Goal: Task Accomplishment & Management: Manage account settings

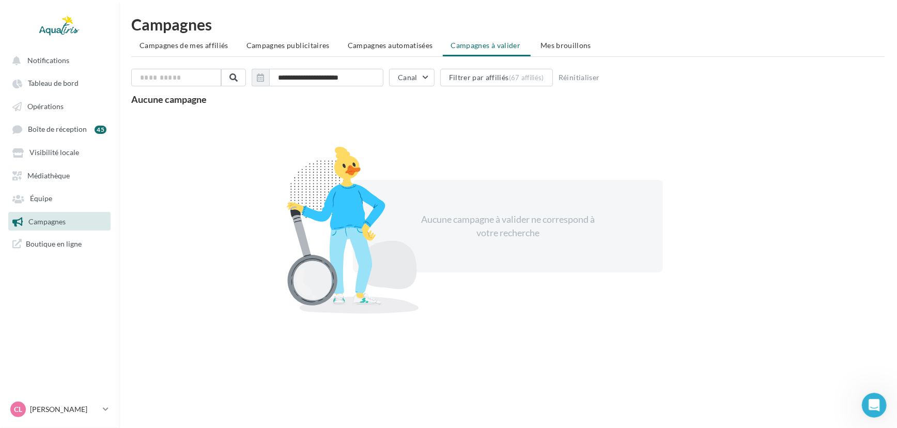
scroll to position [1313, 0]
click at [56, 75] on link "Tableau de bord" at bounding box center [59, 82] width 106 height 19
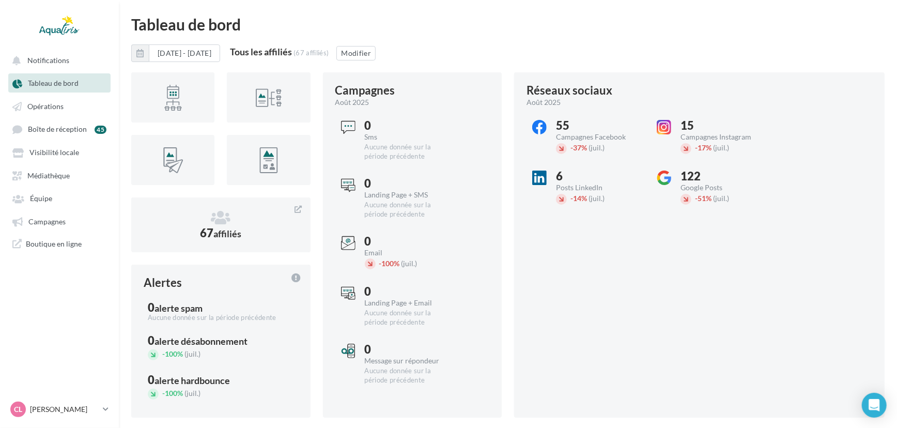
click at [56, 80] on span "Tableau de bord" at bounding box center [53, 83] width 51 height 9
click at [376, 51] on button "Modifier" at bounding box center [355, 53] width 39 height 14
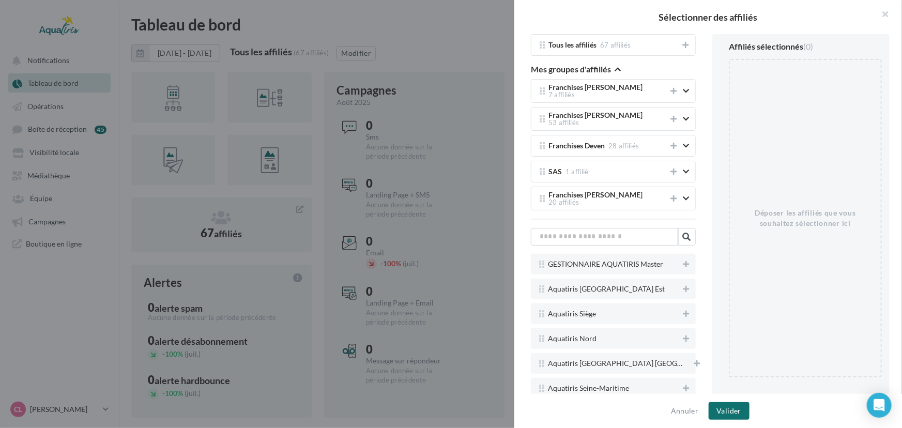
click at [312, 67] on div at bounding box center [451, 214] width 902 height 428
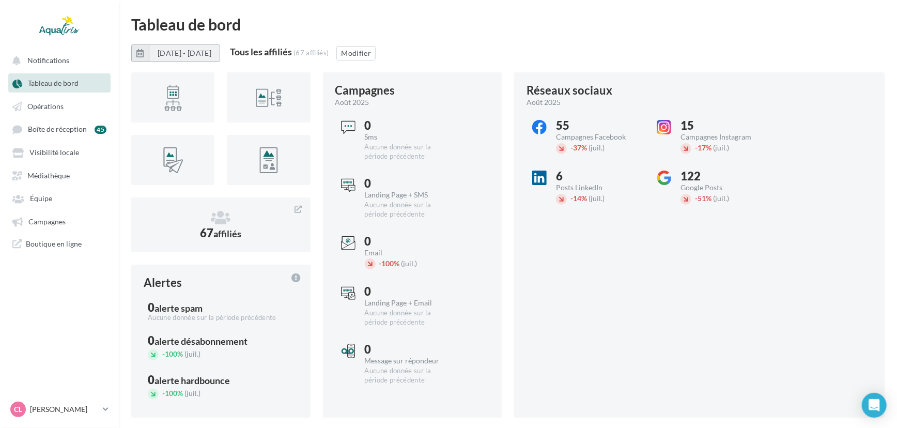
click at [209, 49] on button "[DATE] - [DATE]" at bounding box center [184, 53] width 71 height 18
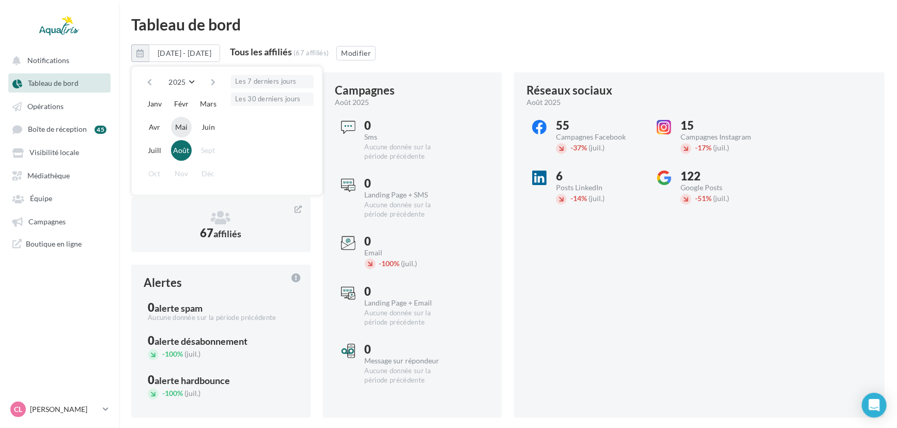
click at [188, 122] on button "Mai" at bounding box center [181, 127] width 21 height 21
click at [183, 151] on button "Août" at bounding box center [181, 150] width 21 height 21
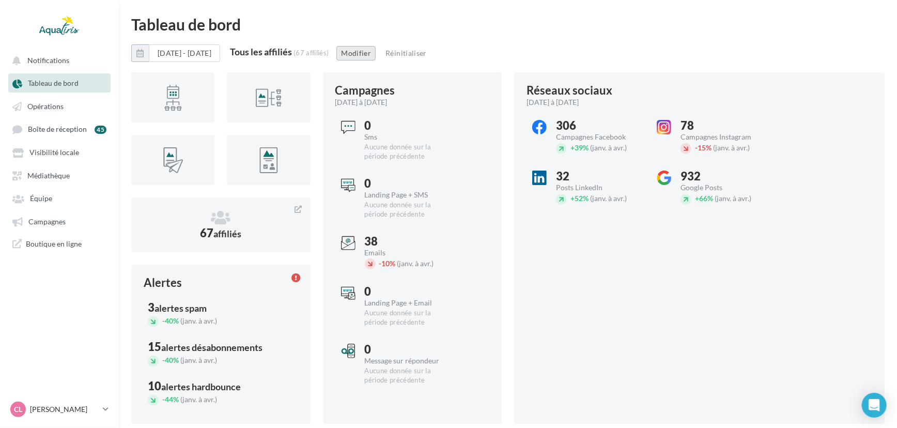
click at [376, 59] on button "Modifier" at bounding box center [355, 53] width 39 height 14
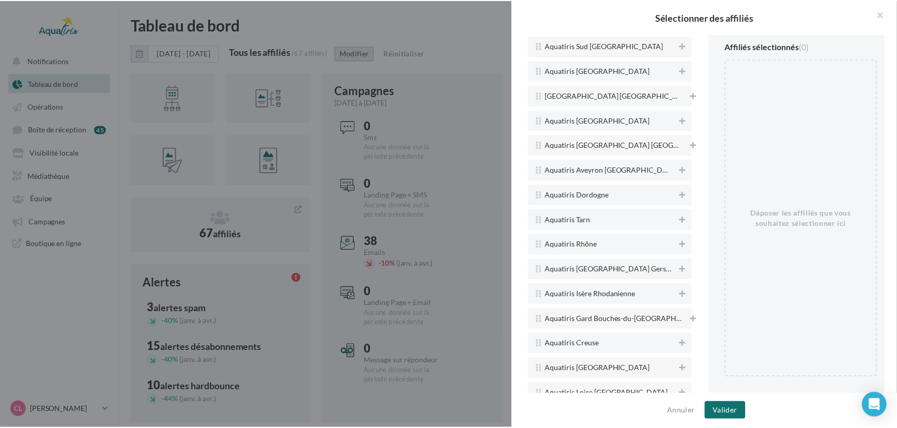
scroll to position [598, 0]
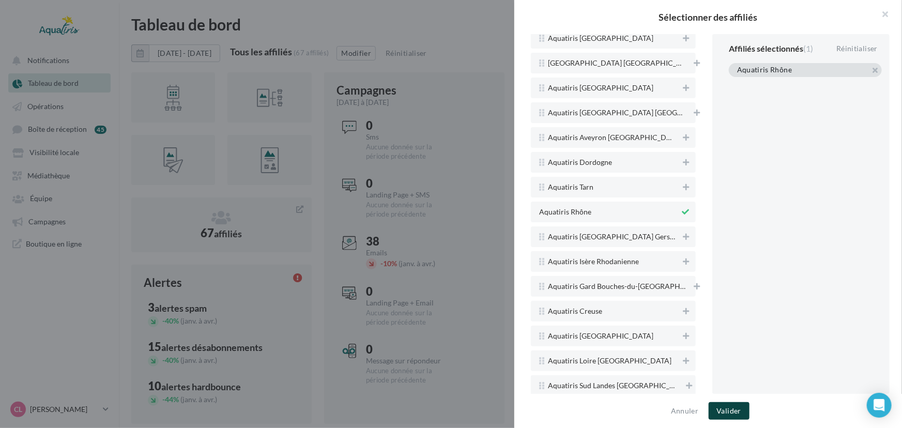
click at [727, 407] on button "Valider" at bounding box center [728, 411] width 41 height 18
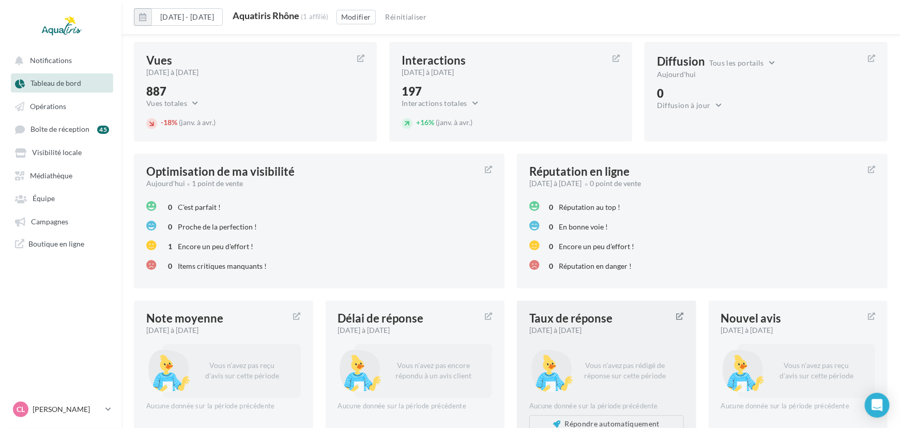
scroll to position [1134, 0]
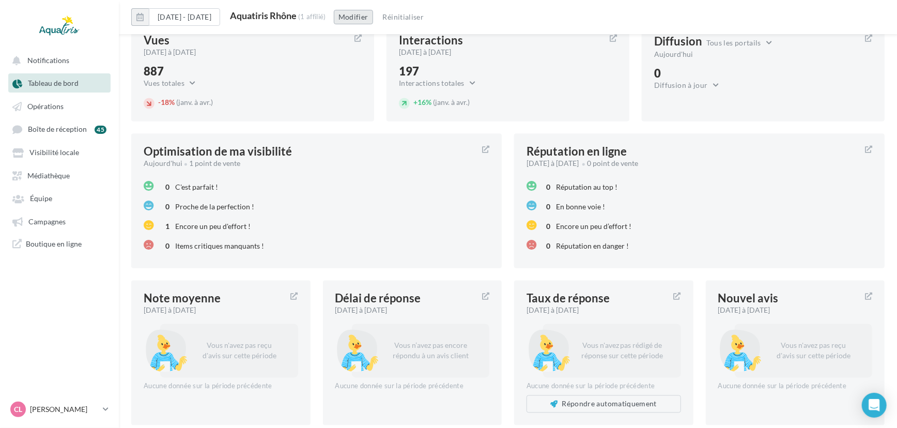
click at [371, 11] on button "Modifier" at bounding box center [353, 17] width 39 height 14
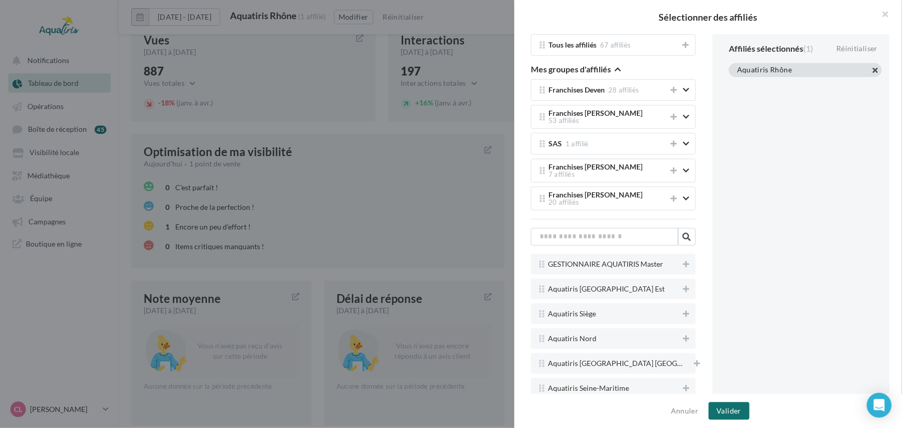
click at [737, 83] on button "button" at bounding box center [737, 83] width 0 height 0
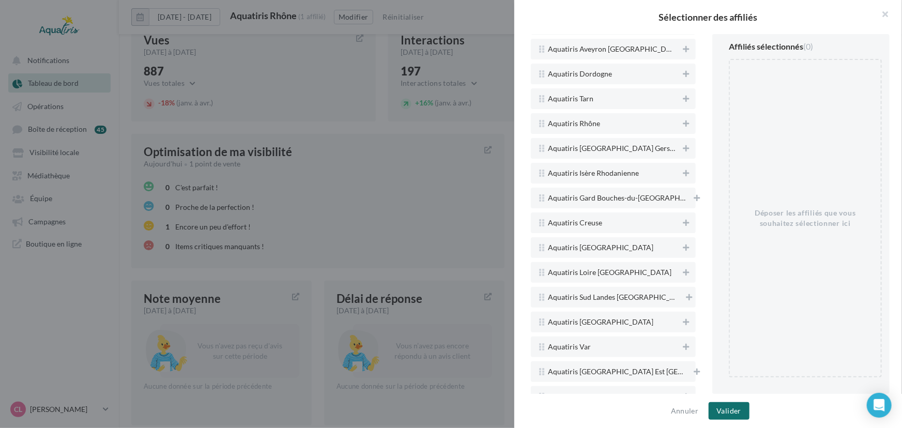
scroll to position [661, 0]
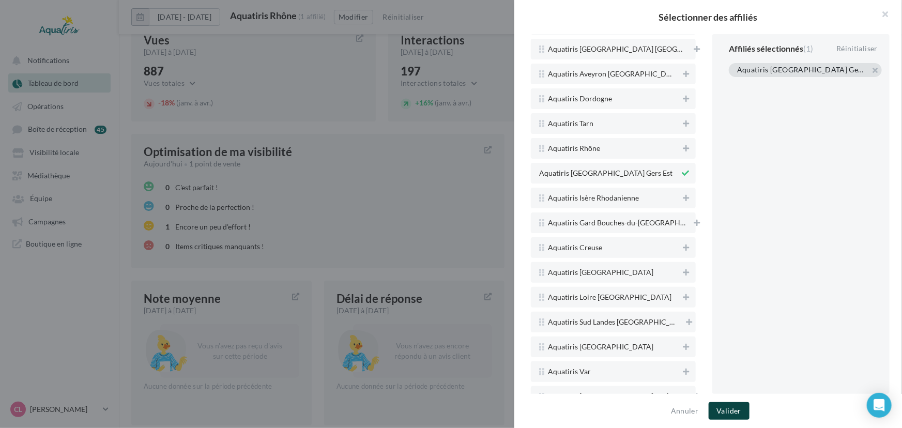
click at [737, 409] on button "Valider" at bounding box center [728, 411] width 41 height 18
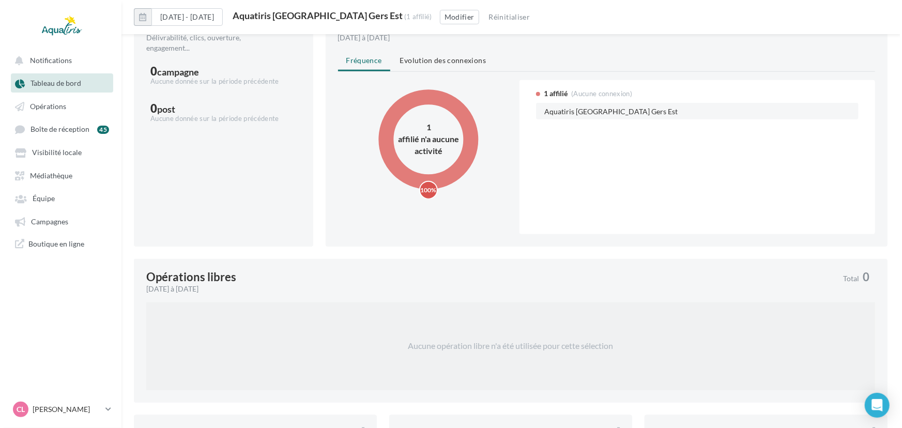
scroll to position [0, 0]
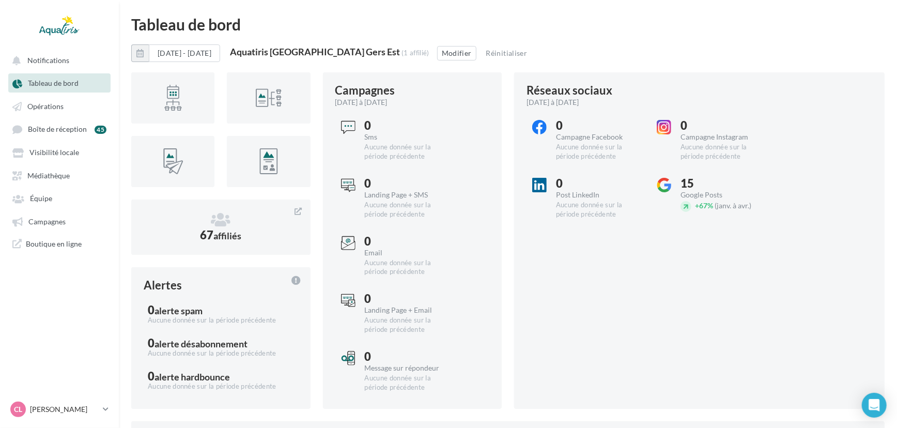
drag, startPoint x: 405, startPoint y: 50, endPoint x: 263, endPoint y: 52, distance: 142.6
click at [263, 52] on div "[DATE] - [DATE] [GEOGRAPHIC_DATA] [GEOGRAPHIC_DATA] Gers Est (1 affilié) Modifi…" at bounding box center [507, 57] width 753 height 26
copy div "Aquatiris [GEOGRAPHIC_DATA] Gers Est"
click at [451, 52] on button "Modifier" at bounding box center [456, 53] width 39 height 14
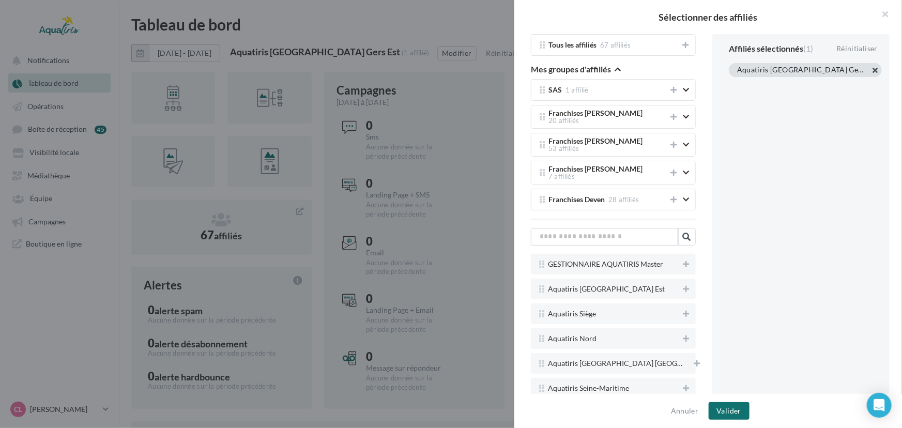
click at [737, 83] on button "button" at bounding box center [737, 83] width 0 height 0
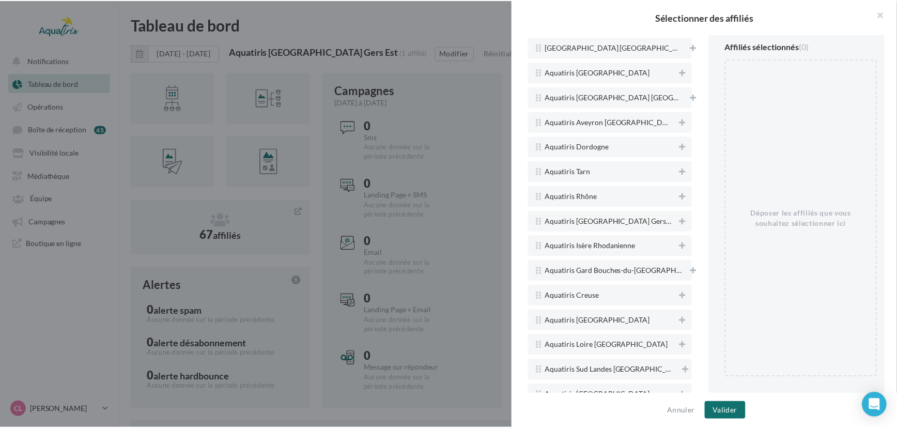
scroll to position [643, 0]
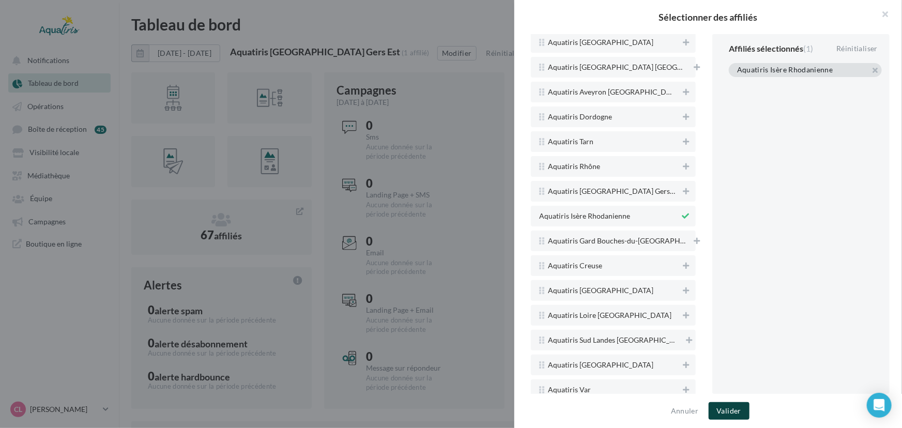
click at [730, 403] on button "Valider" at bounding box center [728, 411] width 41 height 18
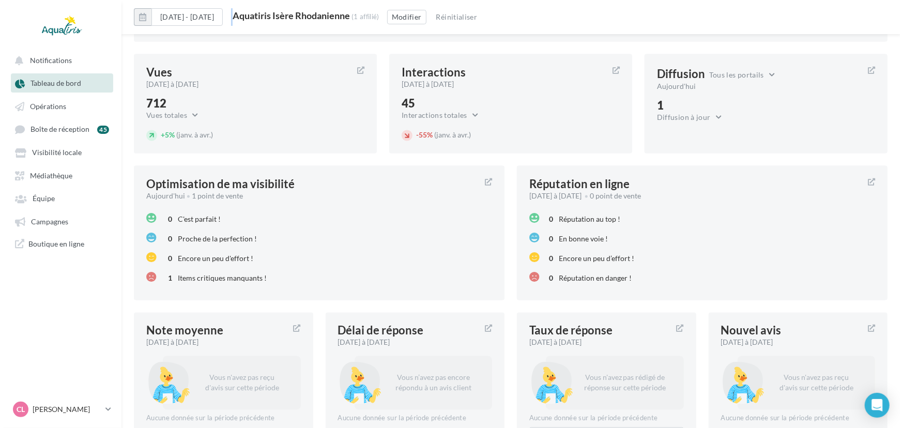
scroll to position [1017, 0]
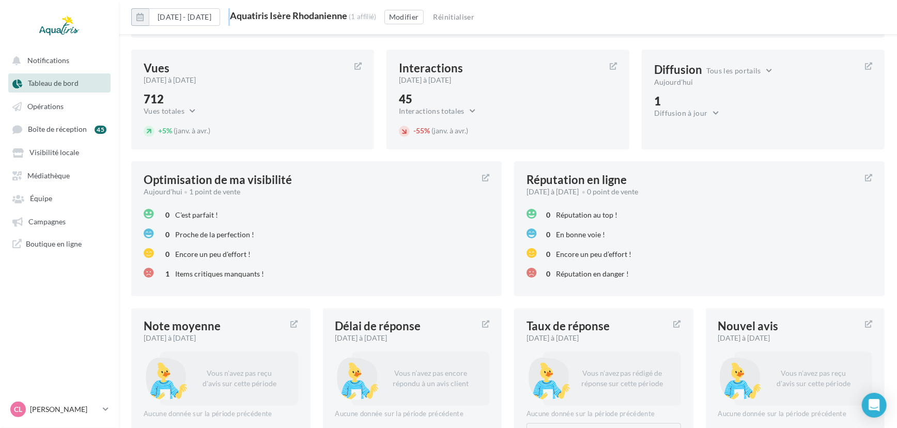
drag, startPoint x: 379, startPoint y: 16, endPoint x: 264, endPoint y: 16, distance: 115.2
click at [264, 16] on div "Aquatiris Isère Rhodanienne" at bounding box center [288, 15] width 117 height 9
copy div "Aquatiris Isère Rhodanienne"
click at [424, 15] on button "Modifier" at bounding box center [403, 17] width 39 height 14
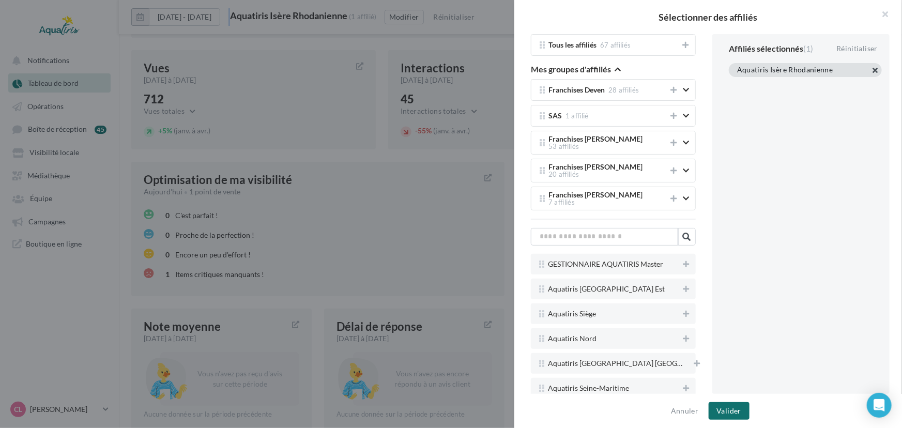
click at [737, 83] on button "button" at bounding box center [737, 83] width 0 height 0
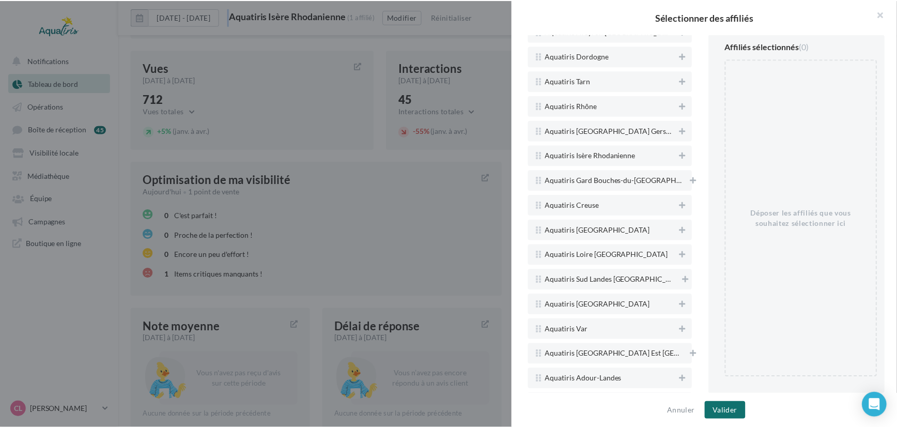
scroll to position [762, 0]
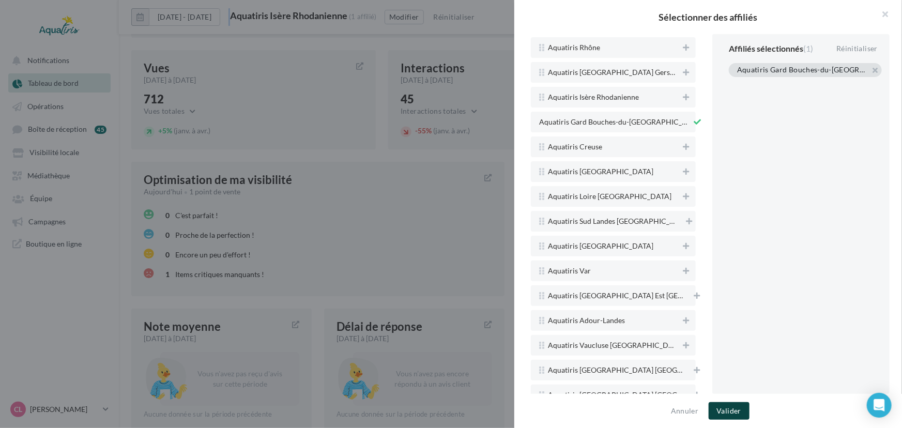
click at [715, 415] on button "Valider" at bounding box center [728, 411] width 41 height 18
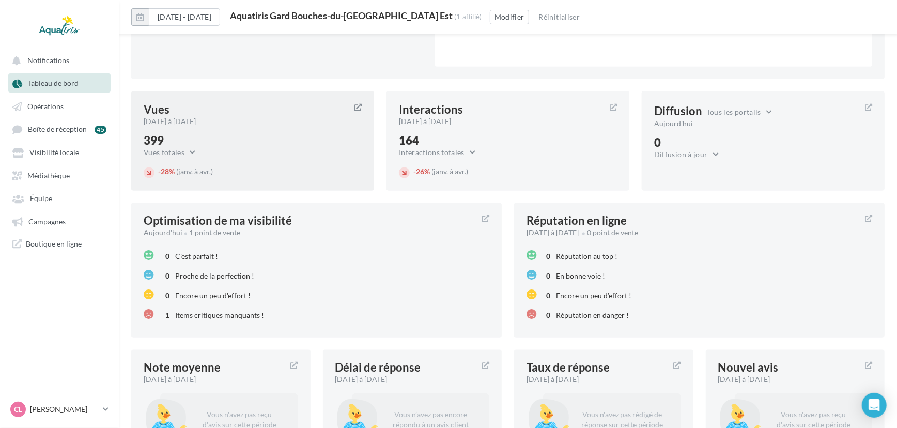
scroll to position [1085, 0]
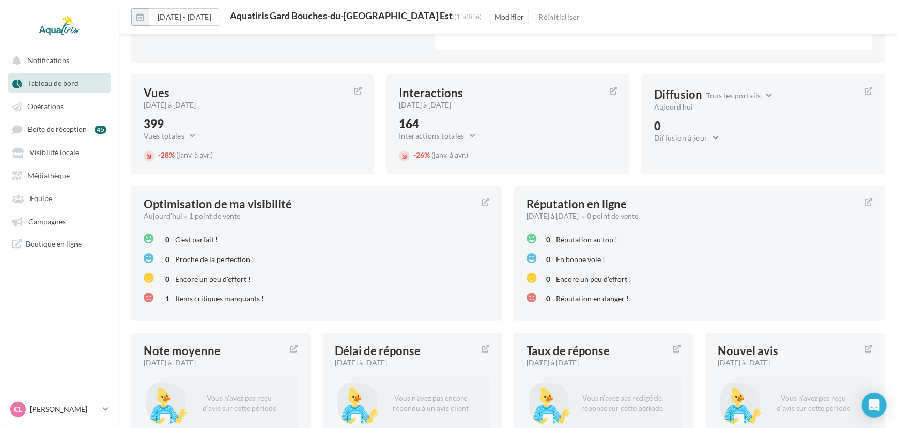
drag, startPoint x: 472, startPoint y: 16, endPoint x: 263, endPoint y: 15, distance: 209.3
click at [263, 15] on div "Aquatiris Gard Bouches-du-[GEOGRAPHIC_DATA] Est" at bounding box center [341, 15] width 223 height 9
copy div "Aquatiris Gard Bouches-du-[GEOGRAPHIC_DATA] Est"
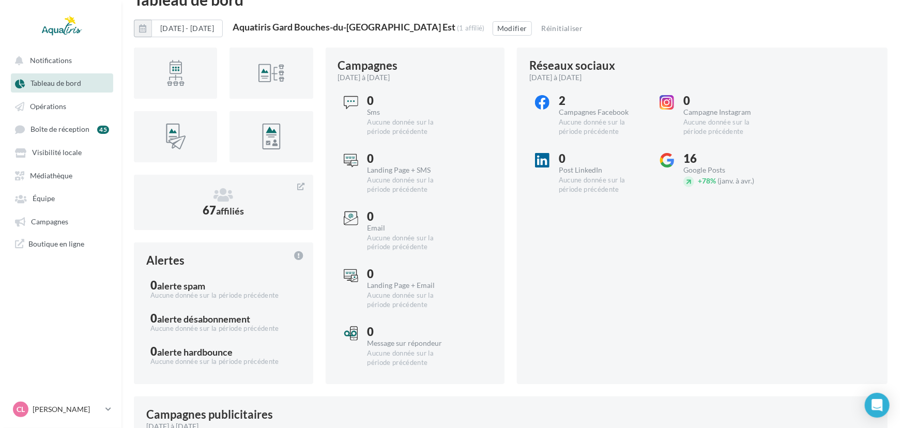
scroll to position [10, 0]
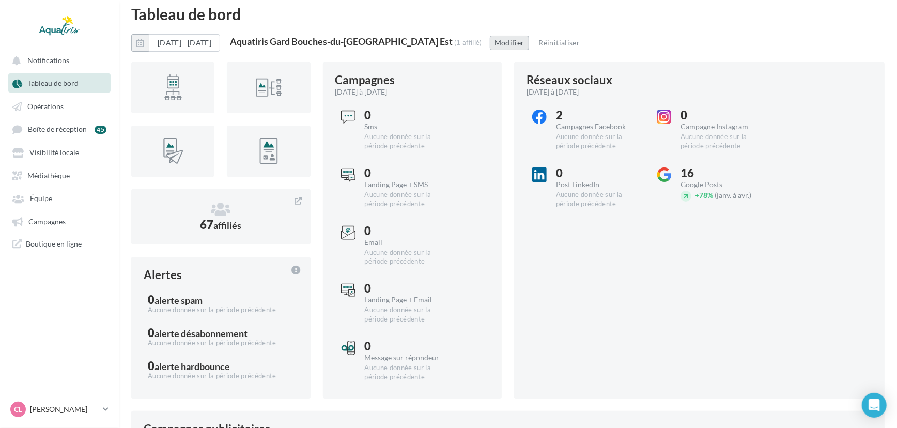
click at [529, 40] on button "Modifier" at bounding box center [509, 43] width 39 height 14
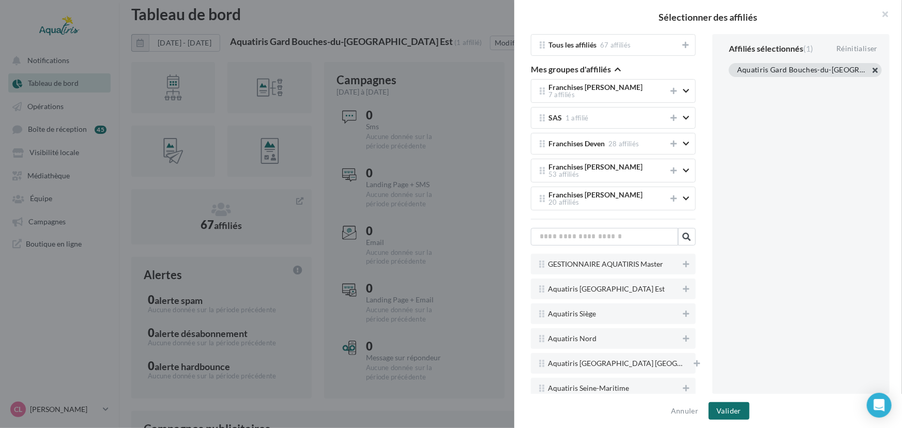
click at [737, 83] on button "button" at bounding box center [737, 83] width 0 height 0
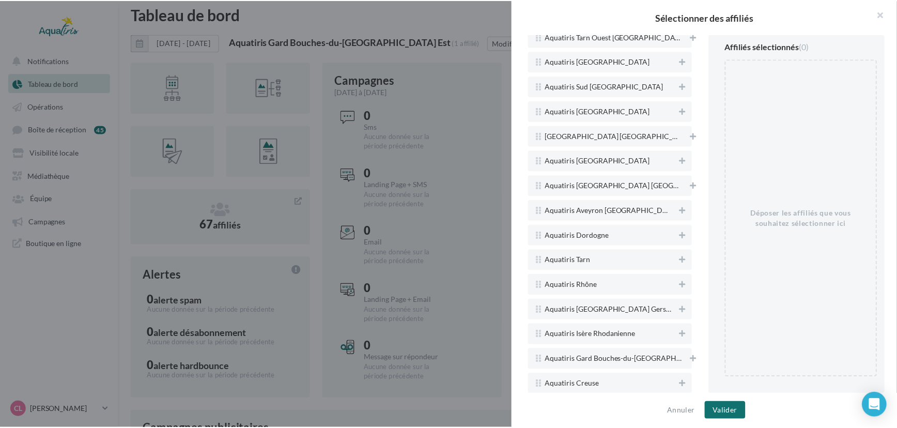
scroll to position [603, 0]
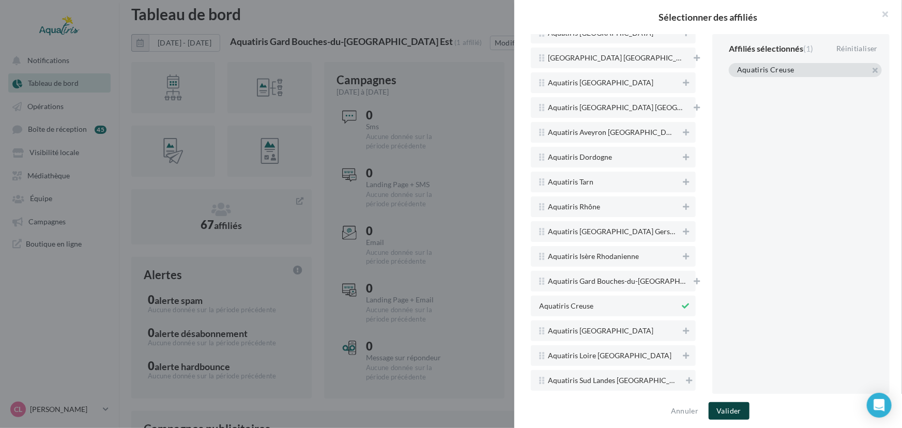
click at [745, 417] on button "Valider" at bounding box center [728, 411] width 41 height 18
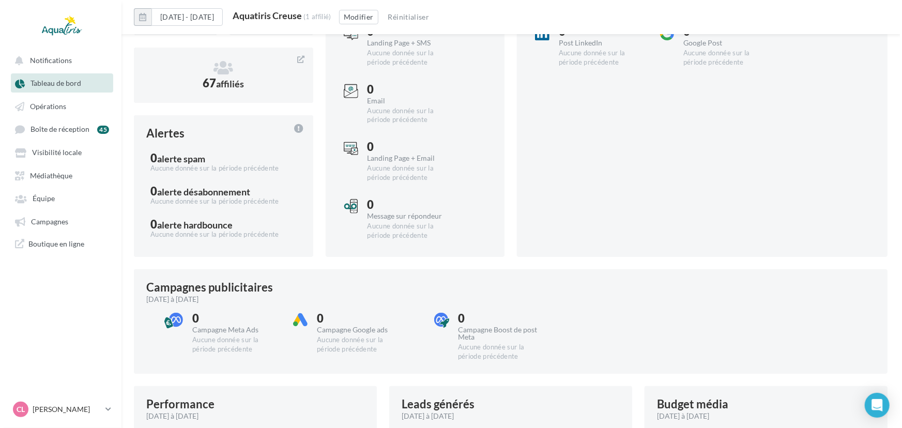
scroll to position [155, 0]
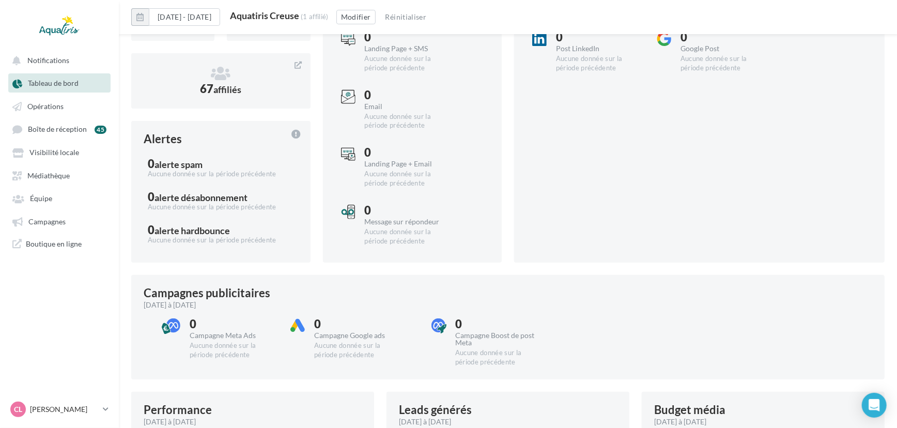
drag, startPoint x: 332, startPoint y: 15, endPoint x: 258, endPoint y: 18, distance: 73.9
click at [258, 18] on div "[DATE] - [DATE] Aquatiris Creuse (1 affilié) Modifier Réinitialiser" at bounding box center [508, 21] width 778 height 26
copy div "Aquatiris Creuse"
click at [376, 13] on button "Modifier" at bounding box center [355, 17] width 39 height 14
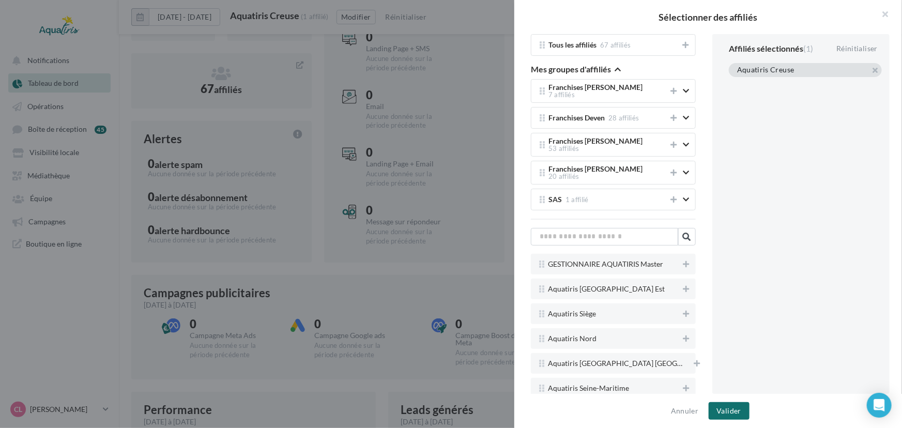
click at [737, 83] on button "button" at bounding box center [737, 83] width 0 height 0
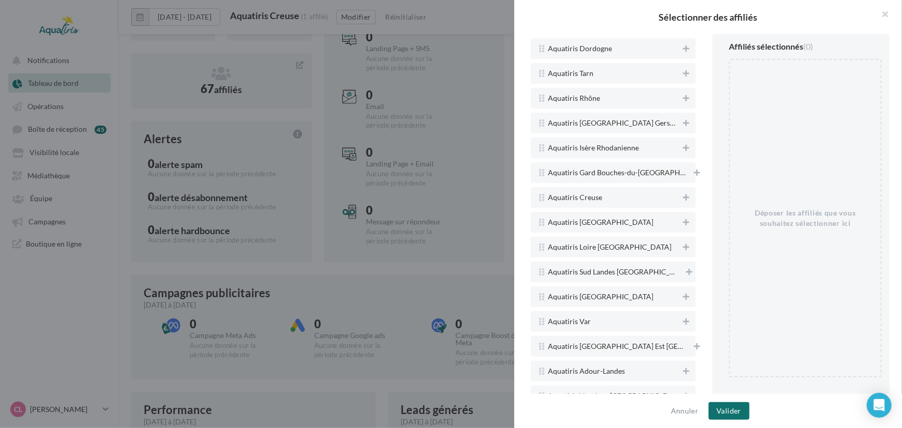
scroll to position [762, 0]
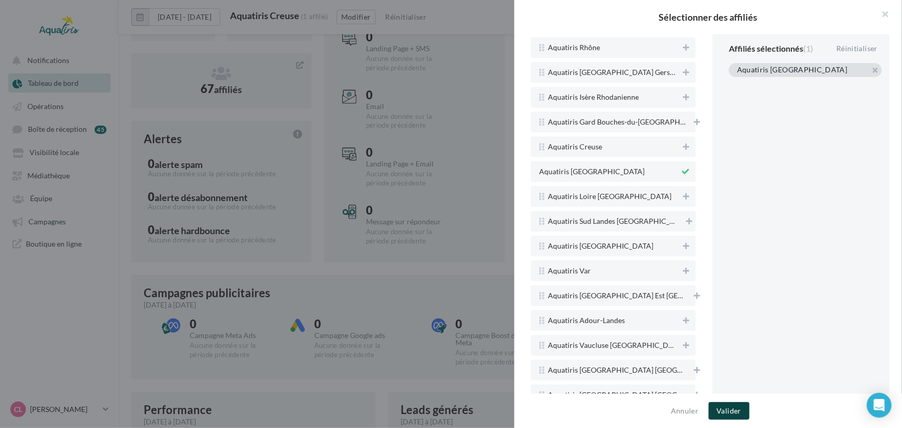
click at [734, 414] on button "Valider" at bounding box center [728, 411] width 41 height 18
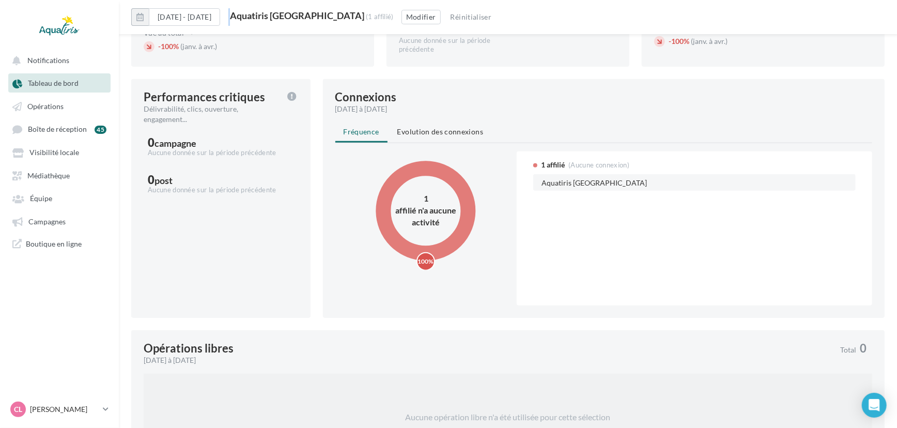
scroll to position [577, 0]
drag, startPoint x: 896, startPoint y: 162, endPoint x: 901, endPoint y: 218, distance: 56.0
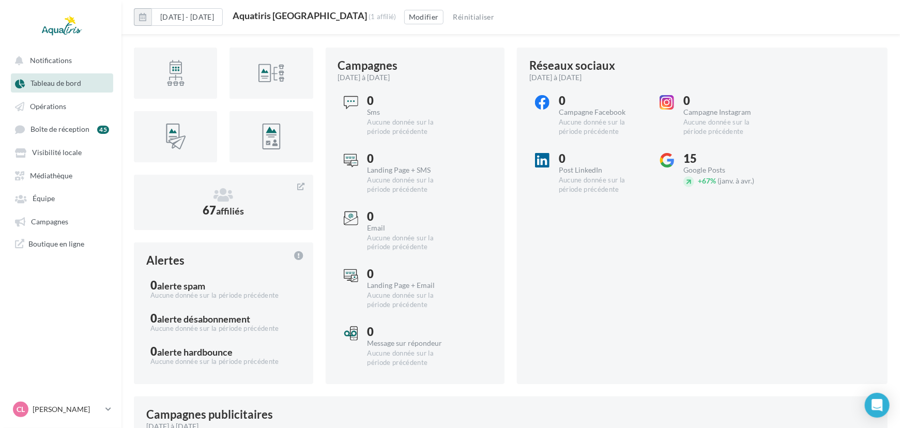
scroll to position [0, 0]
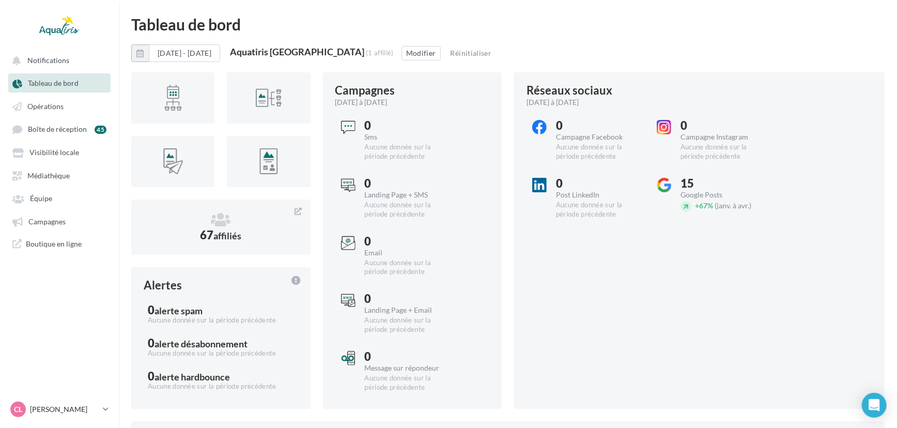
drag, startPoint x: 357, startPoint y: 50, endPoint x: 266, endPoint y: 49, distance: 90.4
click at [266, 49] on div "Aquatiris [GEOGRAPHIC_DATA] (1 affilié)" at bounding box center [312, 52] width 164 height 11
copy div "Aquatiris [GEOGRAPHIC_DATA]"
click at [411, 54] on button "Modifier" at bounding box center [421, 53] width 39 height 14
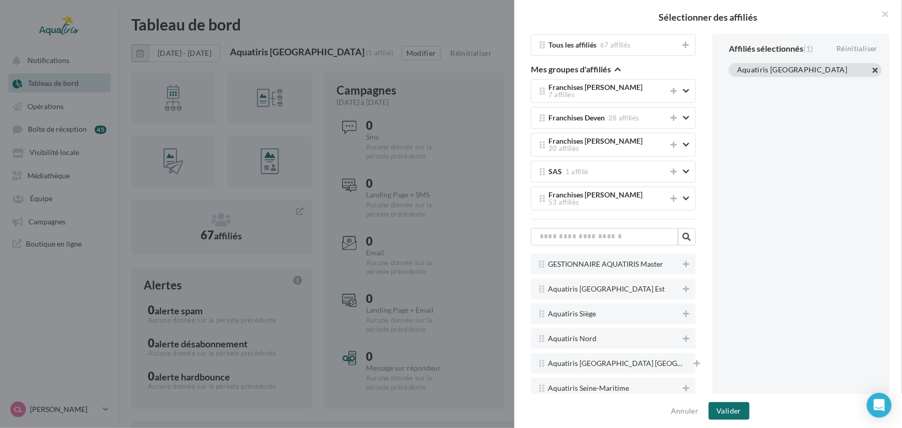
click at [737, 83] on button "button" at bounding box center [737, 83] width 0 height 0
click at [704, 67] on div "Tous les affiliés 67 affiliés Mes groupes d'affiliés Franchises [PERSON_NAME] 7…" at bounding box center [613, 214] width 198 height 360
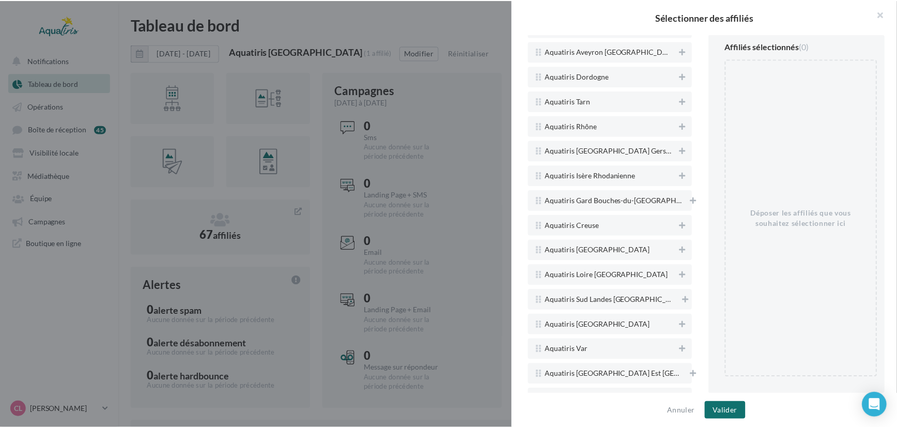
scroll to position [702, 0]
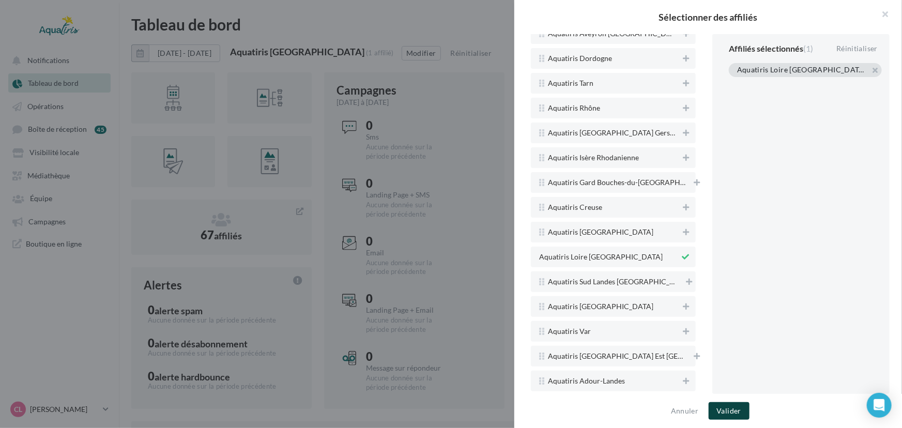
click at [727, 410] on button "Valider" at bounding box center [728, 411] width 41 height 18
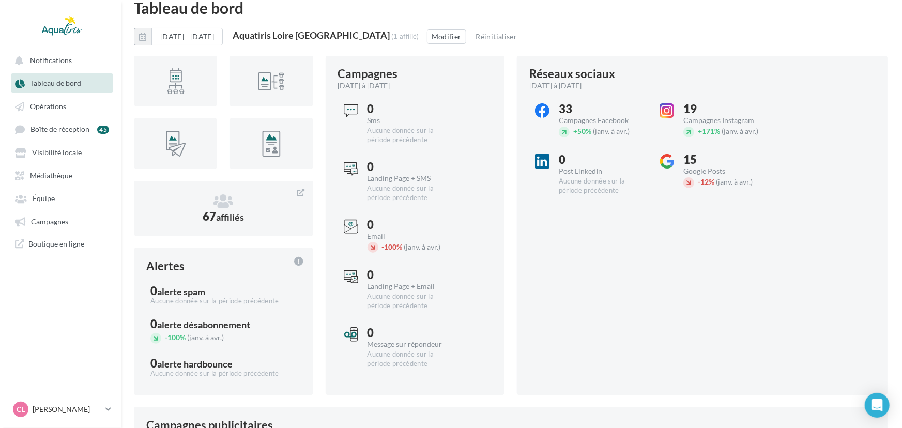
scroll to position [0, 0]
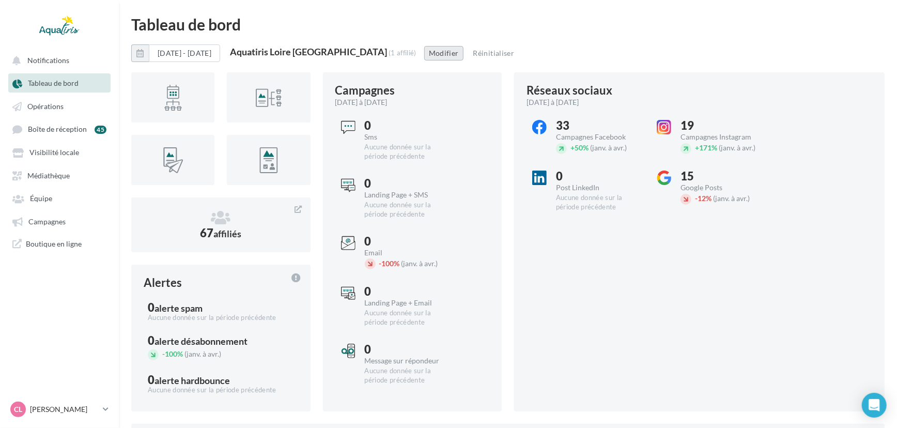
click at [437, 47] on button "Modifier" at bounding box center [443, 53] width 39 height 14
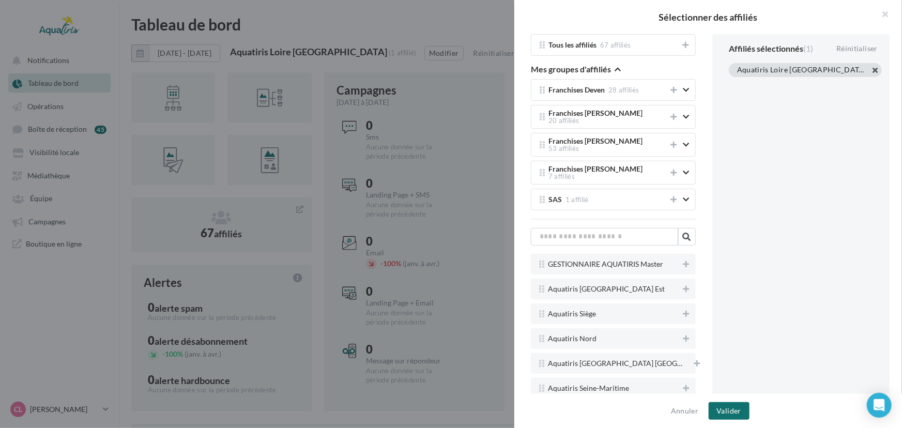
click at [737, 83] on button "button" at bounding box center [737, 83] width 0 height 0
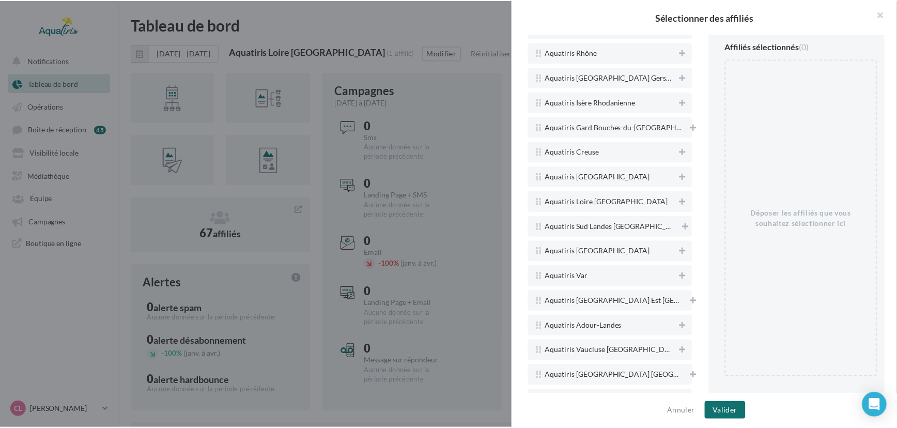
scroll to position [724, 0]
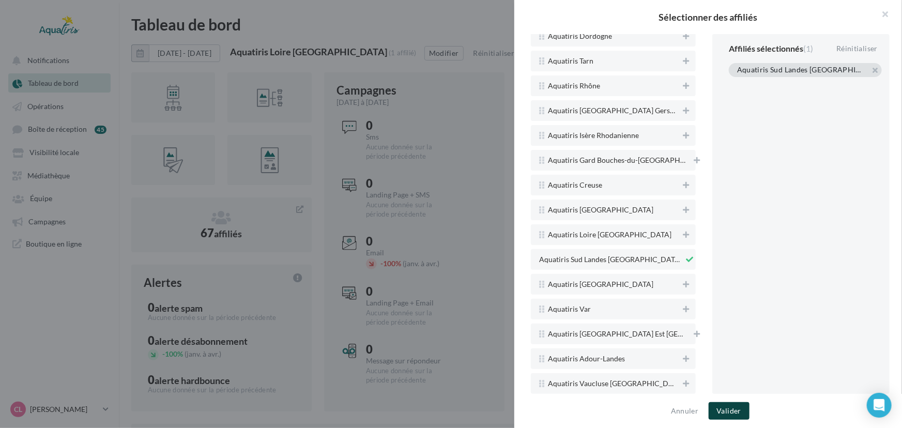
click at [743, 408] on button "Valider" at bounding box center [728, 411] width 41 height 18
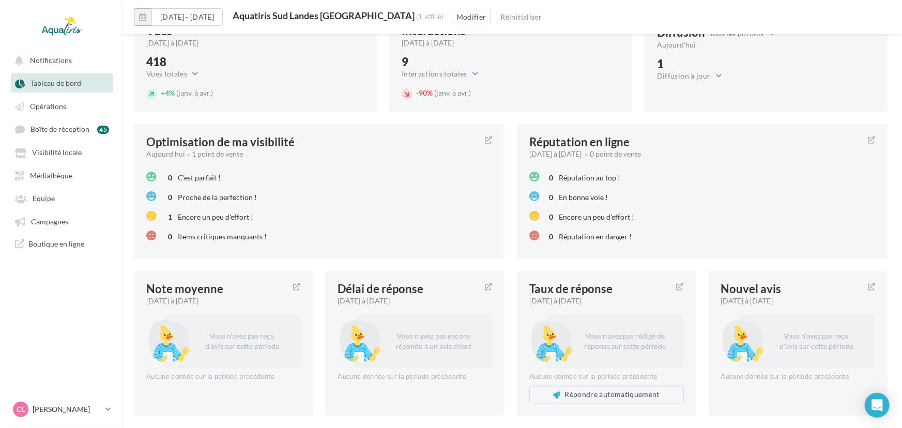
scroll to position [1137, 0]
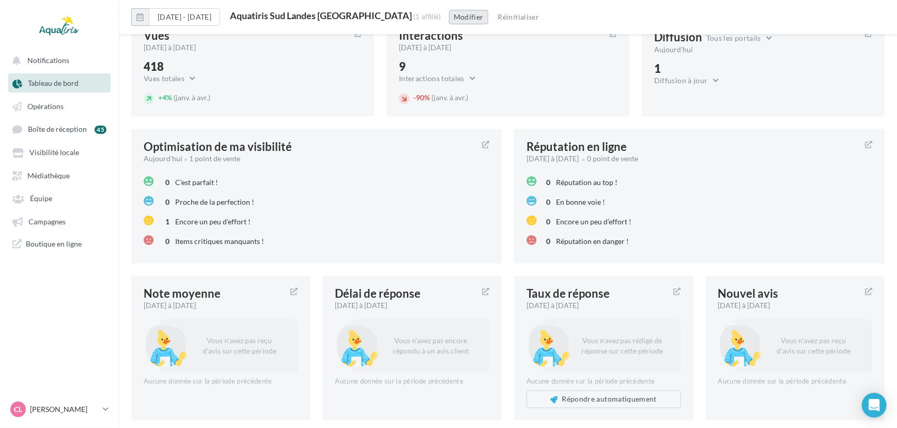
click at [488, 13] on button "Modifier" at bounding box center [468, 17] width 39 height 14
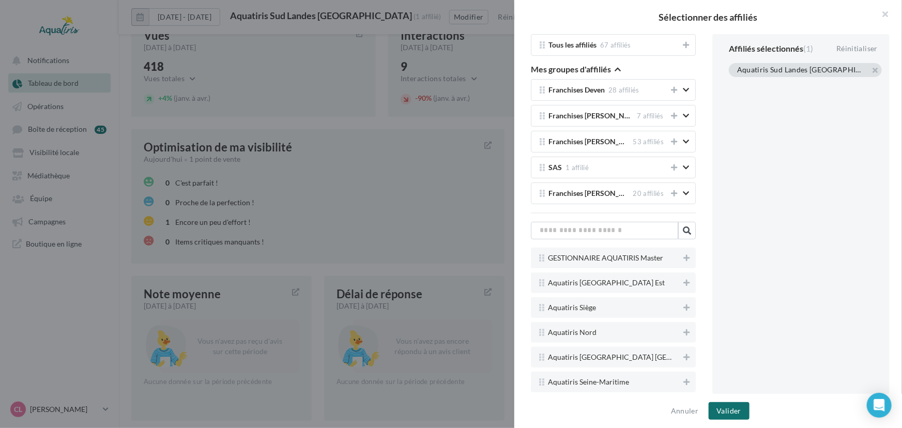
click at [865, 68] on div "Aquatiris Sud Landes [GEOGRAPHIC_DATA]" at bounding box center [803, 70] width 132 height 11
click at [737, 83] on button "button" at bounding box center [737, 83] width 0 height 0
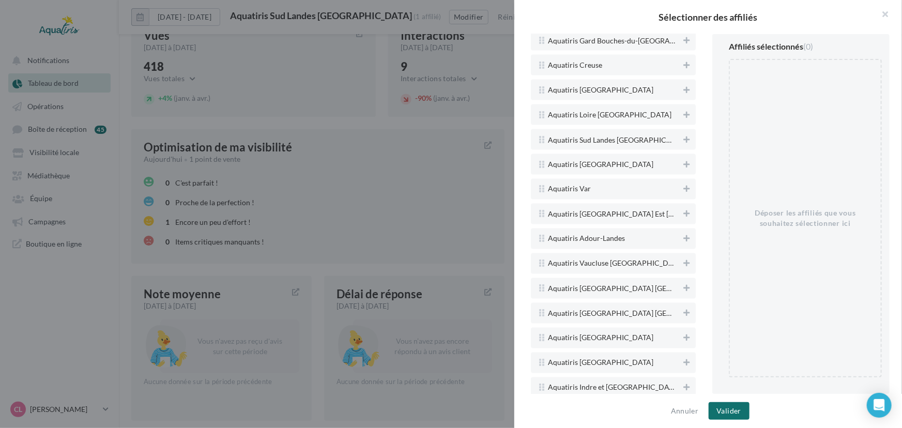
scroll to position [851, 0]
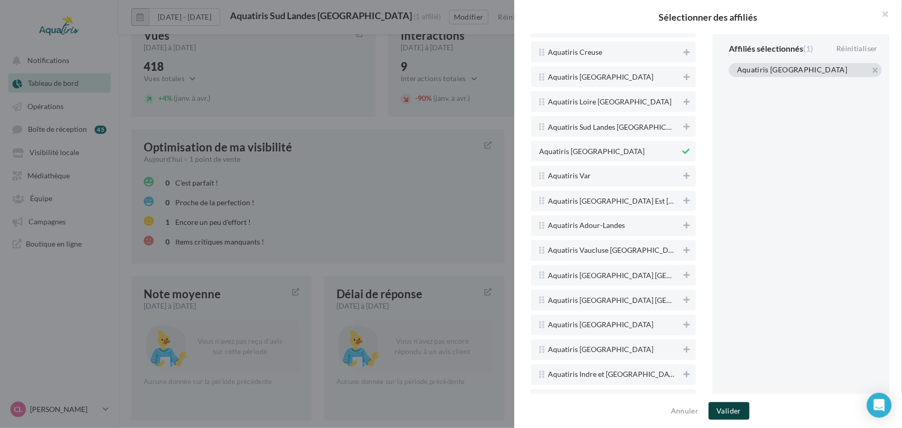
click at [743, 414] on button "Valider" at bounding box center [728, 411] width 41 height 18
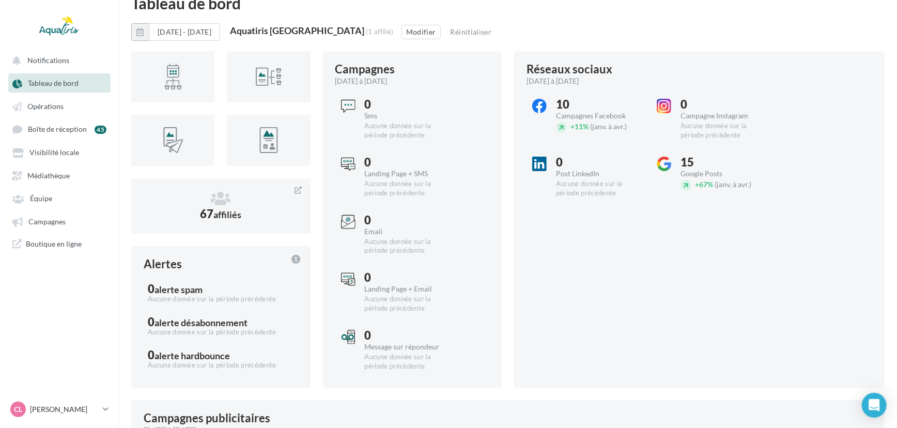
scroll to position [0, 0]
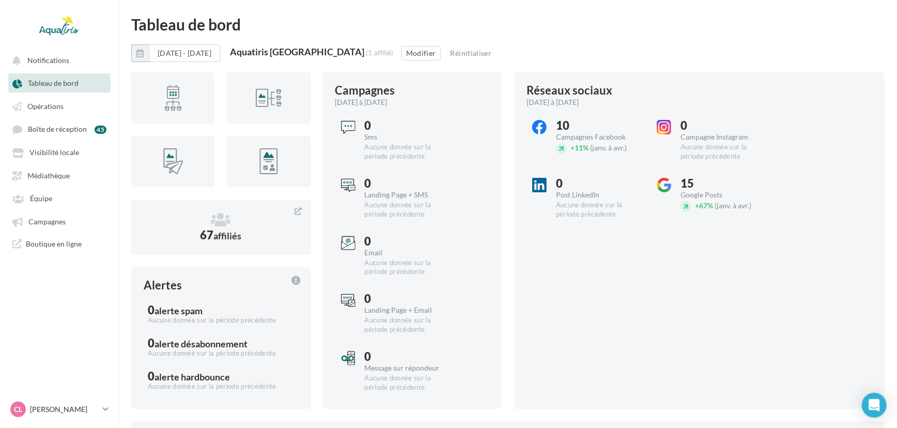
drag, startPoint x: 338, startPoint y: 48, endPoint x: 265, endPoint y: 48, distance: 73.4
click at [265, 48] on div "Aquatiris [GEOGRAPHIC_DATA]" at bounding box center [297, 51] width 134 height 9
copy div "Aquatiris [GEOGRAPHIC_DATA]"
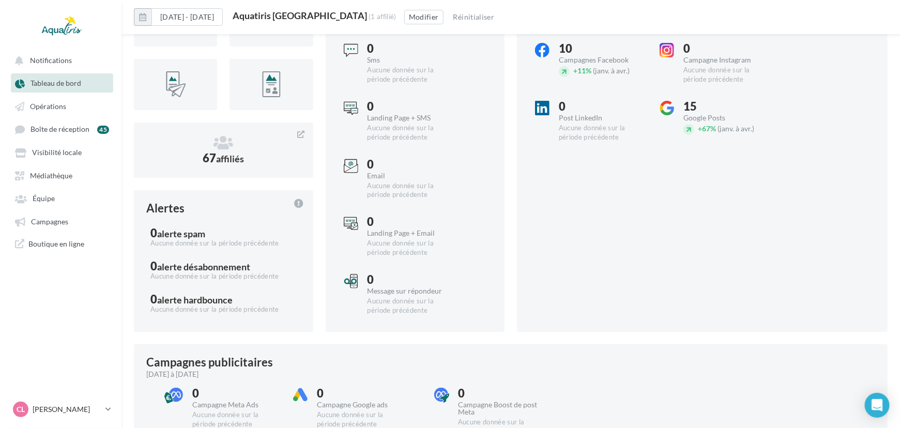
scroll to position [55, 0]
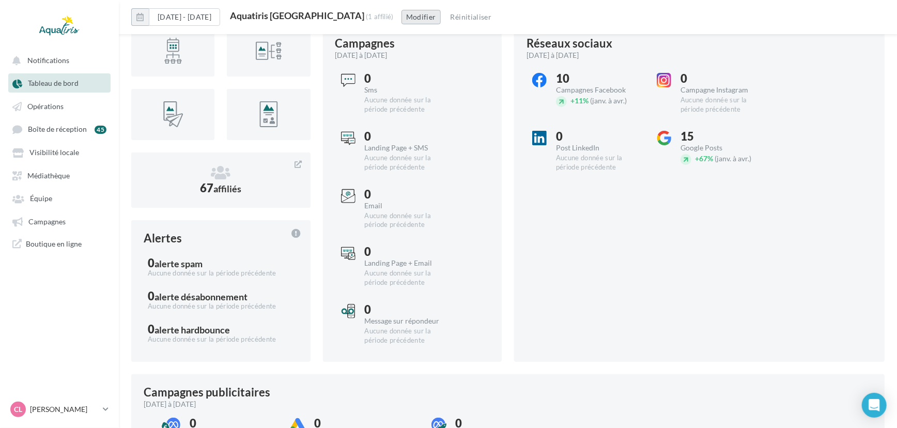
click at [402, 18] on button "Modifier" at bounding box center [421, 17] width 39 height 14
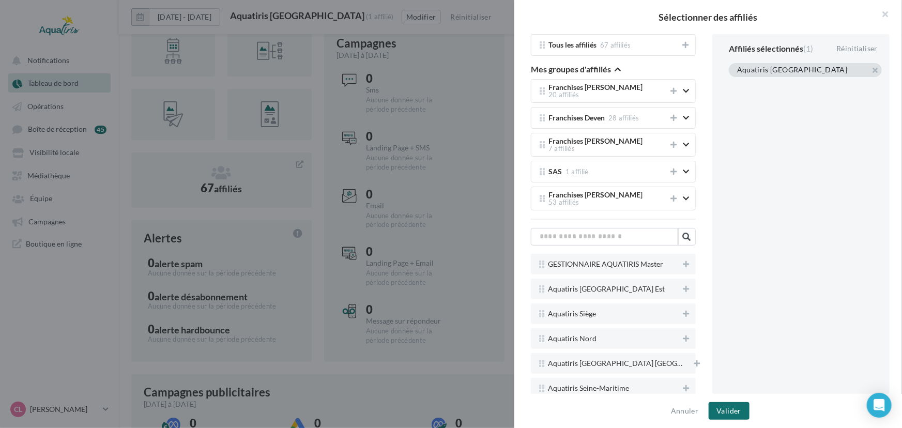
click at [874, 75] on div "Aquatiris [GEOGRAPHIC_DATA]" at bounding box center [805, 70] width 153 height 14
click at [737, 83] on button "button" at bounding box center [737, 83] width 0 height 0
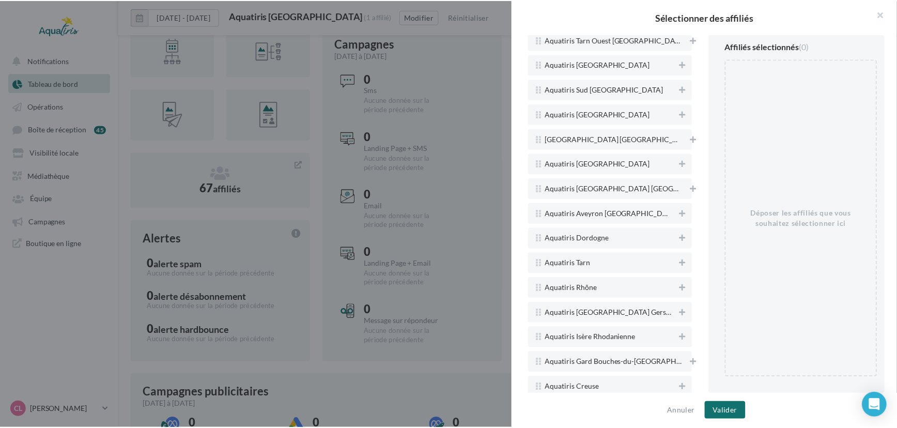
scroll to position [815, 0]
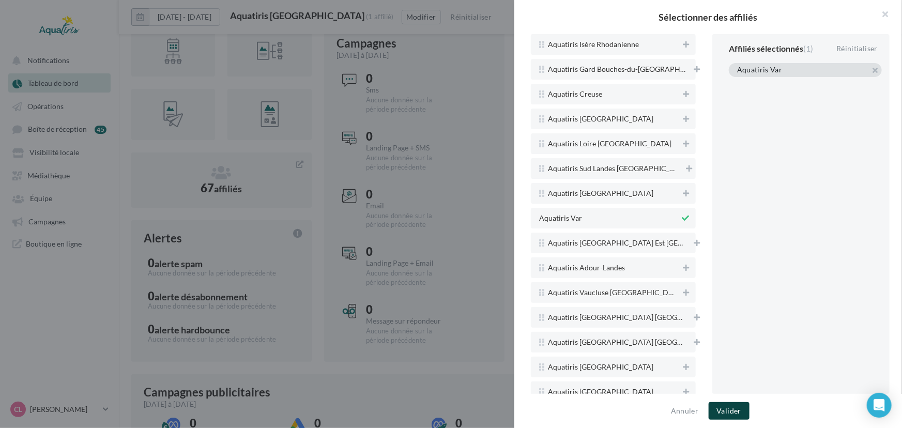
click at [743, 417] on button "Valider" at bounding box center [728, 411] width 41 height 18
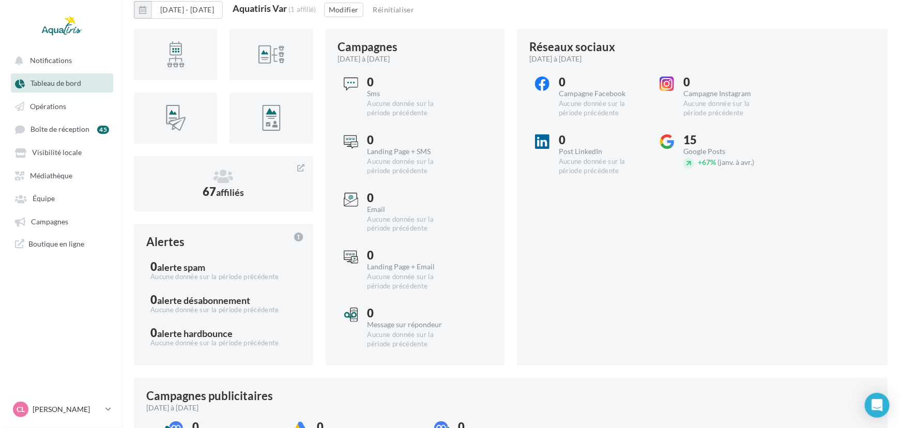
scroll to position [0, 0]
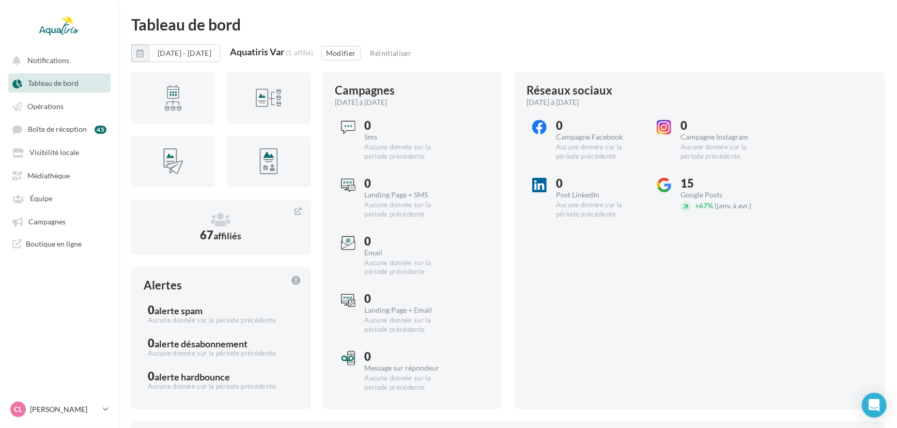
drag, startPoint x: 318, startPoint y: 54, endPoint x: 264, endPoint y: 52, distance: 53.8
click at [264, 52] on div "Aquatiris Var" at bounding box center [257, 51] width 54 height 9
copy div "Aquatiris Var"
click at [361, 47] on button "Modifier" at bounding box center [340, 53] width 39 height 14
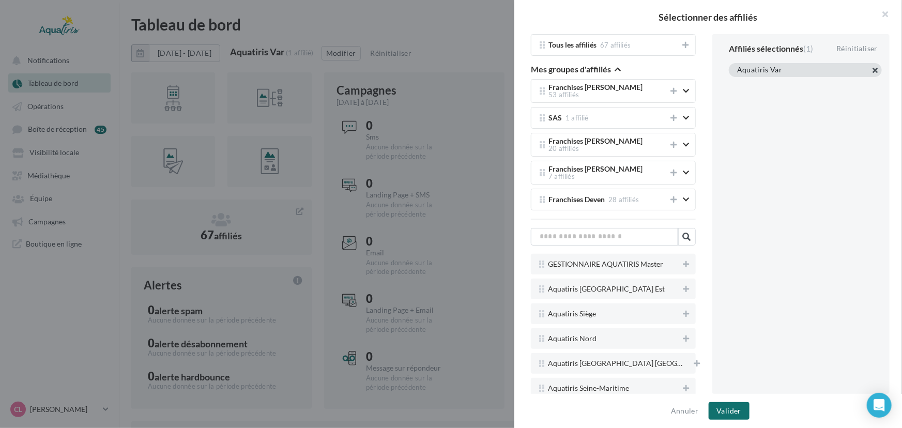
click at [737, 83] on button "button" at bounding box center [737, 83] width 0 height 0
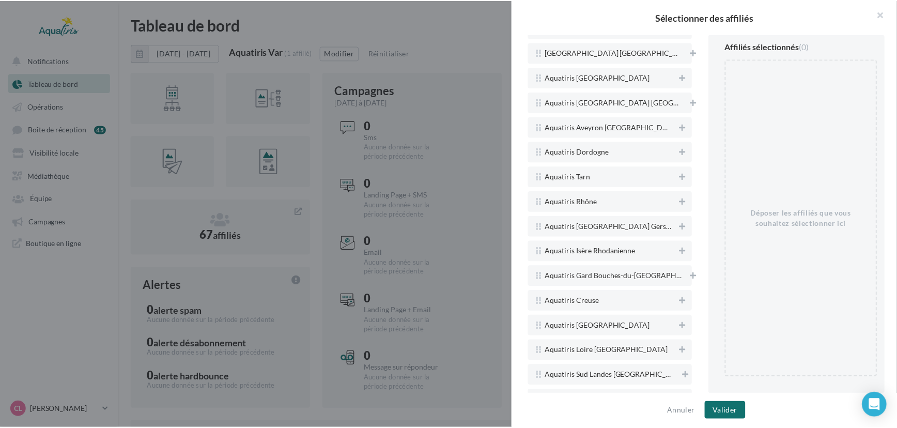
scroll to position [729, 0]
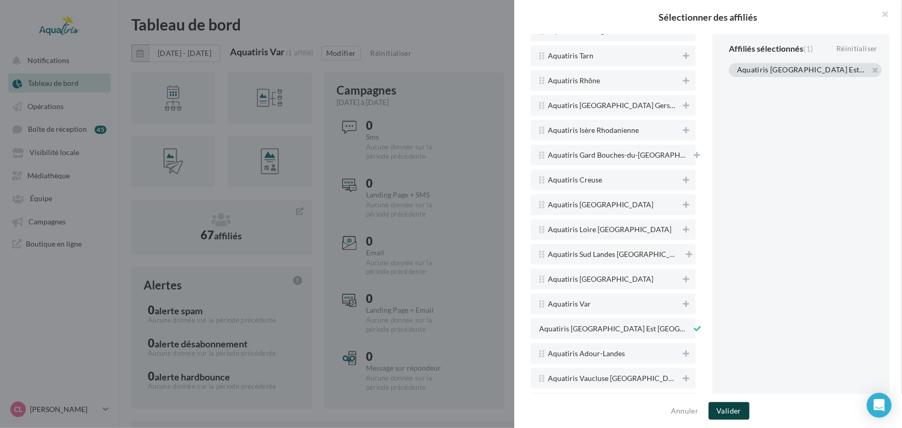
click at [735, 410] on button "Valider" at bounding box center [728, 411] width 41 height 18
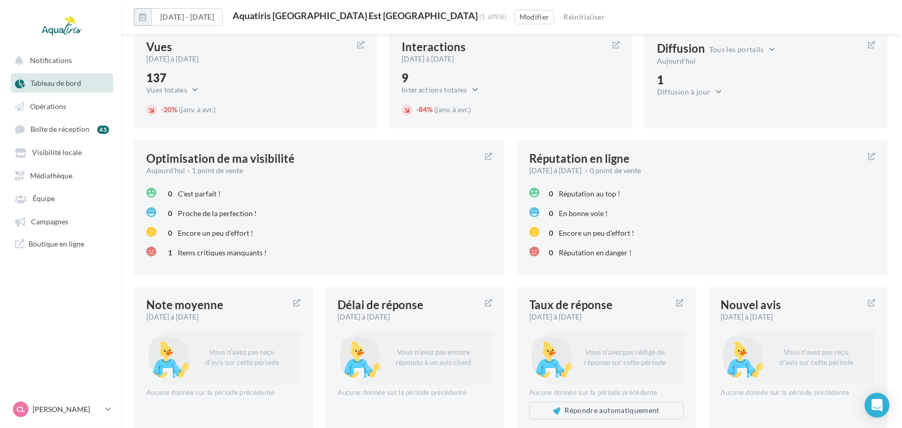
scroll to position [1033, 0]
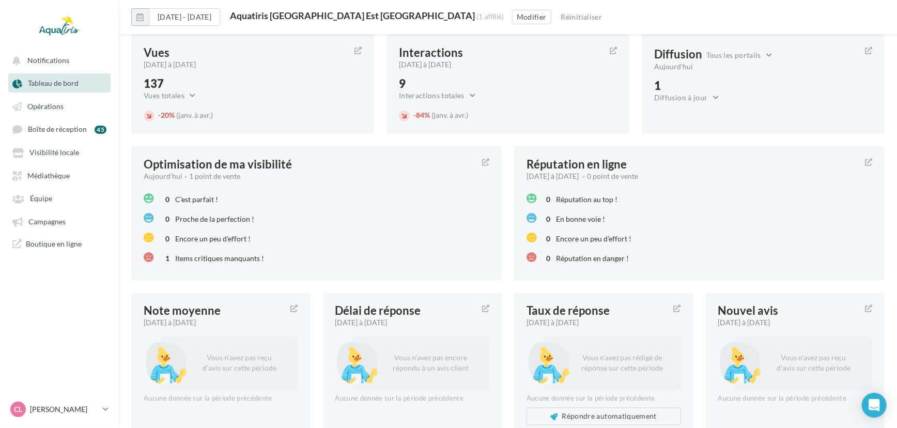
drag, startPoint x: 481, startPoint y: 16, endPoint x: 263, endPoint y: 19, distance: 218.1
click at [263, 19] on div "Aquatiris [GEOGRAPHIC_DATA] Est [GEOGRAPHIC_DATA]" at bounding box center [352, 15] width 245 height 9
copy div "Aquatiris [GEOGRAPHIC_DATA] Est [GEOGRAPHIC_DATA]"
click at [530, 13] on button "Modifier" at bounding box center [531, 17] width 39 height 14
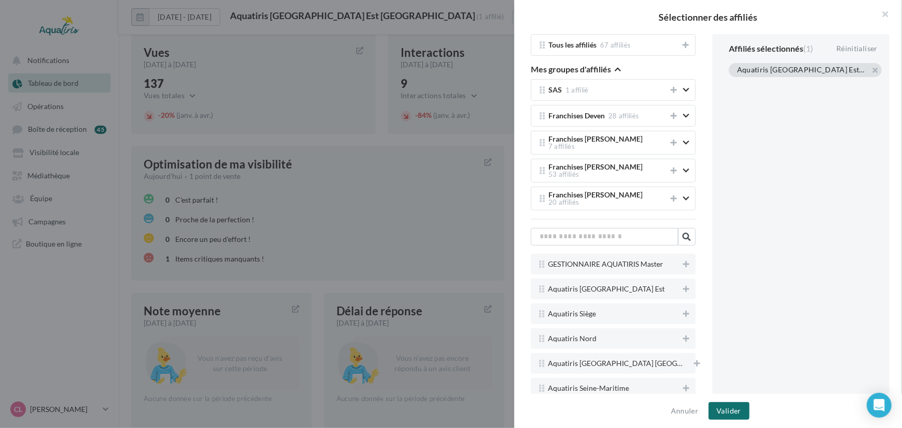
click at [868, 68] on div "Aquatiris [GEOGRAPHIC_DATA] Est [GEOGRAPHIC_DATA]" at bounding box center [805, 70] width 153 height 14
click at [737, 83] on button "button" at bounding box center [737, 83] width 0 height 0
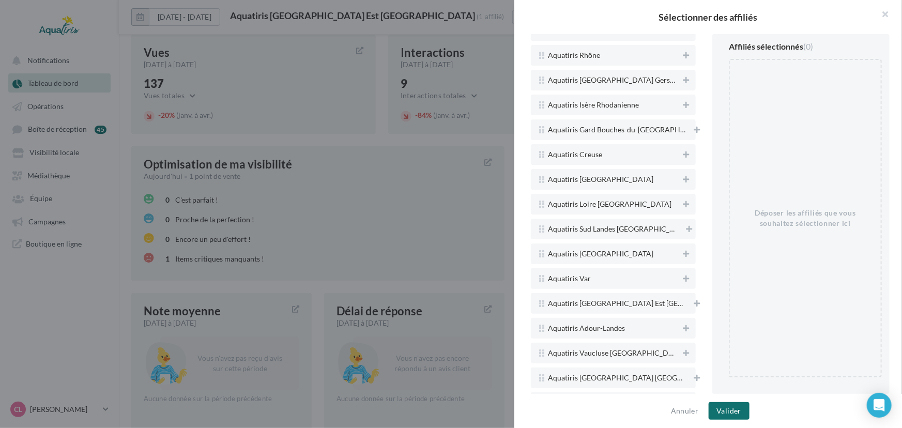
scroll to position [772, 0]
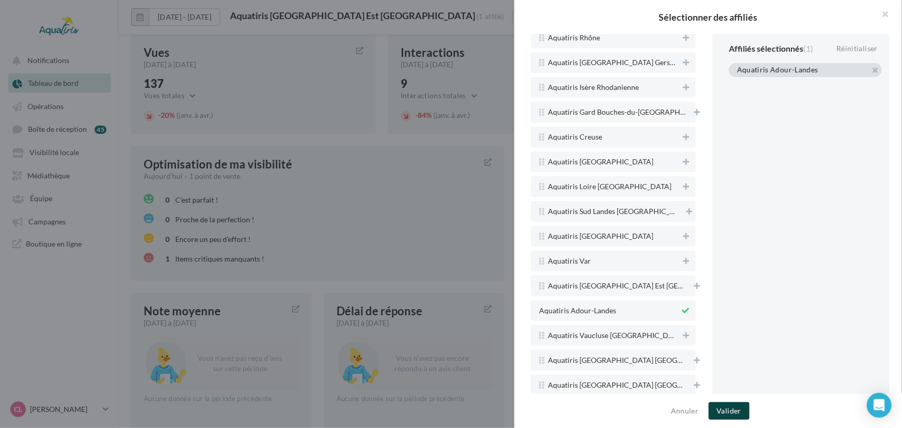
click at [744, 409] on button "Valider" at bounding box center [728, 411] width 41 height 18
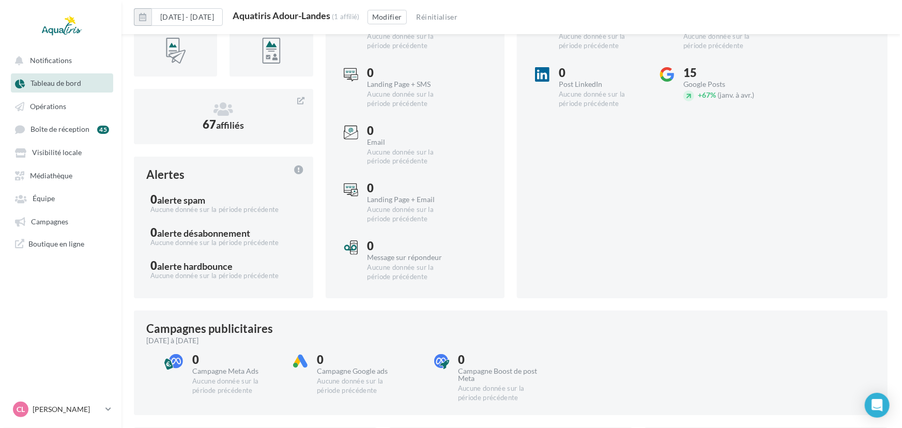
scroll to position [0, 0]
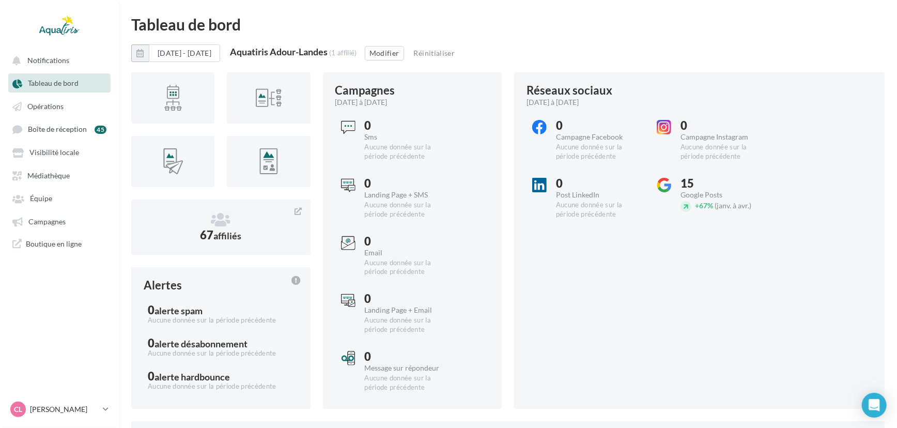
drag, startPoint x: 362, startPoint y: 48, endPoint x: 263, endPoint y: 54, distance: 99.4
click at [263, 54] on div "Aquatiris Adour-Landes (1 affilié)" at bounding box center [293, 52] width 127 height 11
copy div "Aquatiris Adour-Landes"
click at [404, 52] on button "Modifier" at bounding box center [384, 53] width 39 height 14
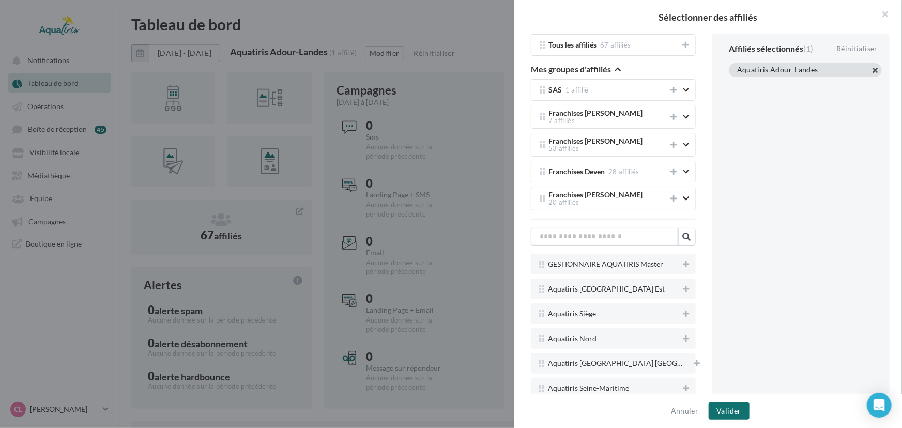
click at [737, 83] on button "button" at bounding box center [737, 83] width 0 height 0
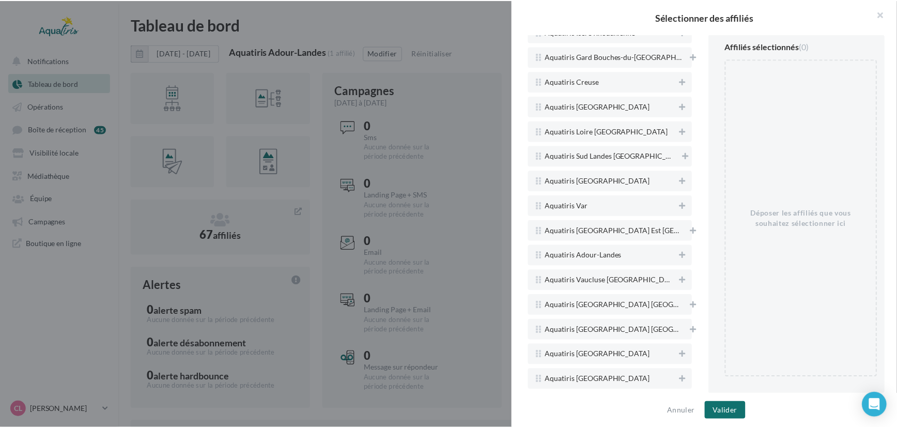
scroll to position [830, 0]
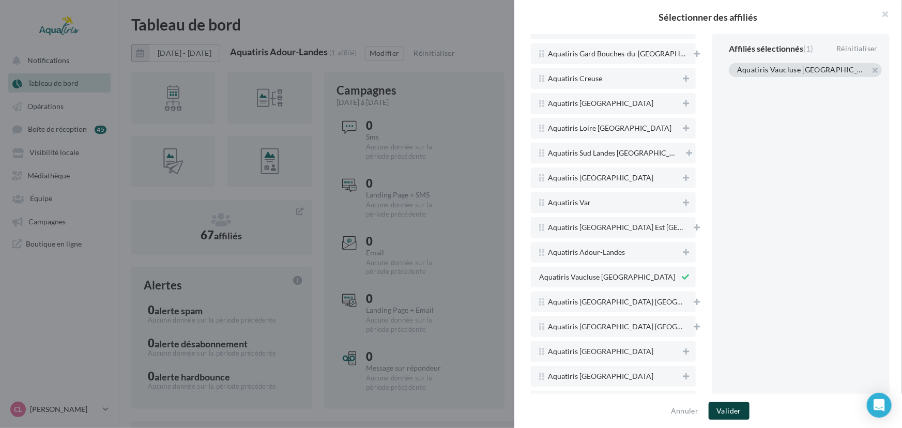
click at [735, 414] on button "Valider" at bounding box center [728, 411] width 41 height 18
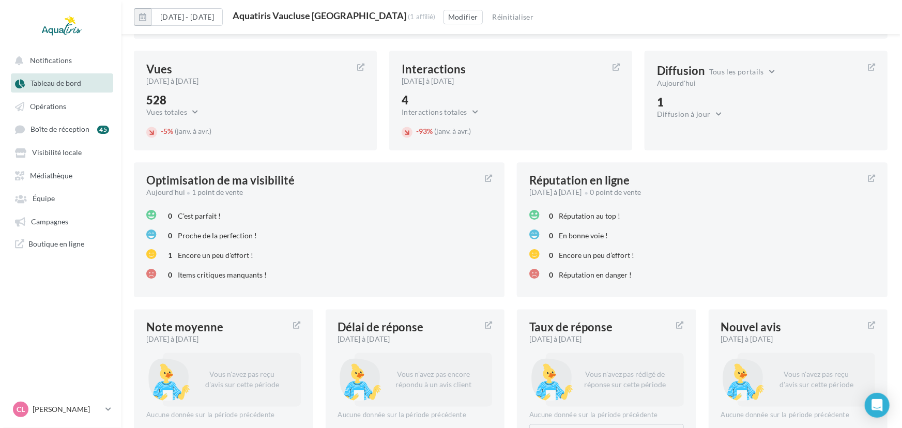
scroll to position [1109, 0]
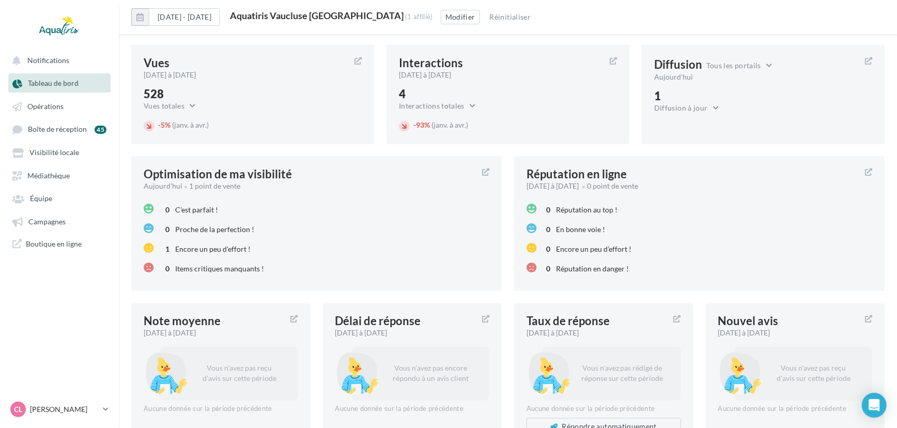
drag, startPoint x: 389, startPoint y: 17, endPoint x: 264, endPoint y: 11, distance: 125.2
click at [264, 11] on div "Aquatiris Vaucluse [GEOGRAPHIC_DATA] (1 affilié)" at bounding box center [331, 16] width 203 height 11
copy div "Aquatiris Vaucluse [GEOGRAPHIC_DATA]"
click at [449, 16] on button "Modifier" at bounding box center [460, 17] width 39 height 14
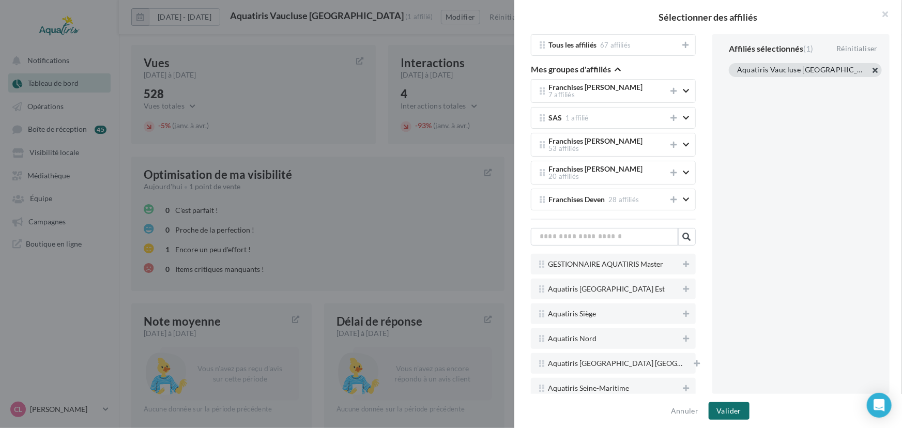
click at [737, 83] on button "button" at bounding box center [737, 83] width 0 height 0
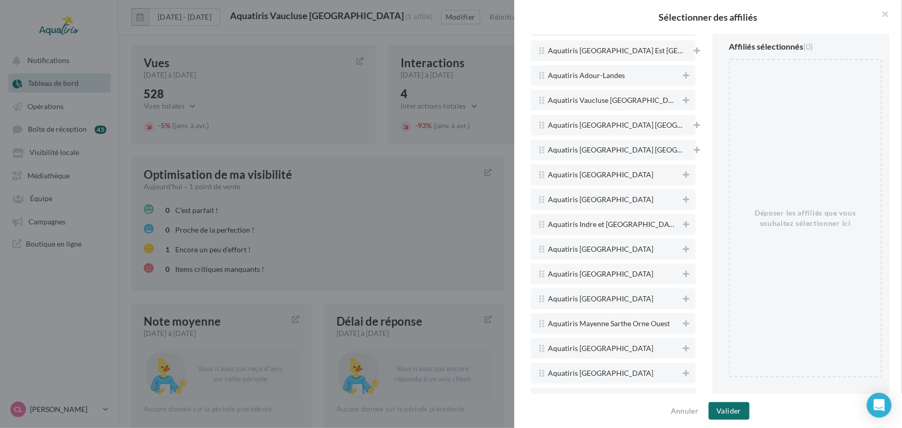
scroll to position [1024, 0]
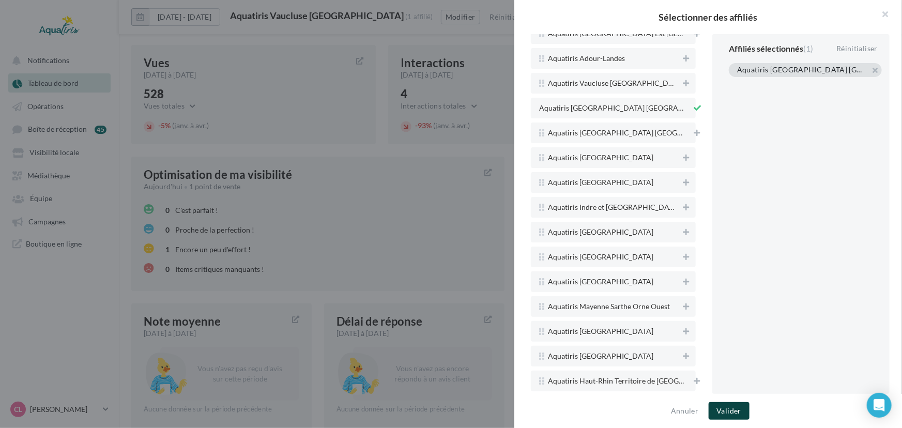
click at [731, 408] on button "Valider" at bounding box center [728, 411] width 41 height 18
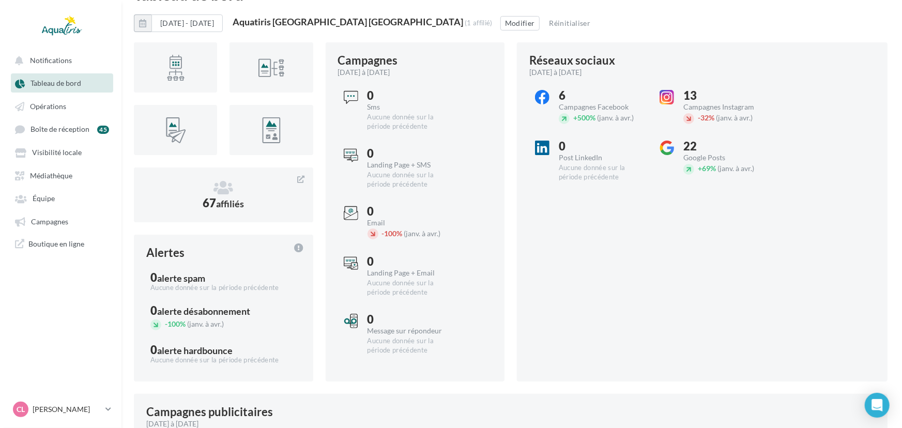
scroll to position [18, 0]
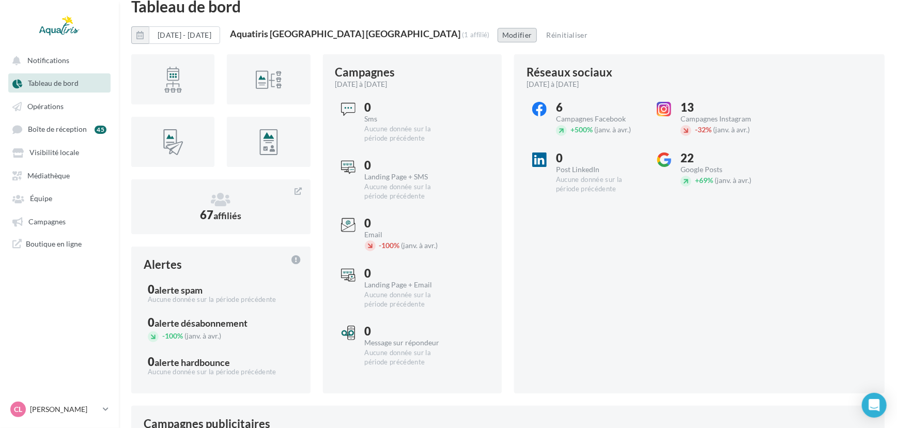
click at [527, 36] on button "Modifier" at bounding box center [517, 35] width 39 height 14
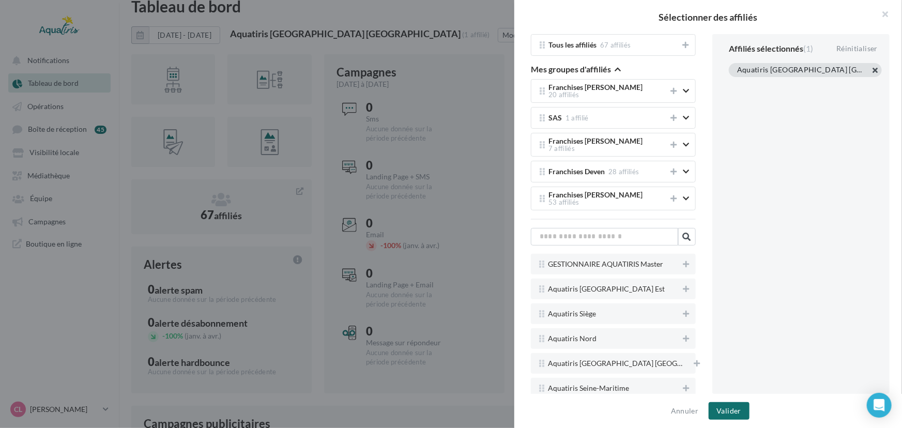
click at [737, 83] on button "button" at bounding box center [737, 83] width 0 height 0
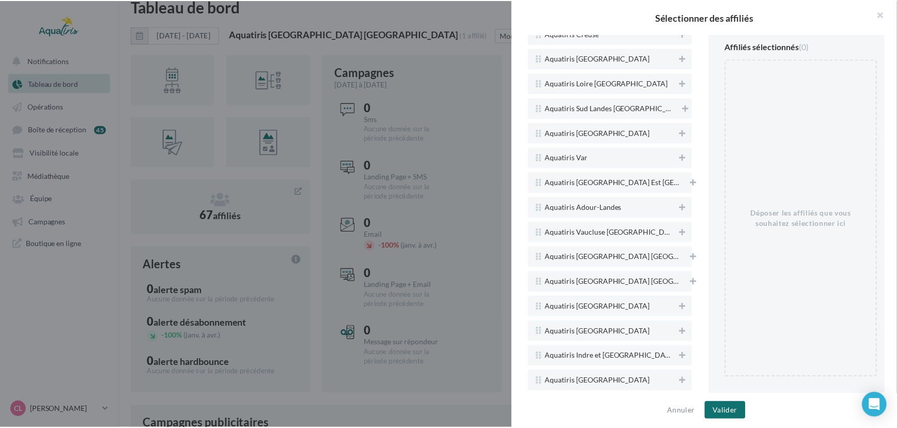
scroll to position [888, 0]
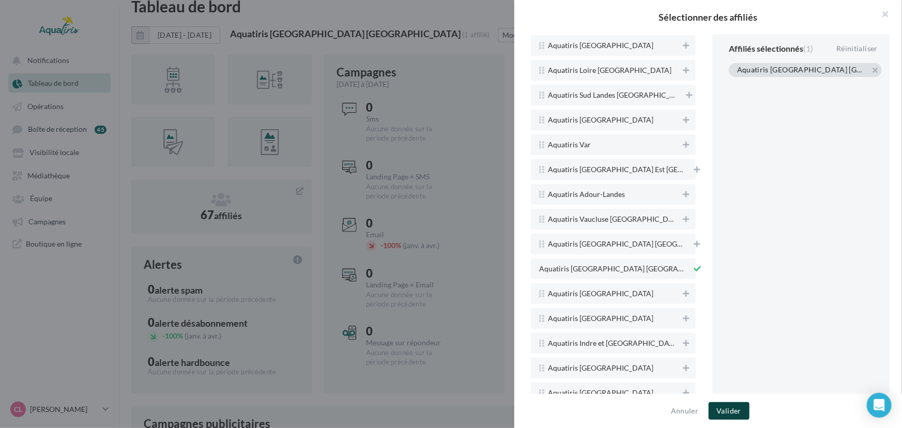
click at [724, 405] on button "Valider" at bounding box center [728, 411] width 41 height 18
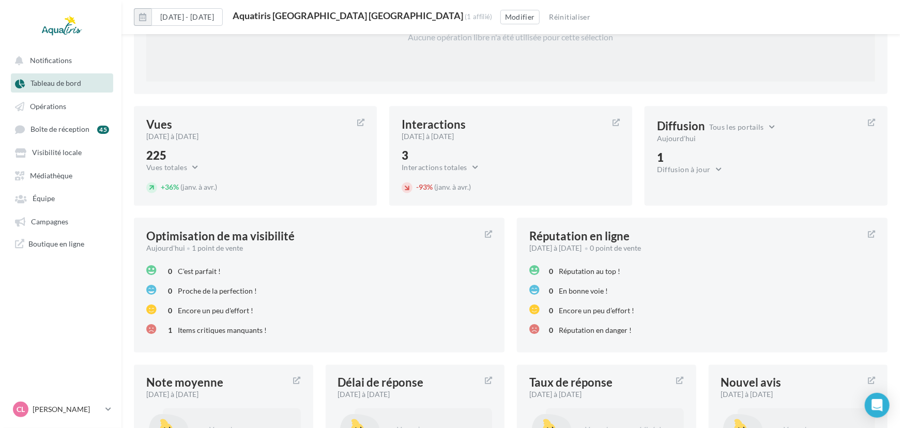
scroll to position [970, 0]
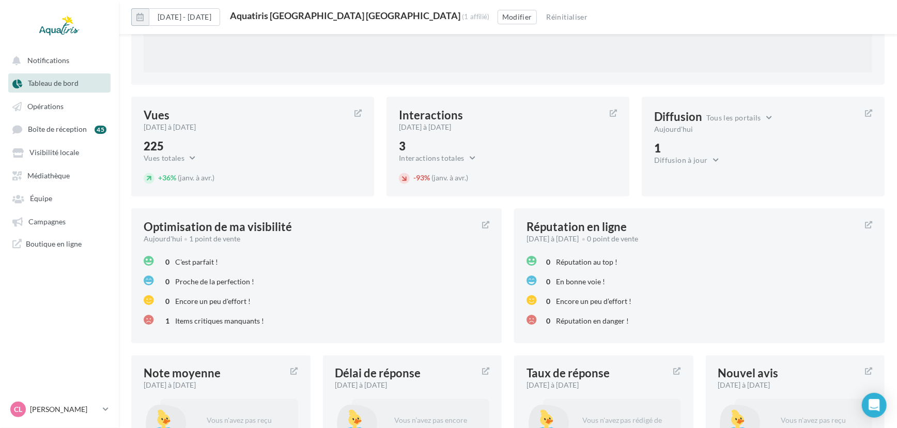
drag, startPoint x: 452, startPoint y: 16, endPoint x: 261, endPoint y: 16, distance: 190.7
click at [261, 16] on div "[DATE] - [DATE] [GEOGRAPHIC_DATA] [GEOGRAPHIC_DATA] [GEOGRAPHIC_DATA] (1 affili…" at bounding box center [508, 21] width 778 height 26
click at [498, 19] on button "Modifier" at bounding box center [517, 17] width 39 height 14
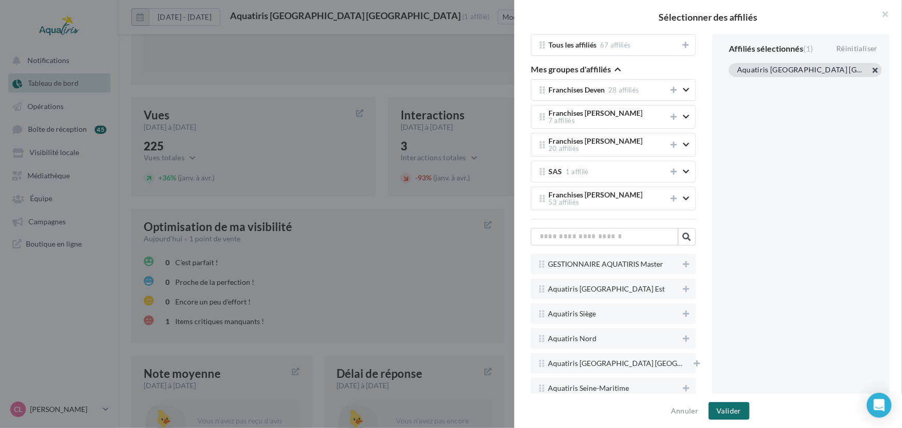
click at [737, 83] on button "button" at bounding box center [737, 83] width 0 height 0
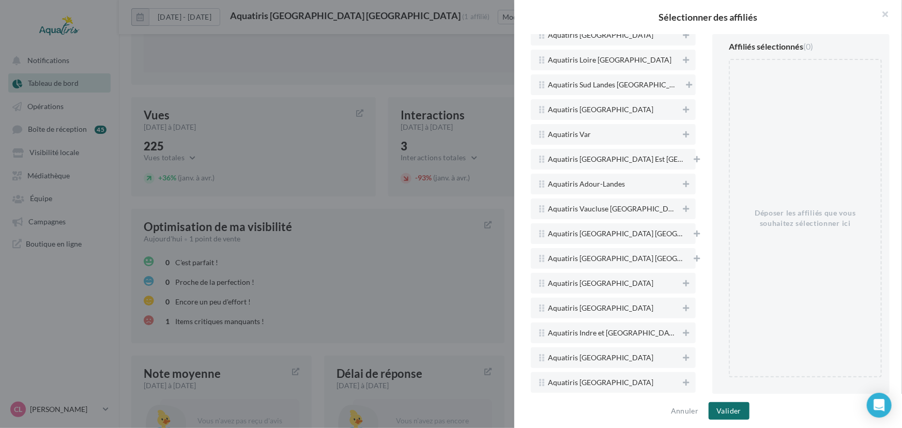
scroll to position [916, 0]
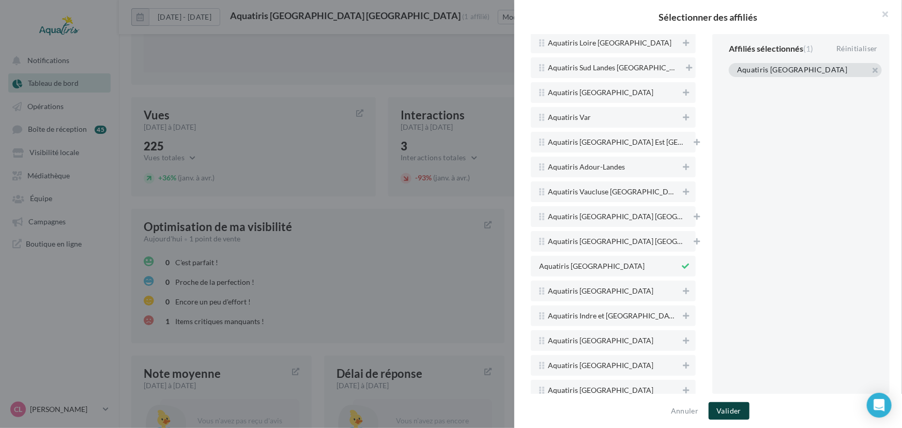
click at [734, 407] on button "Valider" at bounding box center [728, 411] width 41 height 18
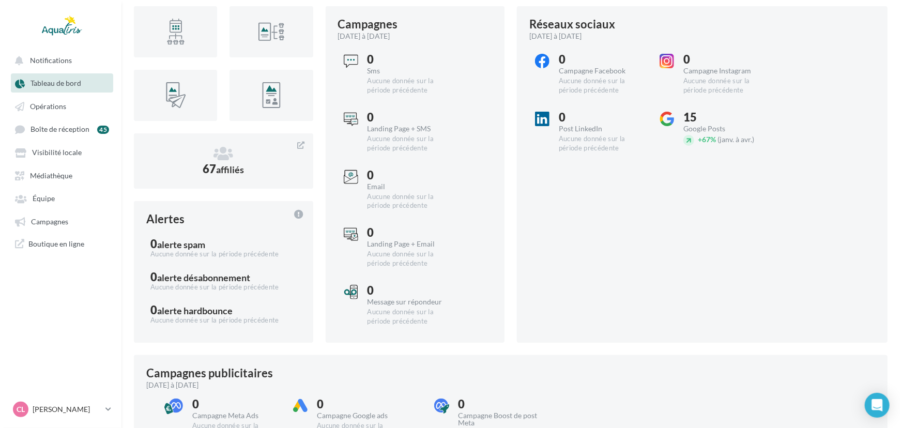
scroll to position [0, 0]
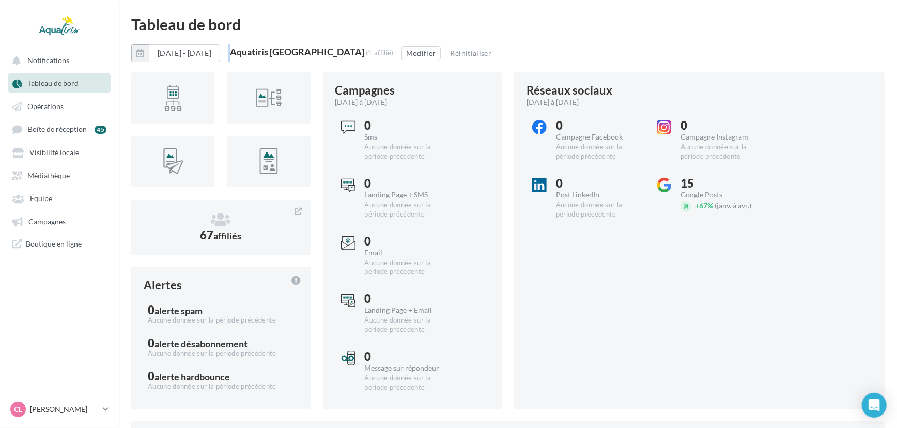
drag, startPoint x: 383, startPoint y: 52, endPoint x: 267, endPoint y: 37, distance: 116.7
click at [441, 52] on button "Modifier" at bounding box center [421, 53] width 39 height 14
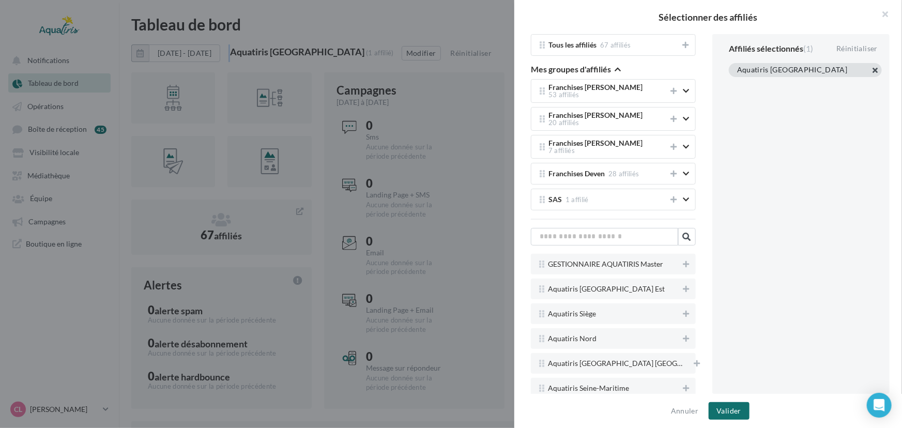
click at [737, 83] on button "button" at bounding box center [737, 83] width 0 height 0
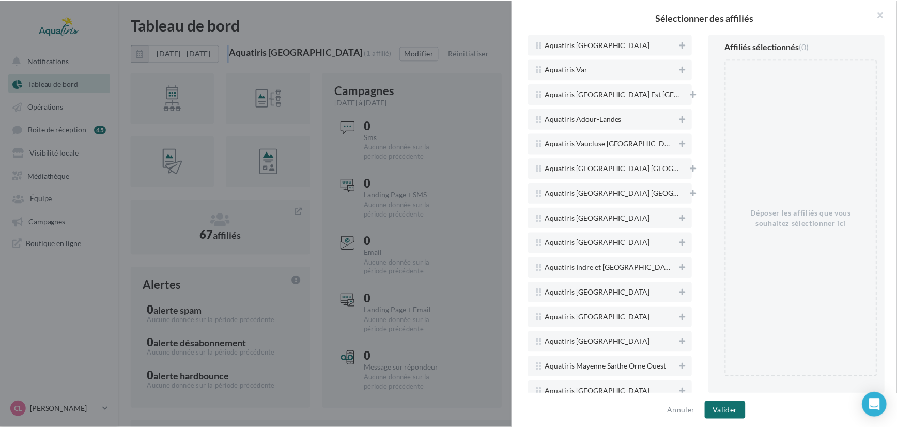
scroll to position [966, 0]
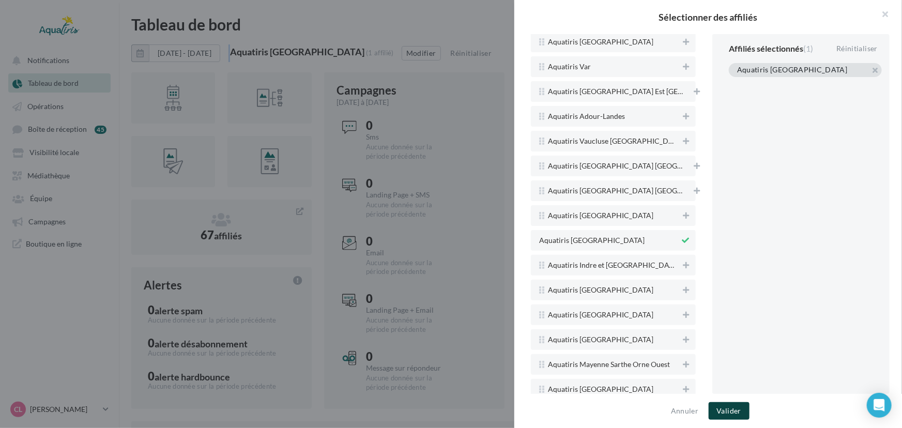
click at [715, 405] on button "Valider" at bounding box center [728, 411] width 41 height 18
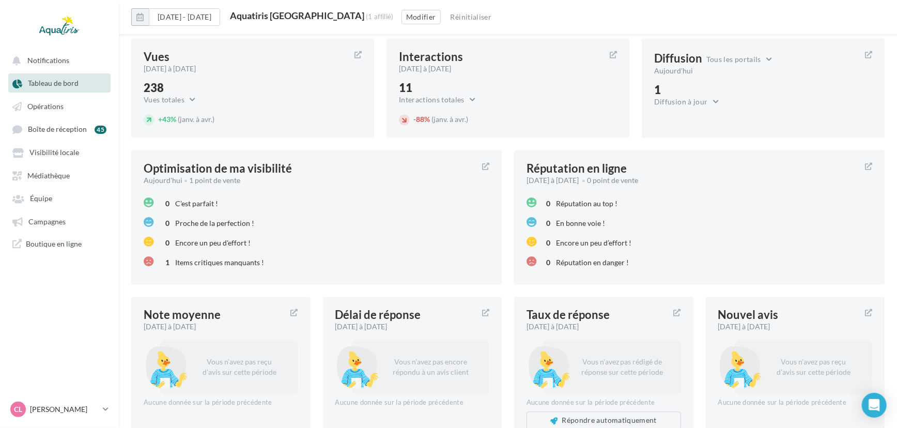
scroll to position [1033, 0]
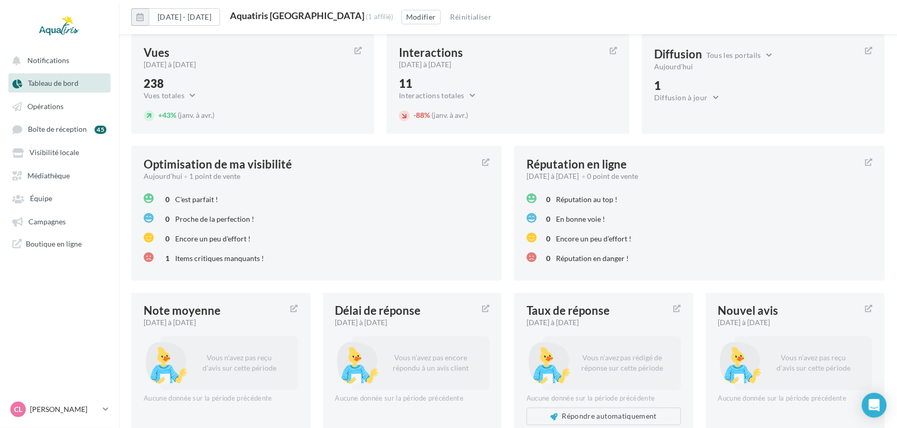
drag, startPoint x: 389, startPoint y: 17, endPoint x: 265, endPoint y: 17, distance: 124.0
click at [265, 17] on div "Aquatiris [GEOGRAPHIC_DATA]" at bounding box center [297, 15] width 134 height 9
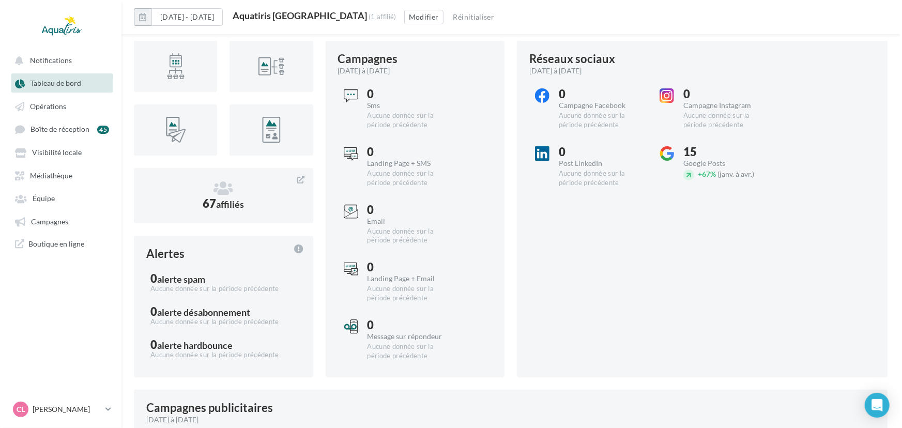
scroll to position [0, 0]
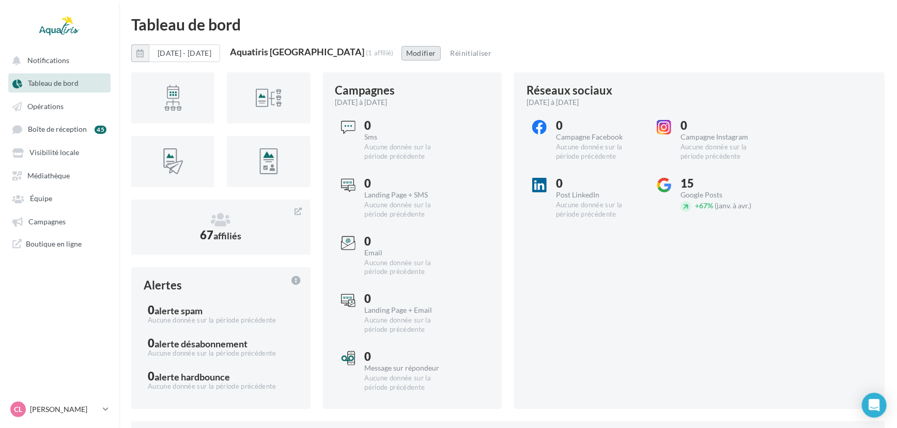
click at [428, 53] on button "Modifier" at bounding box center [421, 53] width 39 height 14
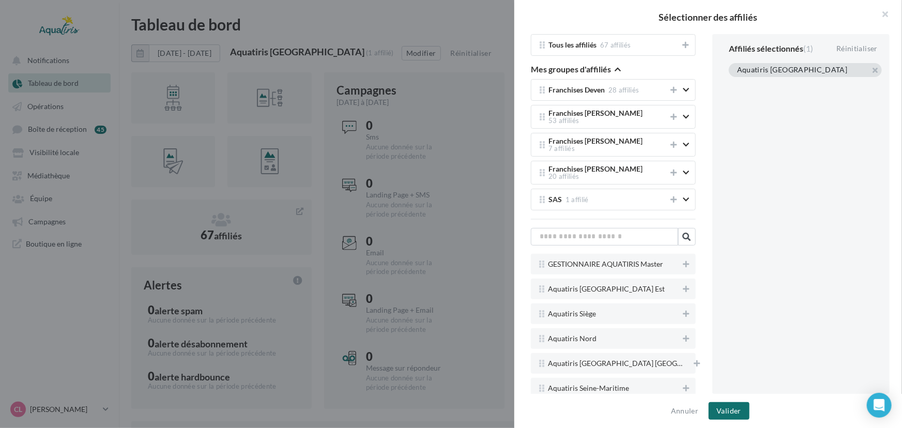
click at [863, 71] on div "Aquatiris [GEOGRAPHIC_DATA]" at bounding box center [803, 70] width 132 height 11
click at [737, 83] on button "button" at bounding box center [737, 83] width 0 height 0
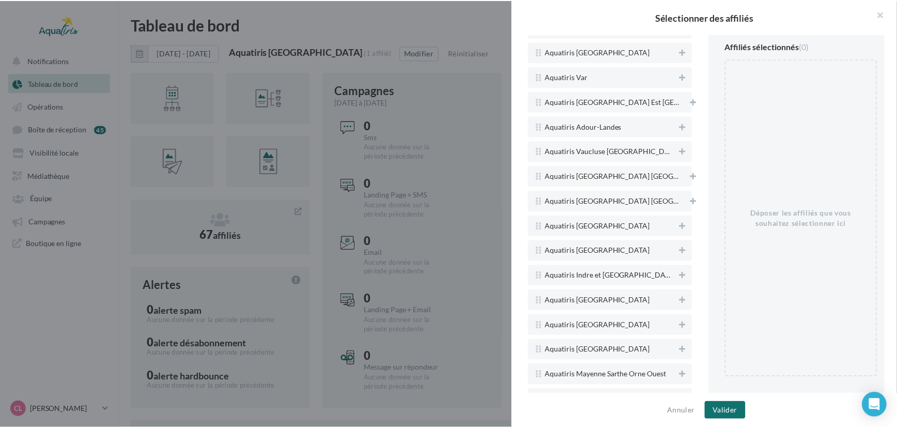
scroll to position [1064, 0]
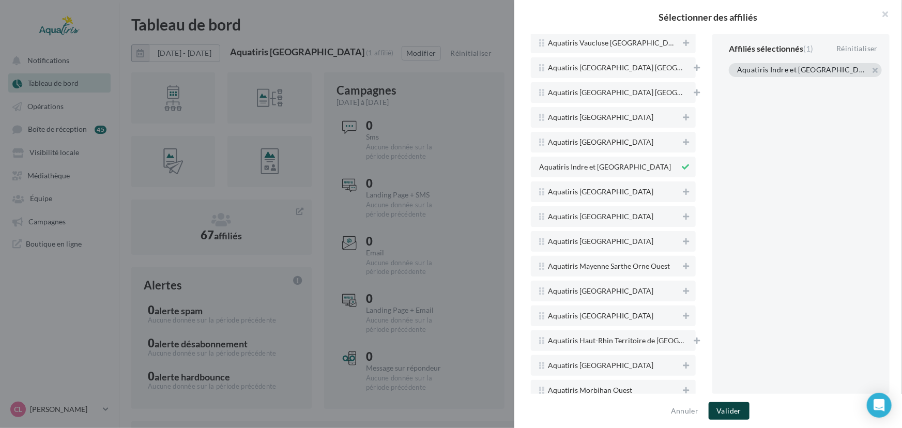
click at [732, 412] on button "Valider" at bounding box center [728, 411] width 41 height 18
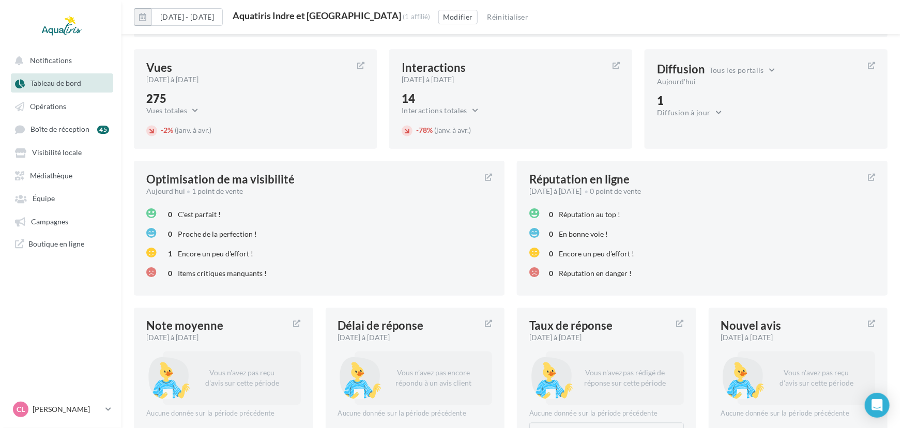
scroll to position [1023, 0]
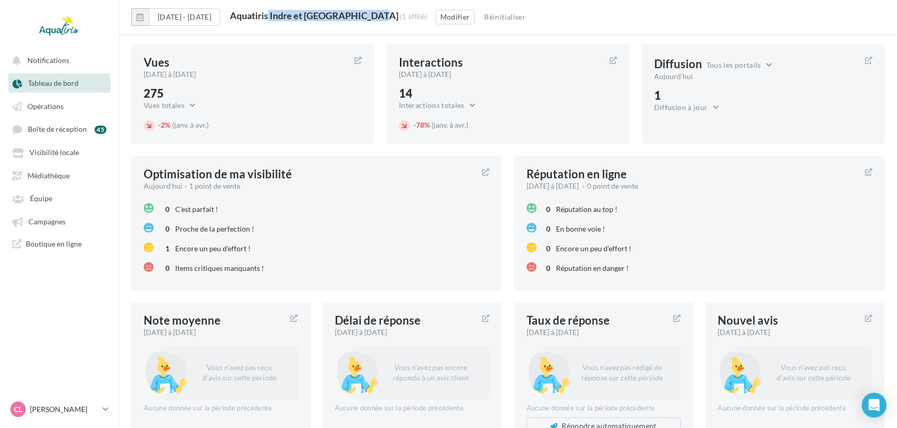
drag, startPoint x: 367, startPoint y: 16, endPoint x: 263, endPoint y: 15, distance: 104.4
click at [263, 15] on div "Aquatiris Indre et [GEOGRAPHIC_DATA] (1 affilié)" at bounding box center [329, 16] width 198 height 11
click at [436, 12] on button "Modifier" at bounding box center [455, 17] width 39 height 14
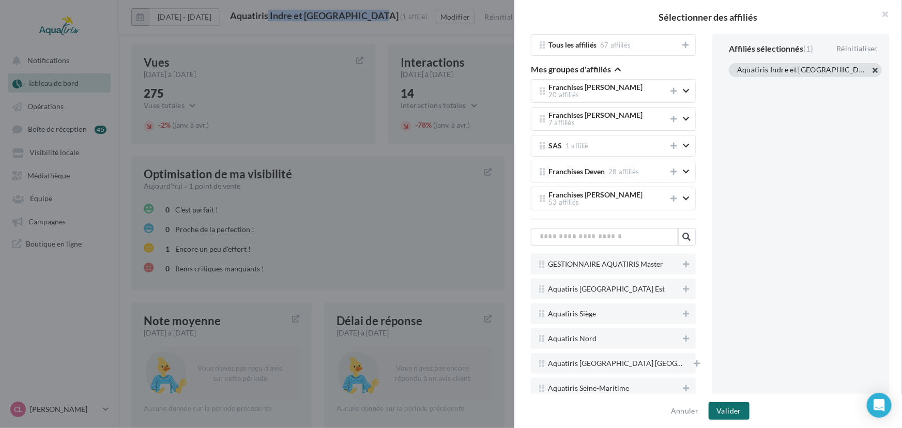
click at [737, 83] on button "button" at bounding box center [737, 83] width 0 height 0
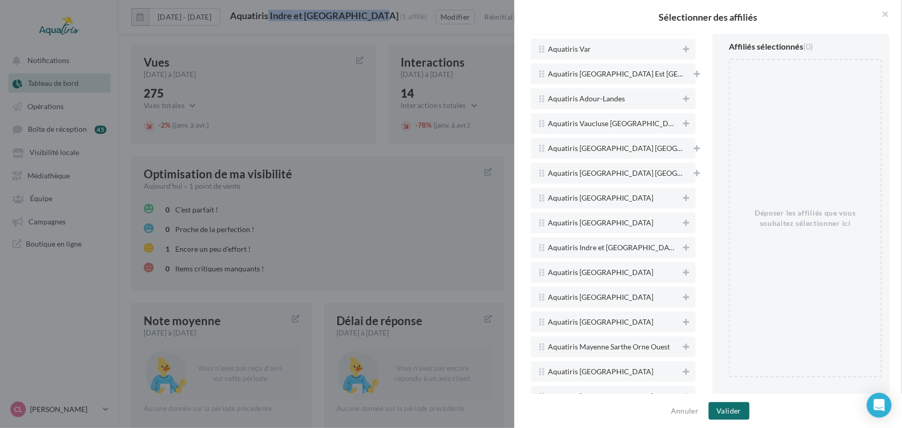
scroll to position [989, 0]
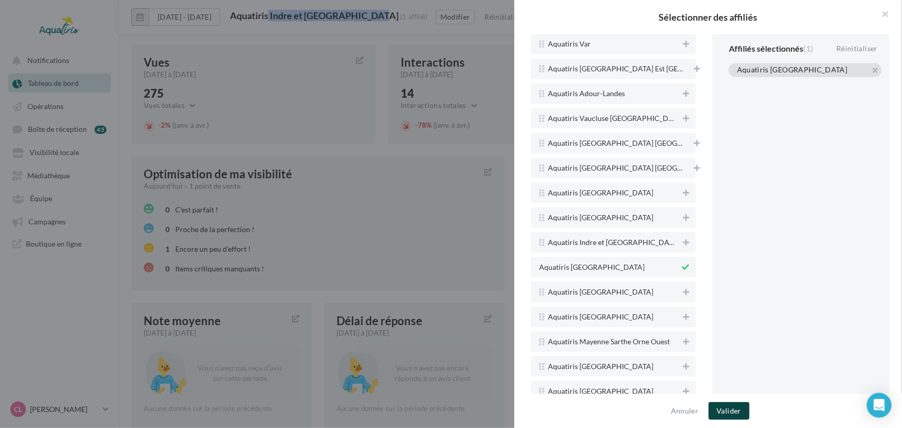
click at [721, 413] on button "Valider" at bounding box center [728, 411] width 41 height 18
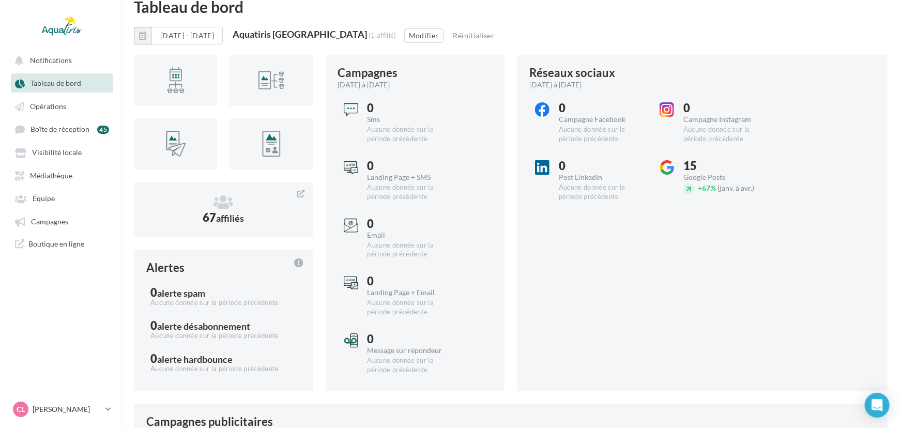
scroll to position [11, 0]
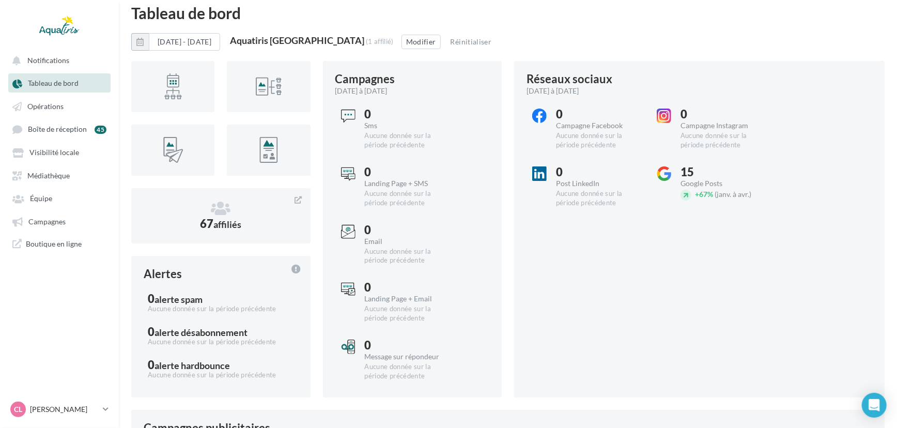
drag, startPoint x: 377, startPoint y: 37, endPoint x: 263, endPoint y: 39, distance: 114.2
click at [263, 39] on div "Aquatiris [GEOGRAPHIC_DATA] (1 affilié)" at bounding box center [312, 41] width 164 height 11
click at [431, 38] on button "Modifier" at bounding box center [421, 42] width 39 height 14
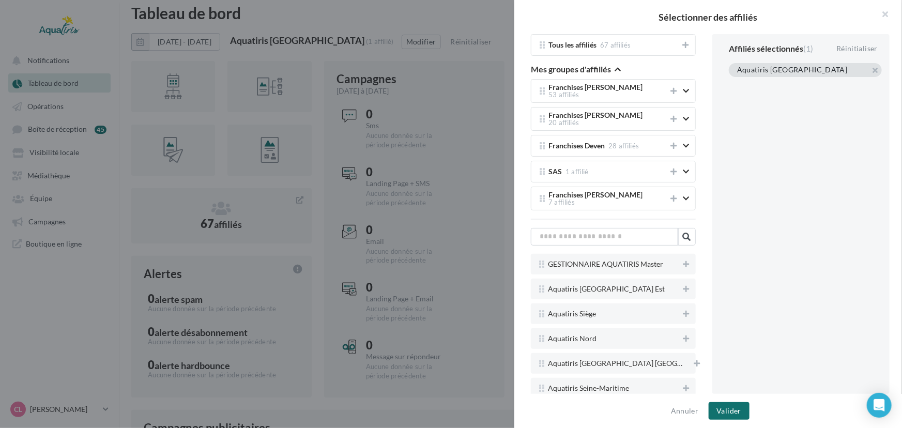
click at [869, 64] on div "Aquatiris [GEOGRAPHIC_DATA]" at bounding box center [805, 70] width 153 height 14
click at [737, 83] on button "button" at bounding box center [737, 83] width 0 height 0
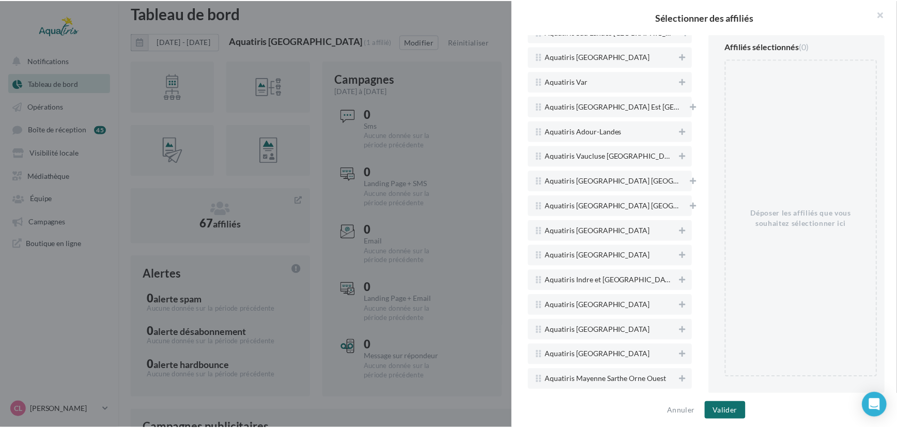
scroll to position [999, 0]
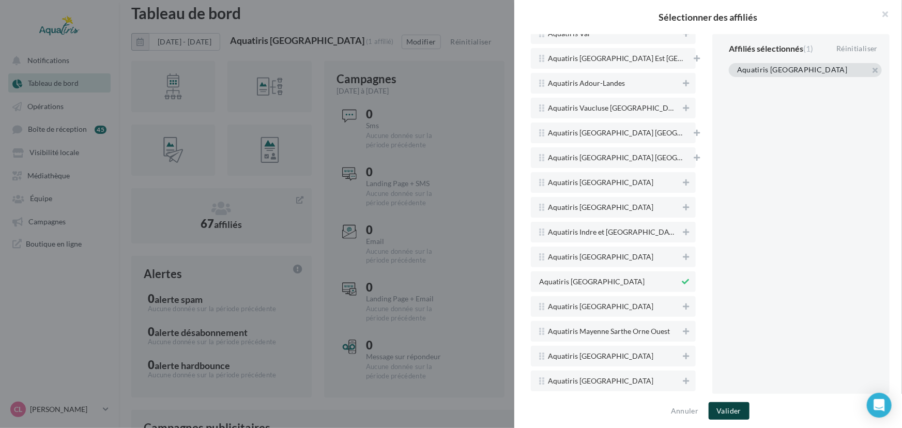
click at [740, 404] on button "Valider" at bounding box center [728, 411] width 41 height 18
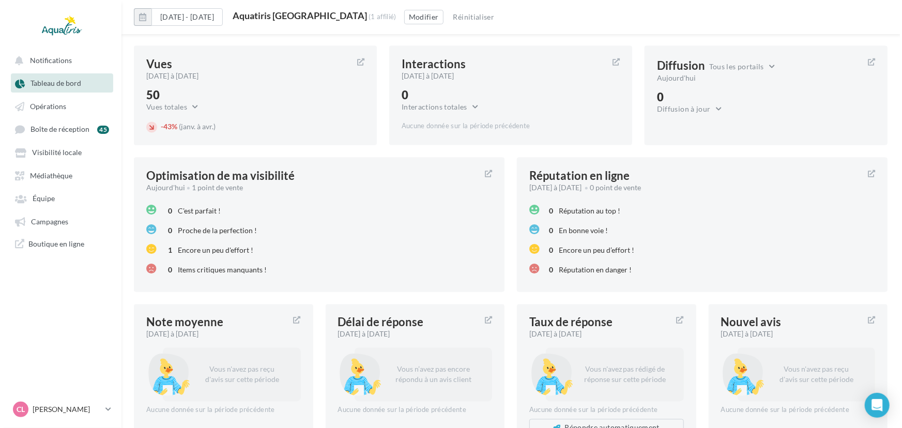
scroll to position [1031, 0]
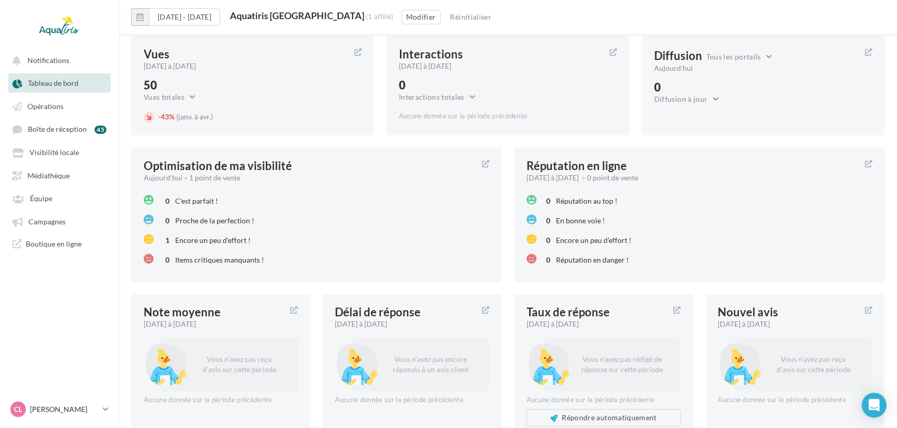
drag, startPoint x: 359, startPoint y: 15, endPoint x: 266, endPoint y: 18, distance: 93.0
click at [266, 18] on div "Aquatiris [GEOGRAPHIC_DATA]" at bounding box center [297, 15] width 134 height 9
click at [407, 17] on button "Modifier" at bounding box center [421, 17] width 39 height 14
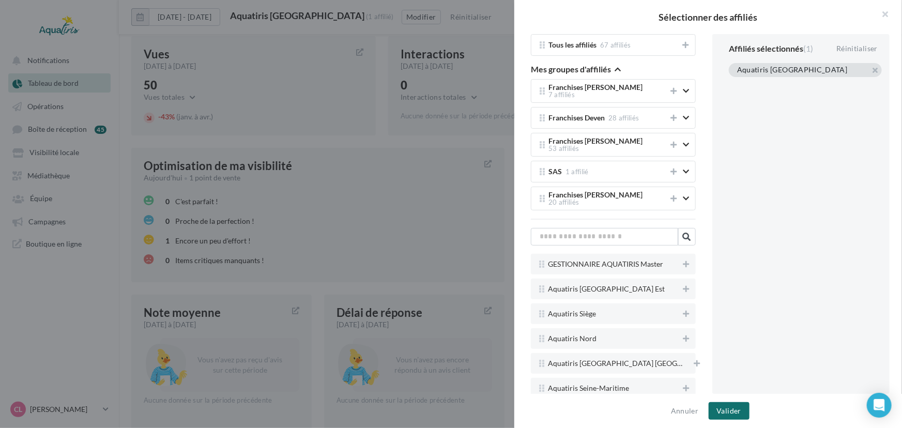
click at [877, 67] on div "Aquatiris [GEOGRAPHIC_DATA]" at bounding box center [805, 70] width 153 height 14
click at [737, 83] on button "button" at bounding box center [737, 83] width 0 height 0
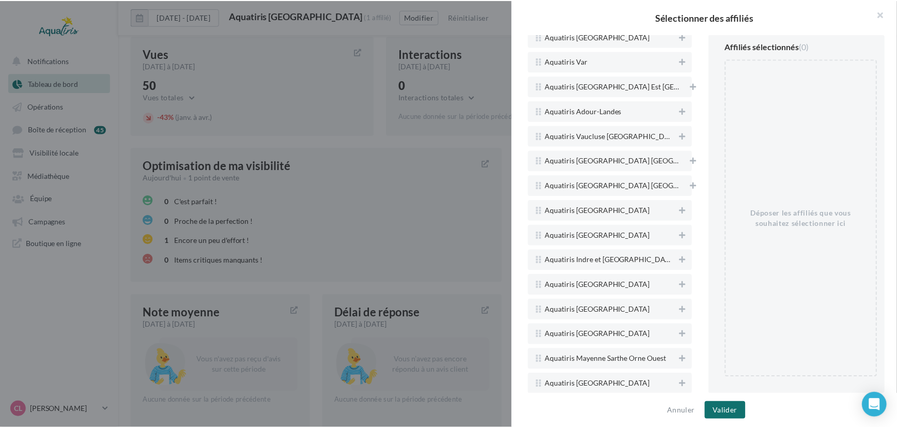
scroll to position [1027, 0]
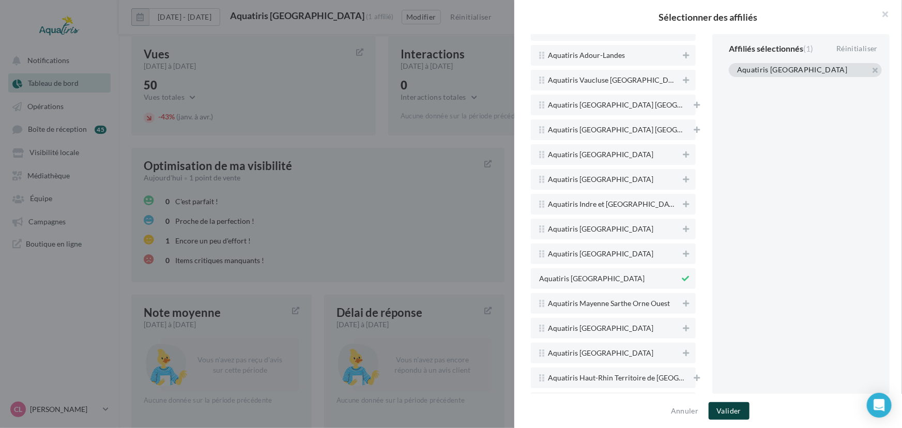
click at [729, 409] on button "Valider" at bounding box center [728, 411] width 41 height 18
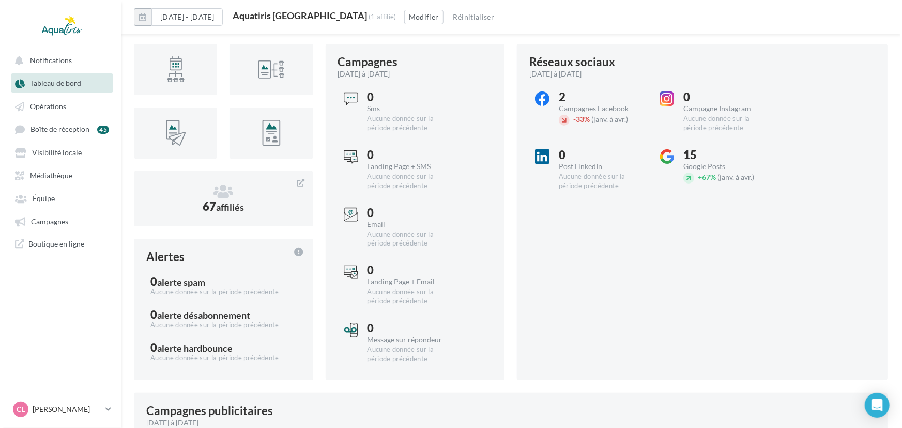
scroll to position [0, 0]
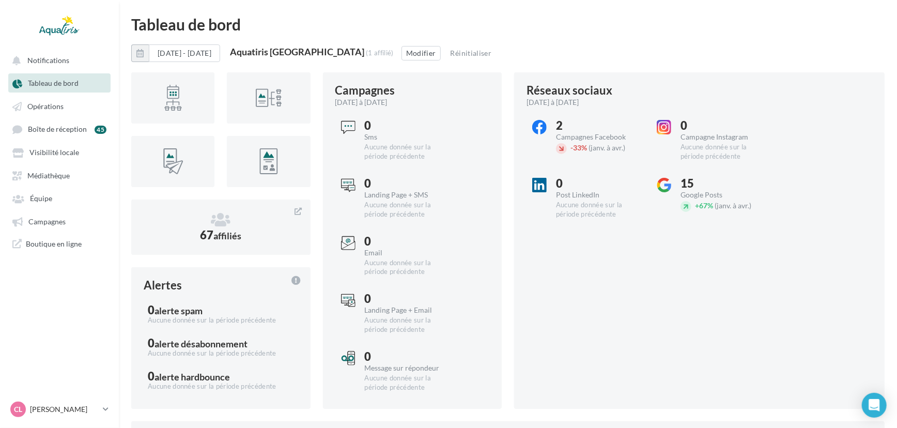
drag, startPoint x: 388, startPoint y: 49, endPoint x: 265, endPoint y: 50, distance: 123.0
click at [265, 50] on div "Aquatiris [GEOGRAPHIC_DATA]" at bounding box center [297, 51] width 134 height 9
click at [432, 47] on button "Modifier" at bounding box center [421, 53] width 39 height 14
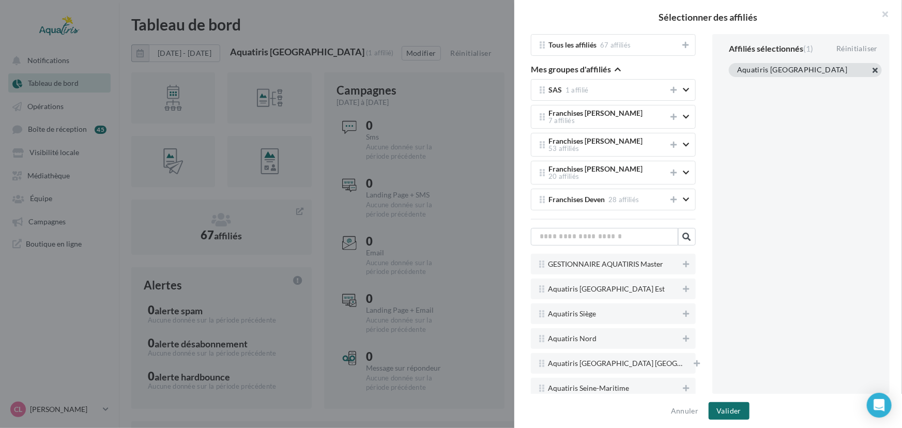
click at [737, 83] on button "button" at bounding box center [737, 83] width 0 height 0
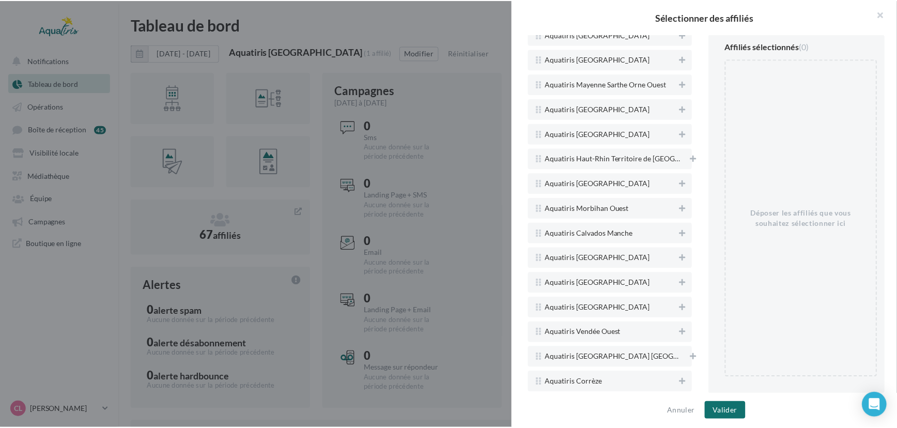
scroll to position [1249, 0]
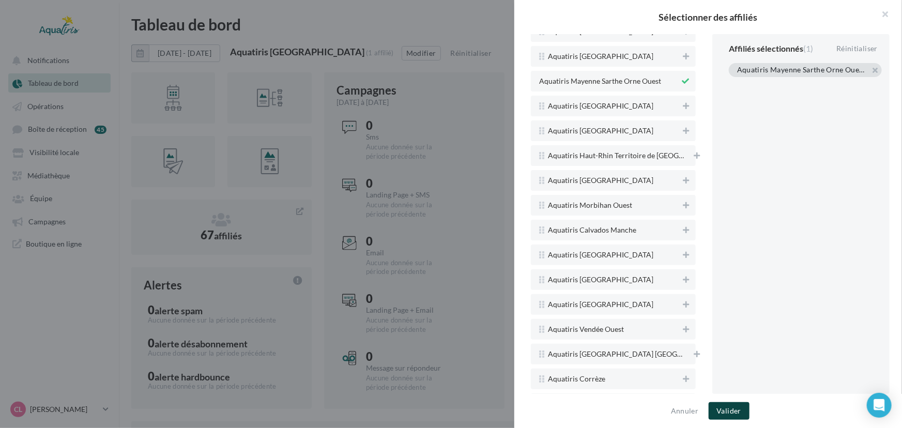
click at [728, 411] on button "Valider" at bounding box center [728, 411] width 41 height 18
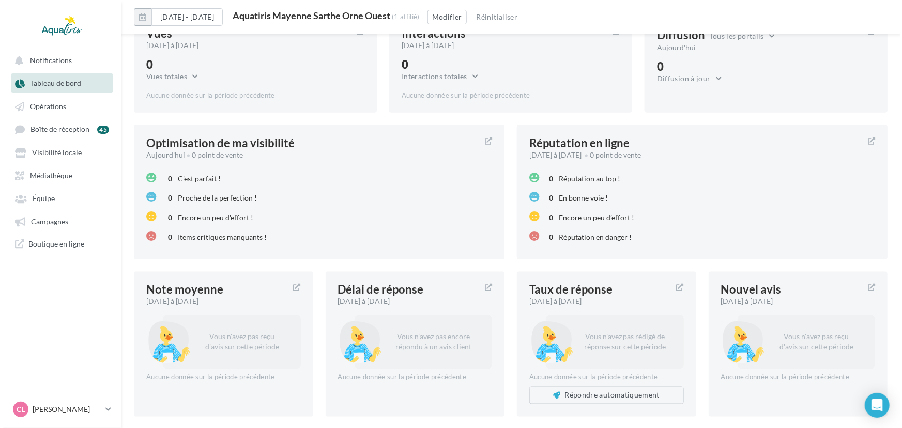
scroll to position [1056, 0]
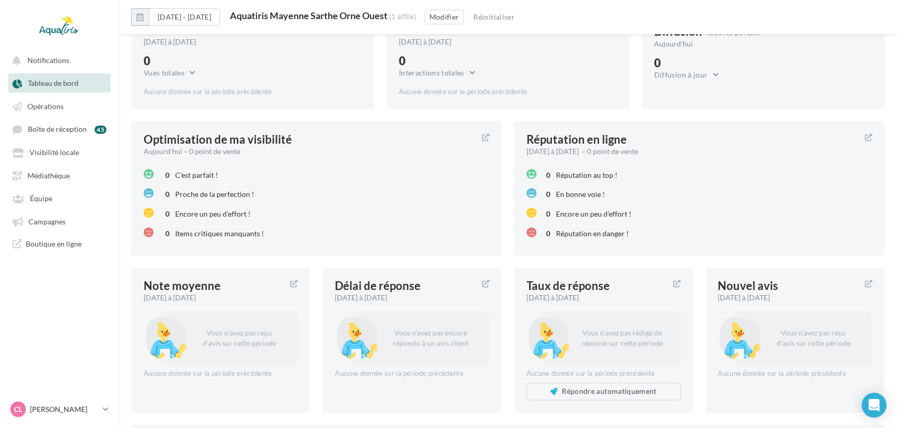
drag, startPoint x: 421, startPoint y: 16, endPoint x: 266, endPoint y: 20, distance: 155.1
click at [266, 20] on div "Aquatiris Mayenne Sarthe Orne Ouest" at bounding box center [309, 15] width 158 height 9
click at [464, 15] on button "Modifier" at bounding box center [444, 17] width 39 height 14
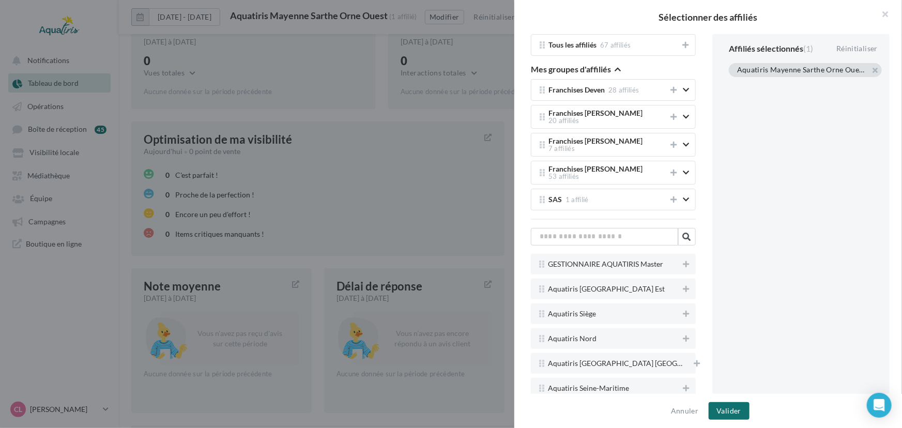
click at [874, 65] on div "Aquatiris Mayenne Sarthe Orne Ouest" at bounding box center [805, 70] width 153 height 14
click at [737, 83] on button "button" at bounding box center [737, 83] width 0 height 0
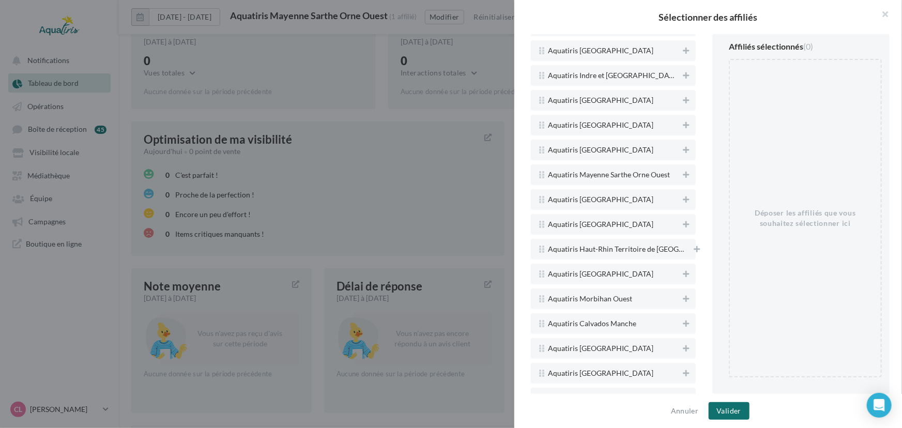
scroll to position [1166, 0]
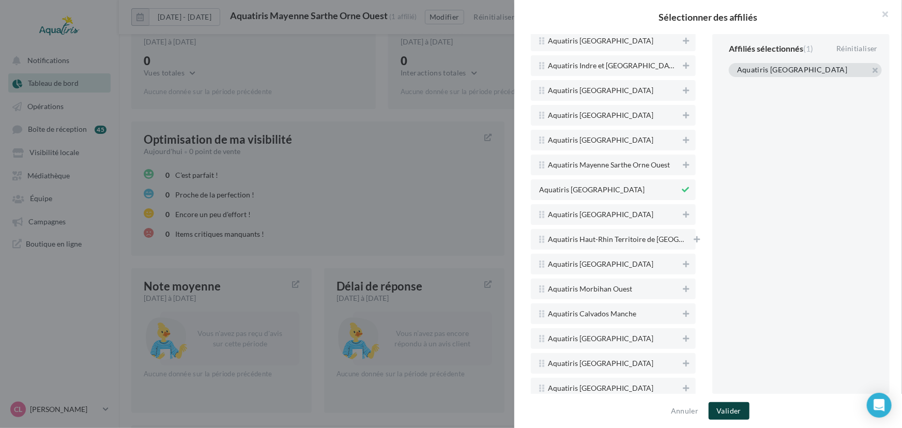
click at [738, 403] on button "Valider" at bounding box center [728, 411] width 41 height 18
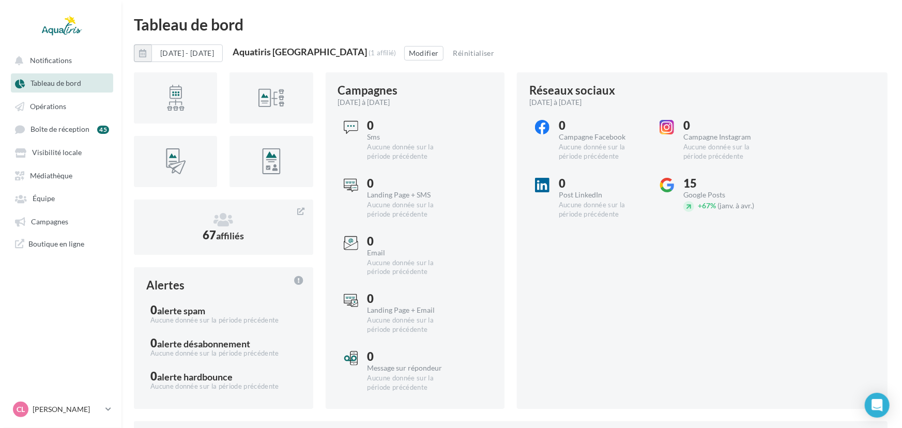
scroll to position [0, 0]
drag, startPoint x: 376, startPoint y: 50, endPoint x: 263, endPoint y: 52, distance: 112.7
click at [263, 52] on div "Aquatiris [GEOGRAPHIC_DATA]" at bounding box center [297, 51] width 134 height 9
click at [441, 58] on button "Modifier" at bounding box center [421, 53] width 39 height 14
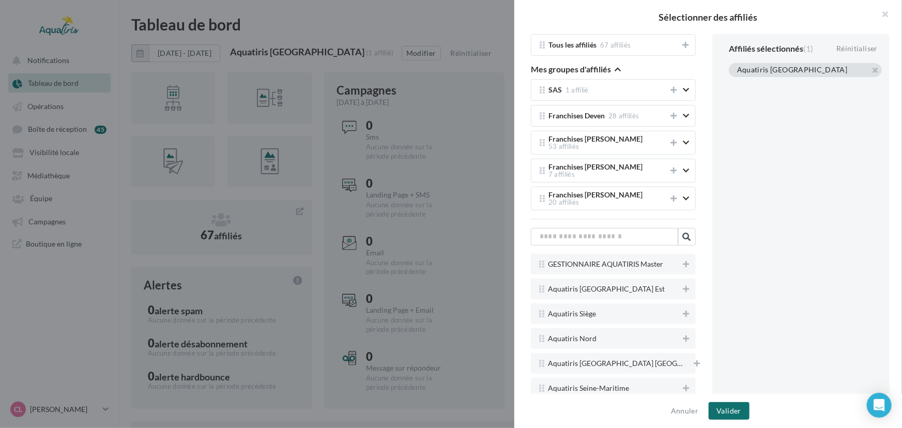
click at [869, 67] on div "Aquatiris [GEOGRAPHIC_DATA]" at bounding box center [805, 70] width 153 height 14
click at [737, 83] on button "button" at bounding box center [737, 83] width 0 height 0
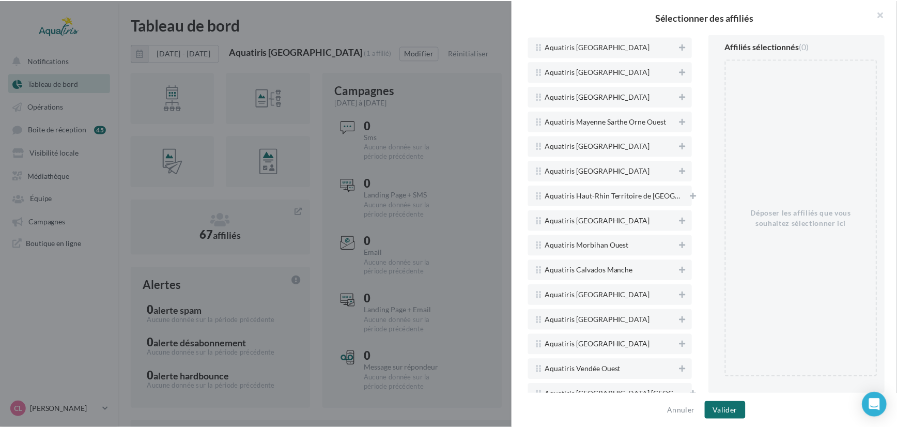
scroll to position [1221, 0]
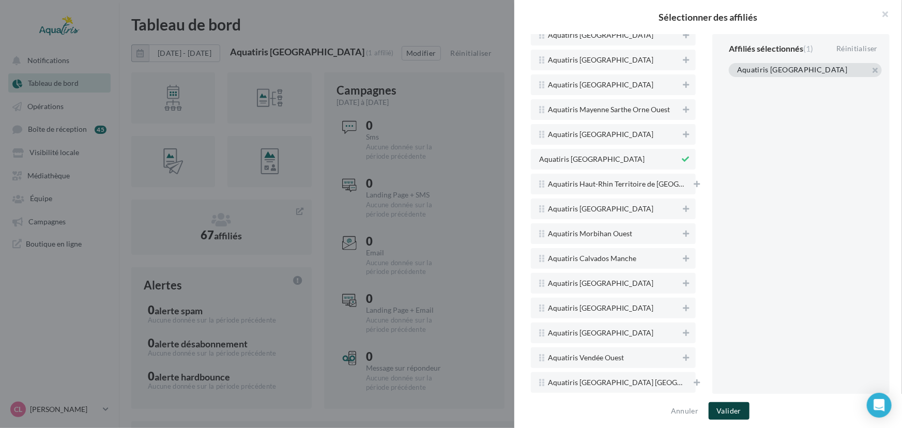
click at [729, 408] on button "Valider" at bounding box center [728, 411] width 41 height 18
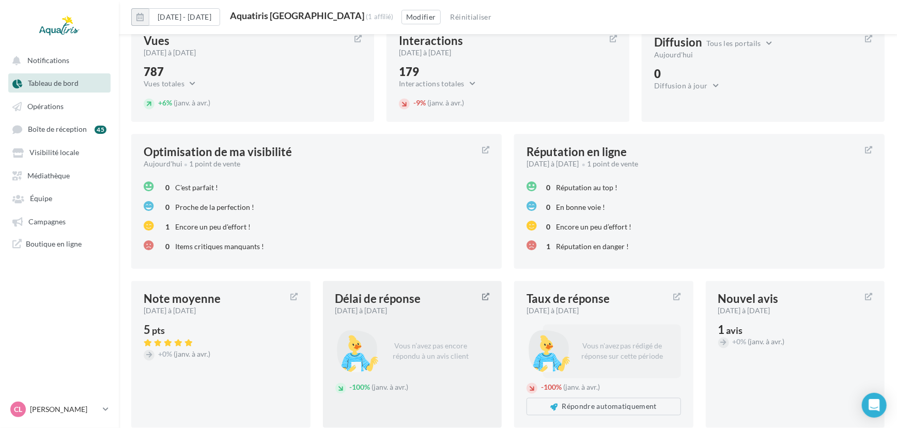
scroll to position [1184, 0]
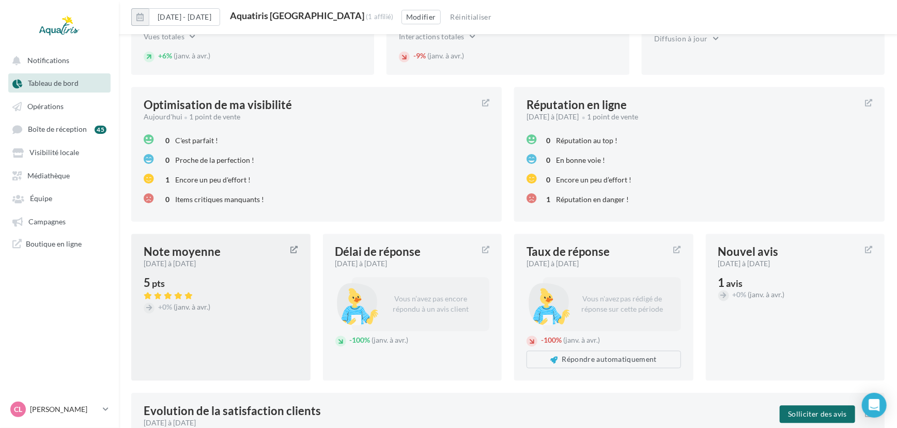
click at [160, 282] on span "pts" at bounding box center [158, 283] width 13 height 11
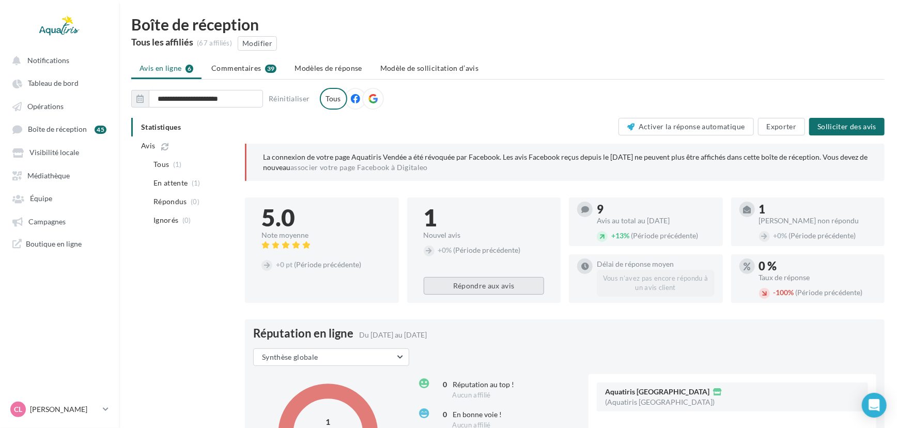
click at [454, 293] on button "Répondre aux avis" at bounding box center [484, 286] width 121 height 18
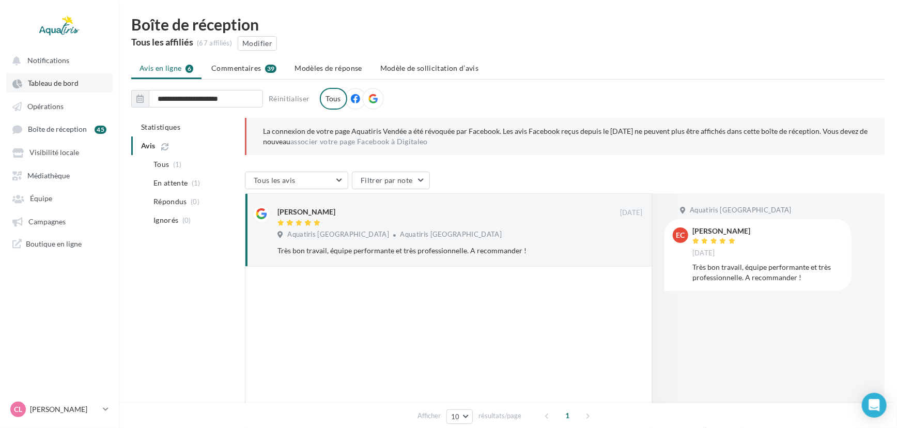
click at [57, 79] on link "Tableau de bord" at bounding box center [59, 82] width 106 height 19
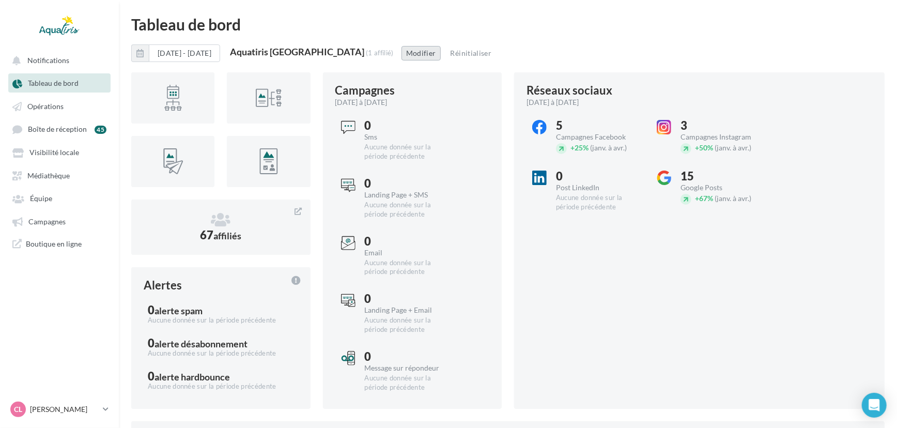
click at [441, 58] on button "Modifier" at bounding box center [421, 53] width 39 height 14
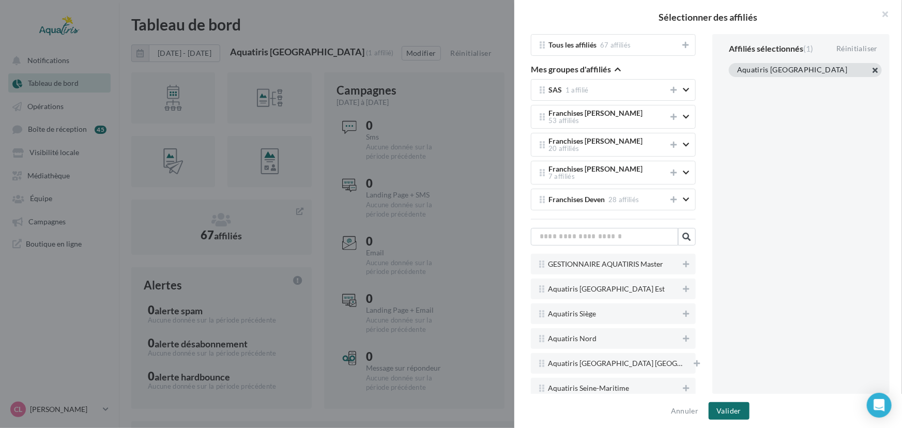
click at [737, 83] on button "button" at bounding box center [737, 83] width 0 height 0
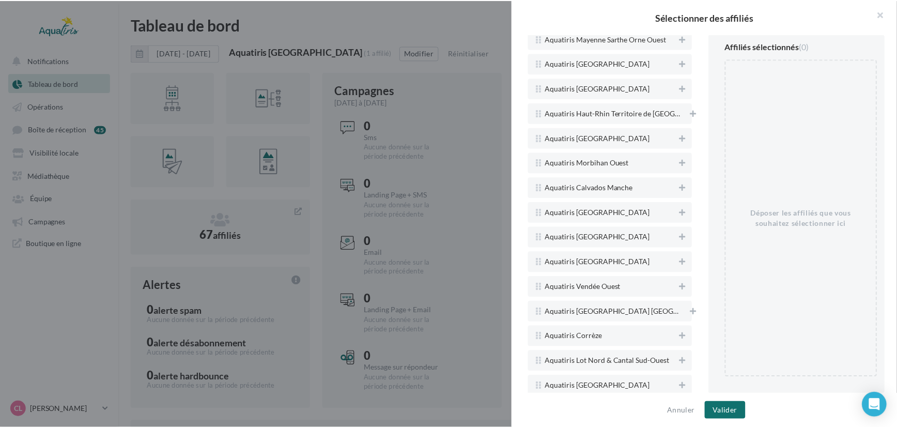
scroll to position [1285, 0]
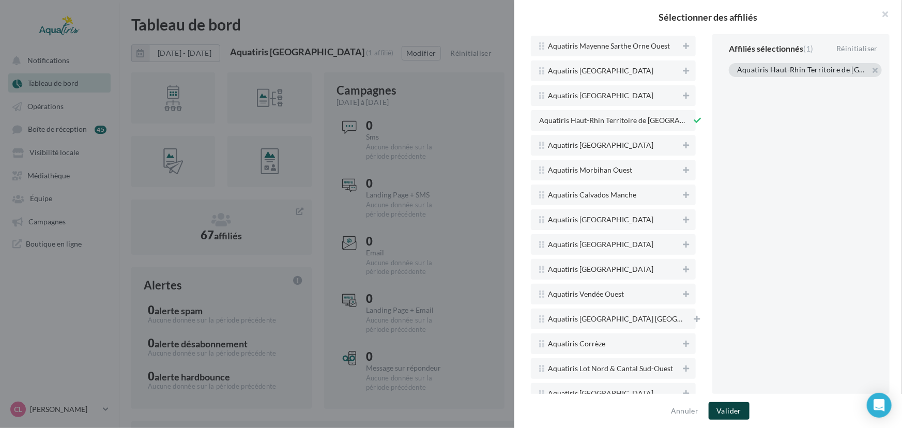
click at [738, 403] on button "Valider" at bounding box center [728, 411] width 41 height 18
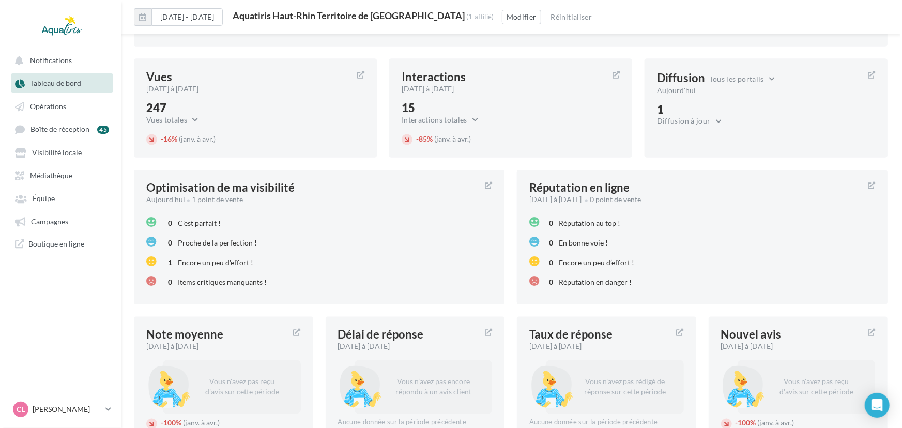
scroll to position [1115, 0]
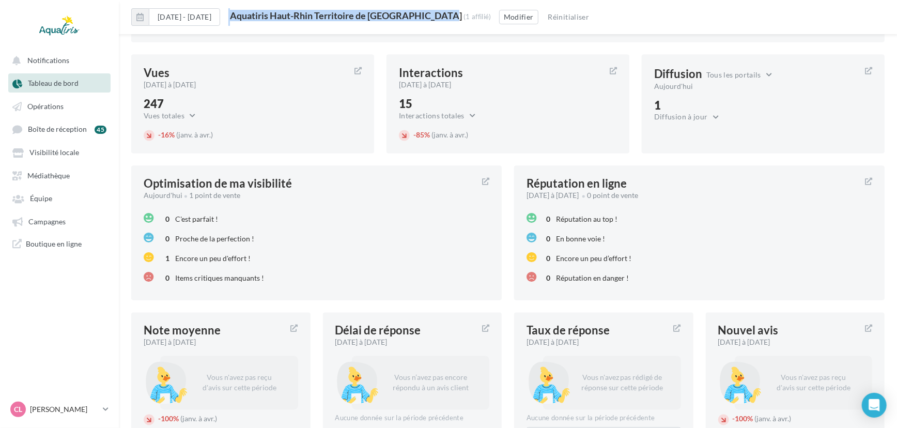
drag, startPoint x: 431, startPoint y: 18, endPoint x: 262, endPoint y: 17, distance: 169.0
click at [262, 17] on div "[DATE] - [DATE] Aquatiris Haut-Rhin Territoire de [GEOGRAPHIC_DATA] (1 affilié)…" at bounding box center [508, 21] width 778 height 26
click at [499, 12] on button "Modifier" at bounding box center [518, 17] width 39 height 14
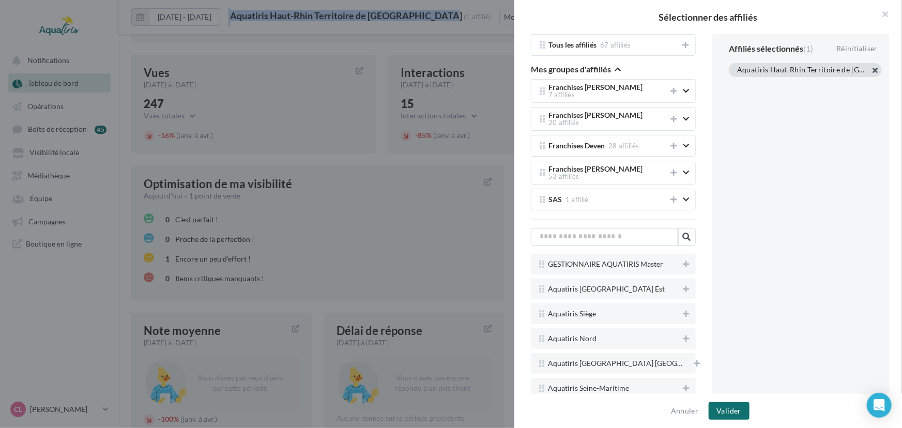
click at [737, 83] on button "button" at bounding box center [737, 83] width 0 height 0
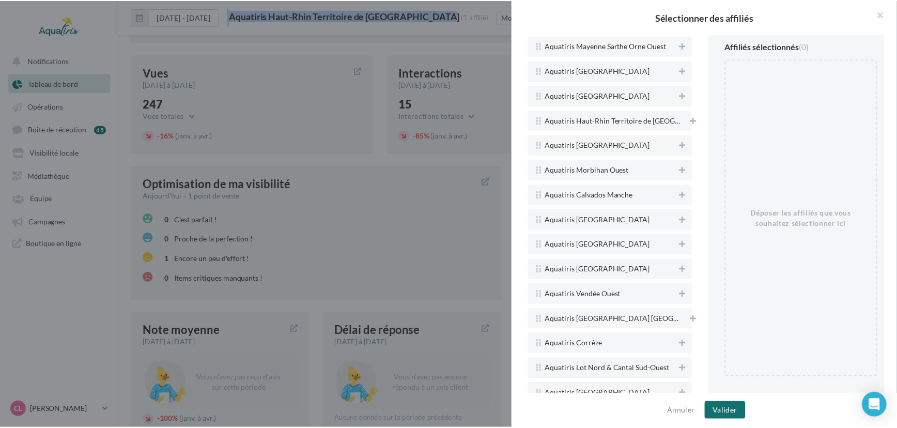
scroll to position [1305, 0]
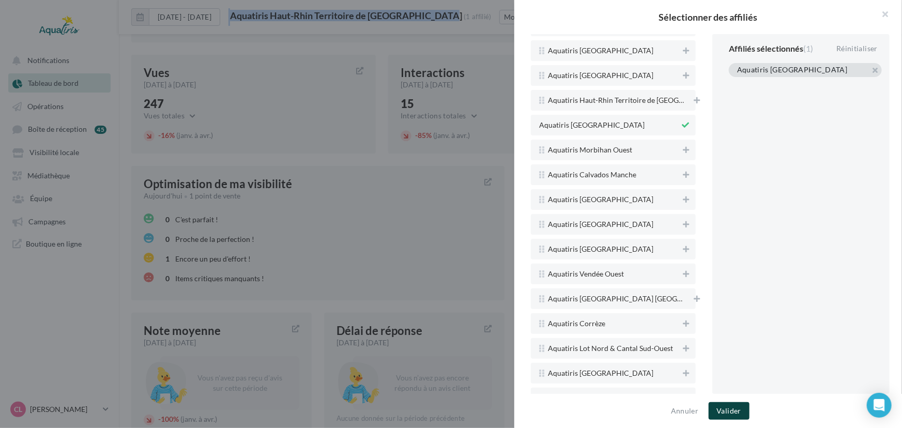
click at [731, 415] on button "Valider" at bounding box center [728, 411] width 41 height 18
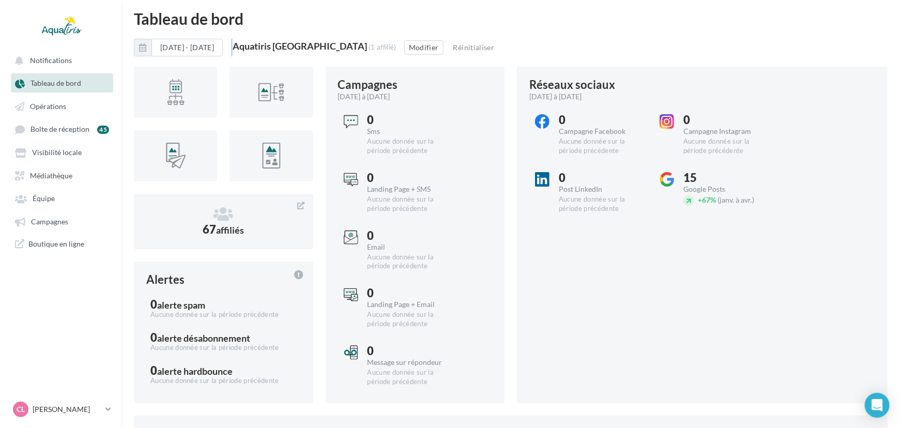
scroll to position [0, 0]
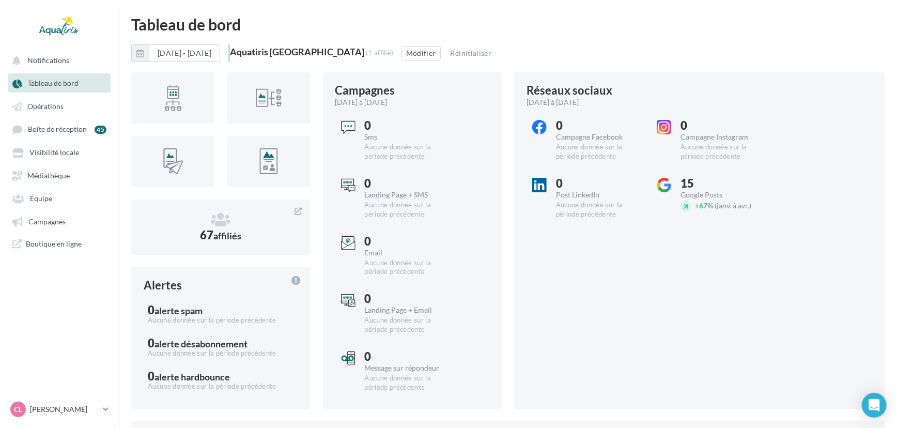
drag, startPoint x: 352, startPoint y: 48, endPoint x: 265, endPoint y: 49, distance: 87.3
click at [265, 49] on div "Aquatiris [GEOGRAPHIC_DATA] (1 affilié)" at bounding box center [312, 52] width 164 height 11
click at [412, 52] on button "Modifier" at bounding box center [421, 53] width 39 height 14
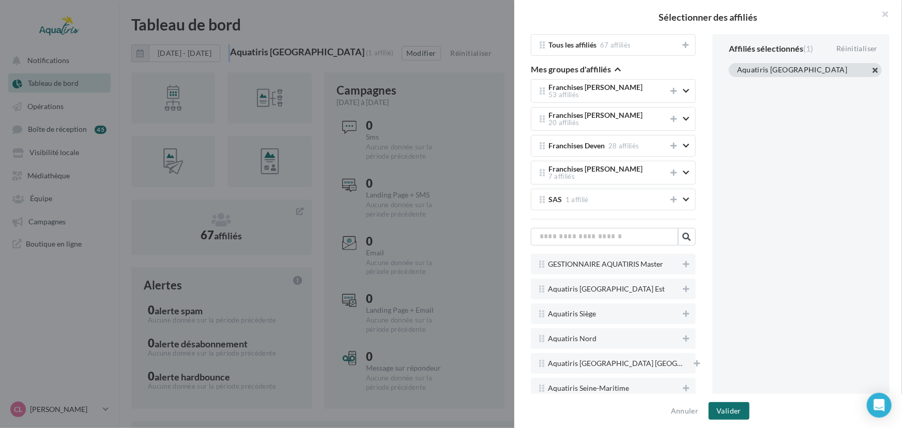
click at [737, 83] on button "button" at bounding box center [737, 83] width 0 height 0
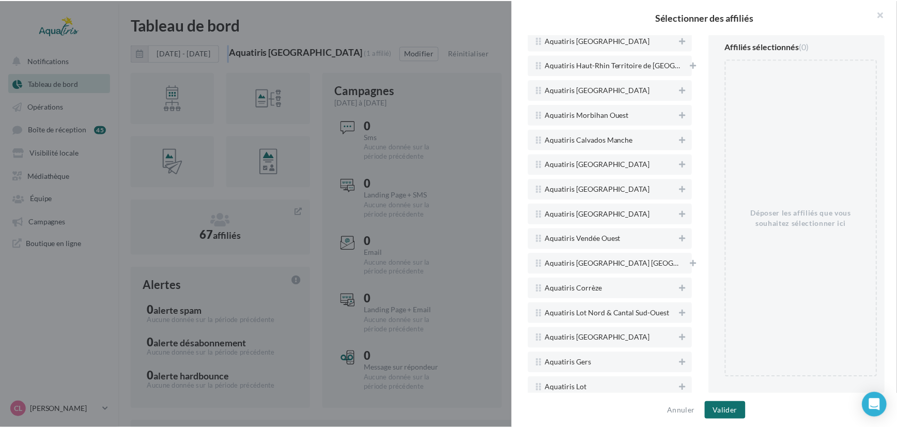
scroll to position [1355, 0]
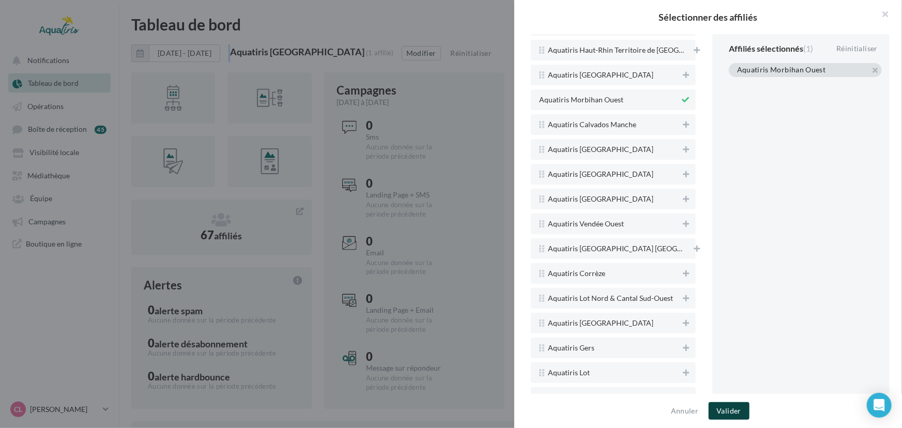
click at [735, 410] on button "Valider" at bounding box center [728, 411] width 41 height 18
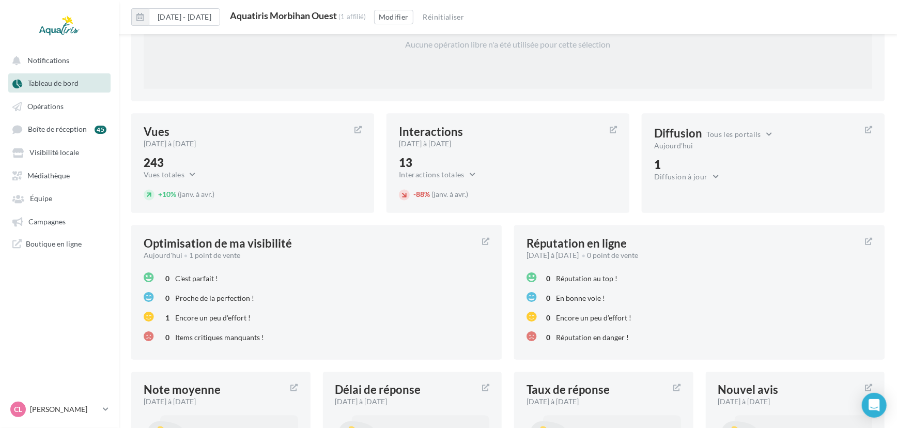
scroll to position [1010, 0]
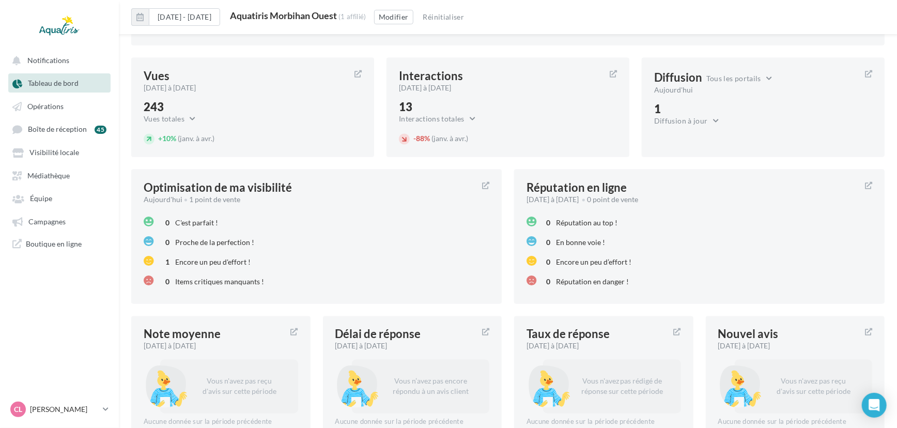
drag, startPoint x: 372, startPoint y: 12, endPoint x: 263, endPoint y: 15, distance: 108.6
click at [263, 15] on div "Aquatiris Morbihan Ouest" at bounding box center [283, 15] width 107 height 9
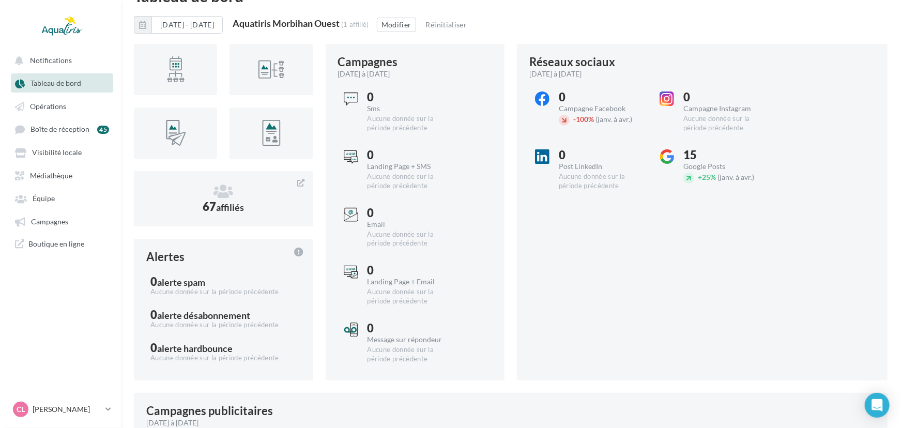
scroll to position [15, 0]
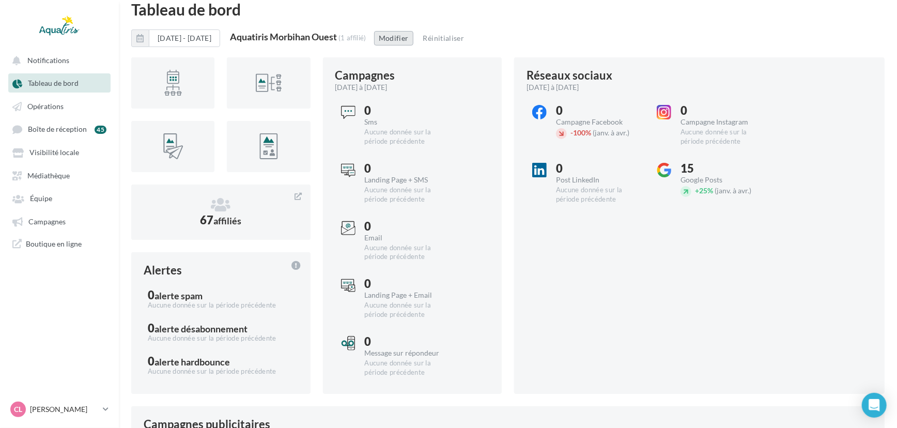
click at [413, 35] on button "Modifier" at bounding box center [393, 38] width 39 height 14
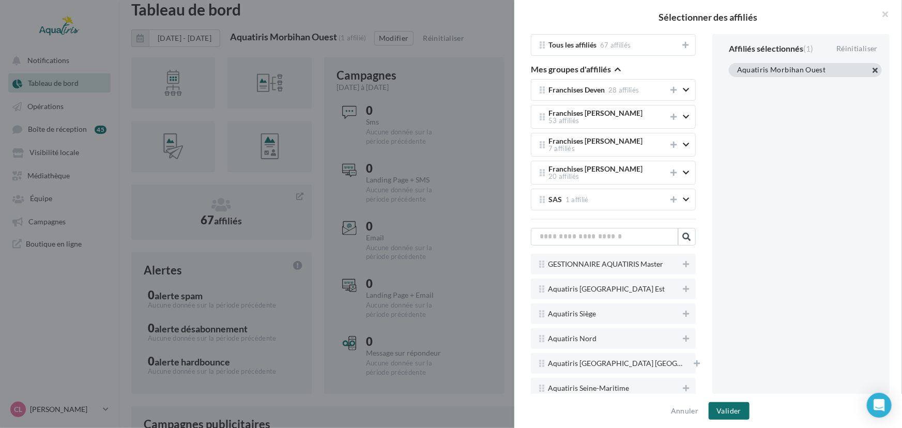
click at [737, 83] on button "button" at bounding box center [737, 83] width 0 height 0
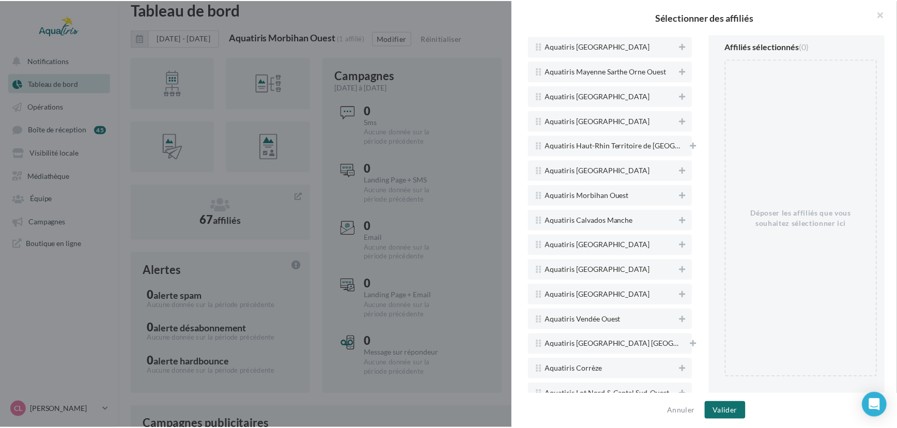
scroll to position [1270, 0]
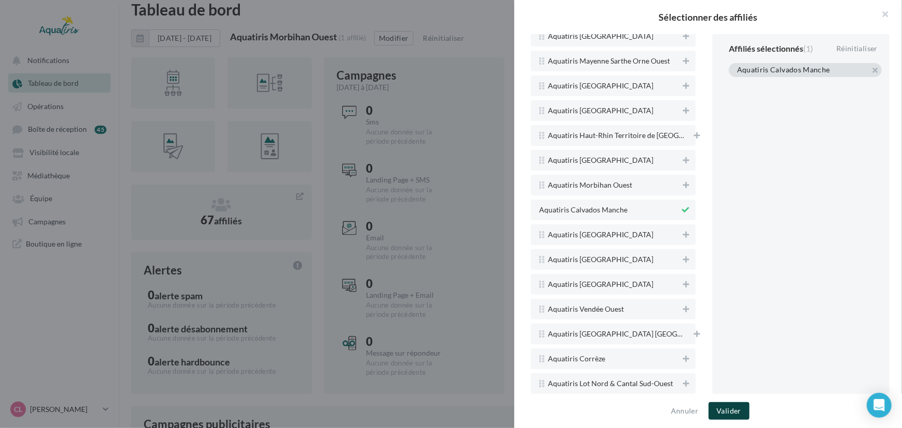
click at [732, 411] on button "Valider" at bounding box center [728, 411] width 41 height 18
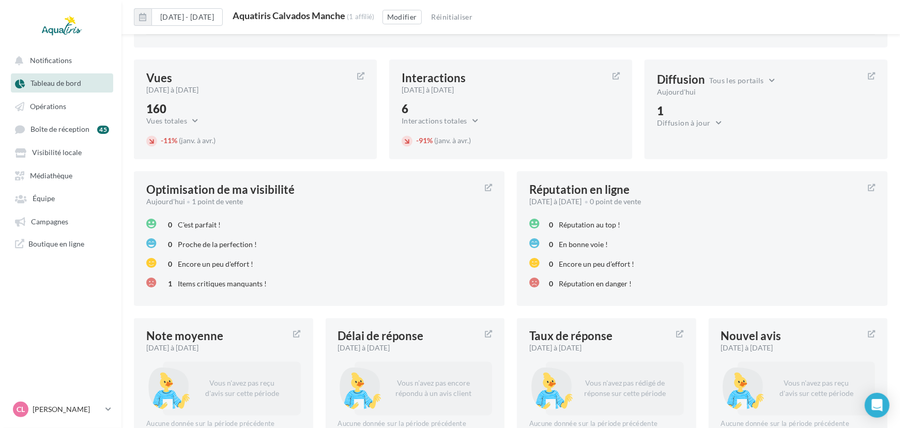
scroll to position [1029, 0]
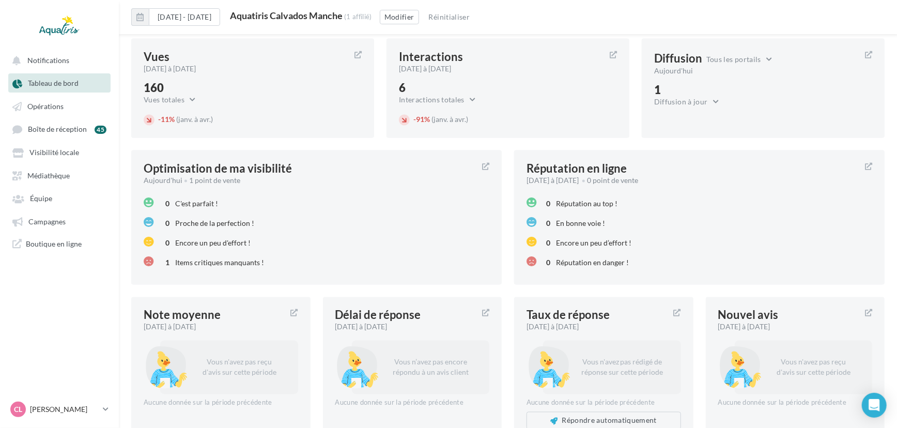
drag, startPoint x: 377, startPoint y: 17, endPoint x: 266, endPoint y: 11, distance: 111.3
click at [266, 11] on div "Aquatiris Calvados Manche (1 affilié)" at bounding box center [301, 16] width 142 height 11
click at [419, 16] on button "Modifier" at bounding box center [399, 17] width 39 height 14
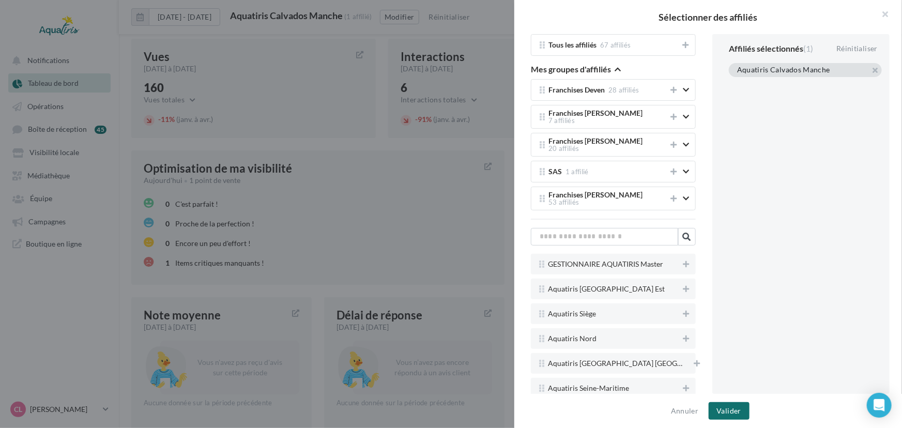
click at [875, 70] on div "Aquatiris Calvados Manche" at bounding box center [805, 70] width 153 height 14
click at [737, 83] on button "button" at bounding box center [737, 83] width 0 height 0
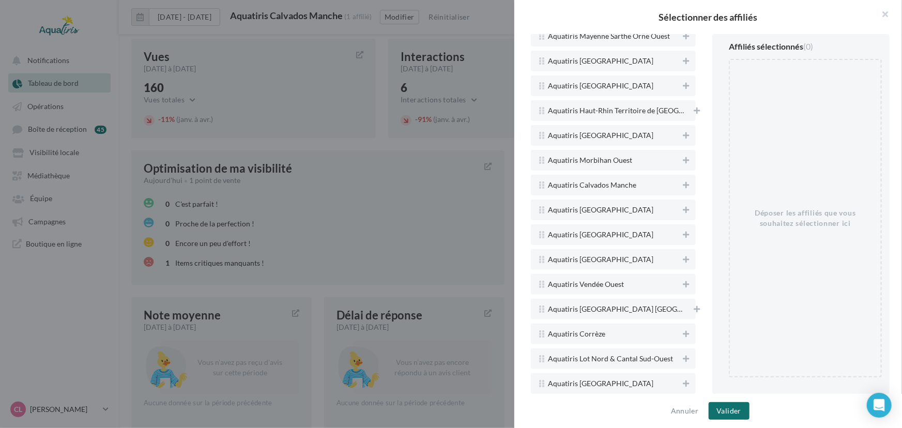
scroll to position [1318, 0]
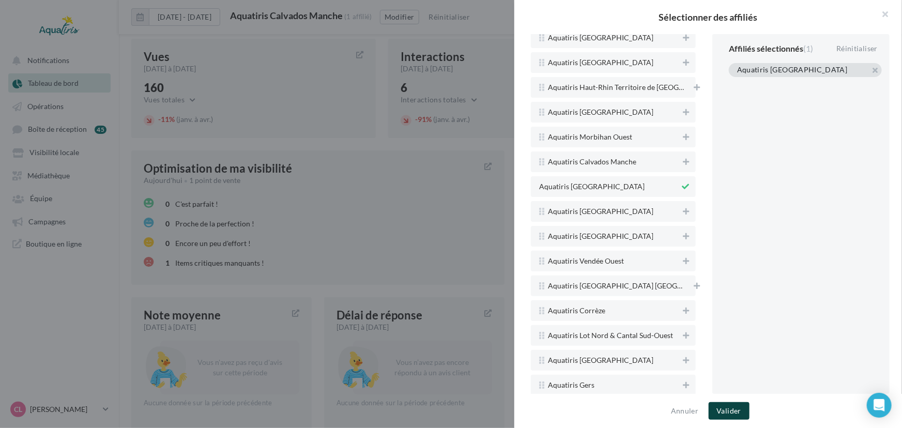
click at [736, 408] on button "Valider" at bounding box center [728, 411] width 41 height 18
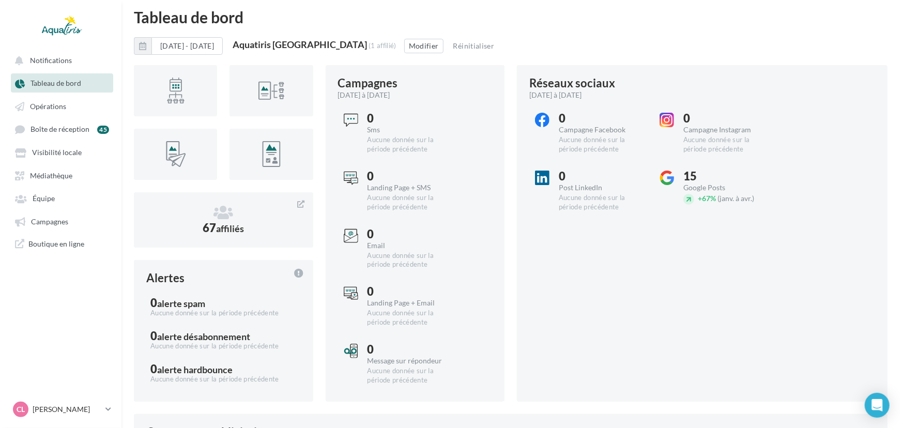
scroll to position [0, 0]
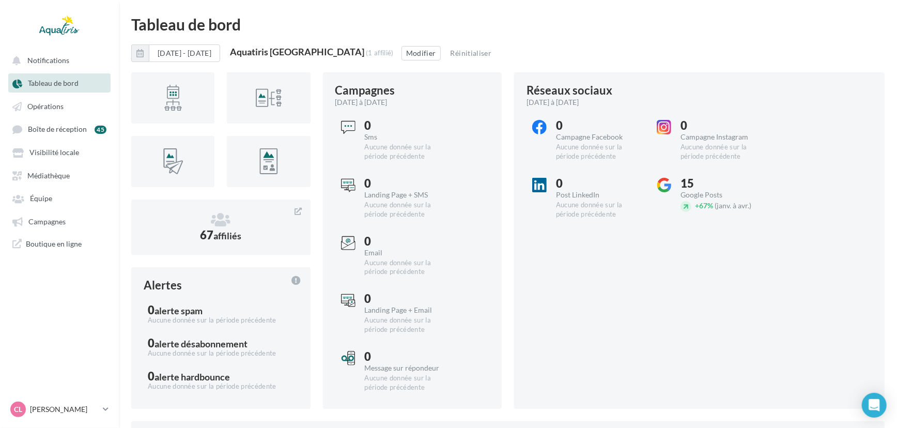
drag, startPoint x: 384, startPoint y: 54, endPoint x: 263, endPoint y: 50, distance: 121.5
click at [263, 50] on div "Aquatiris [GEOGRAPHIC_DATA] (1 affilié)" at bounding box center [312, 52] width 164 height 11
click at [429, 46] on button "Modifier" at bounding box center [421, 53] width 39 height 14
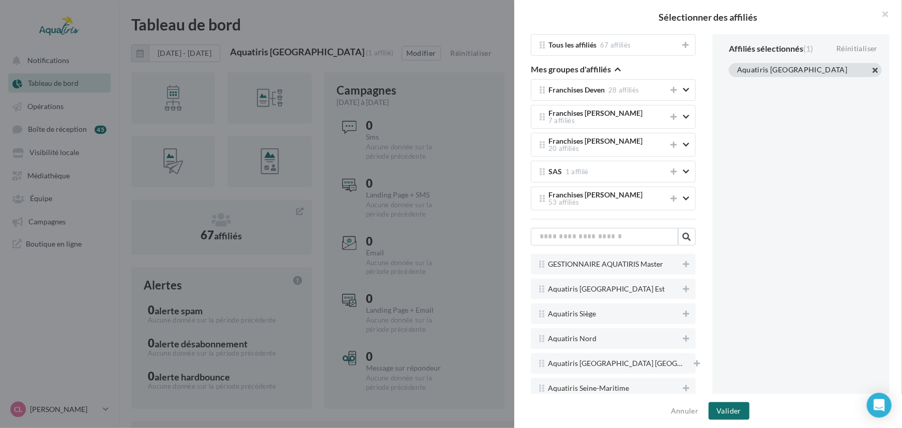
click at [737, 83] on button "button" at bounding box center [737, 83] width 0 height 0
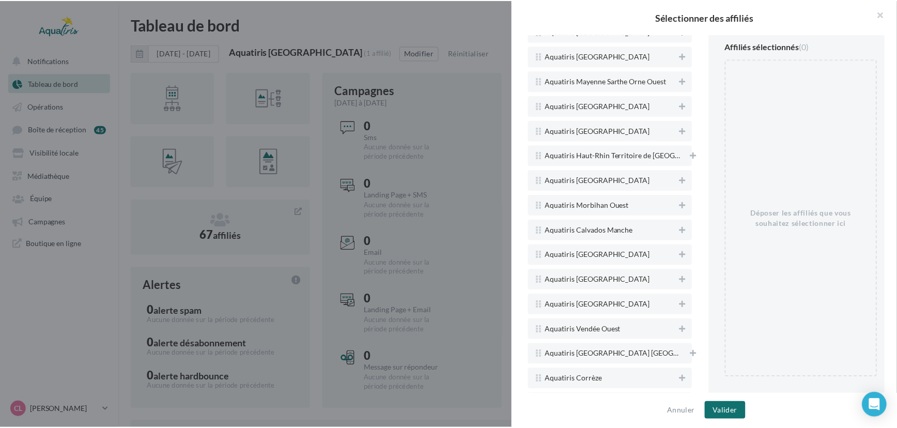
scroll to position [1254, 0]
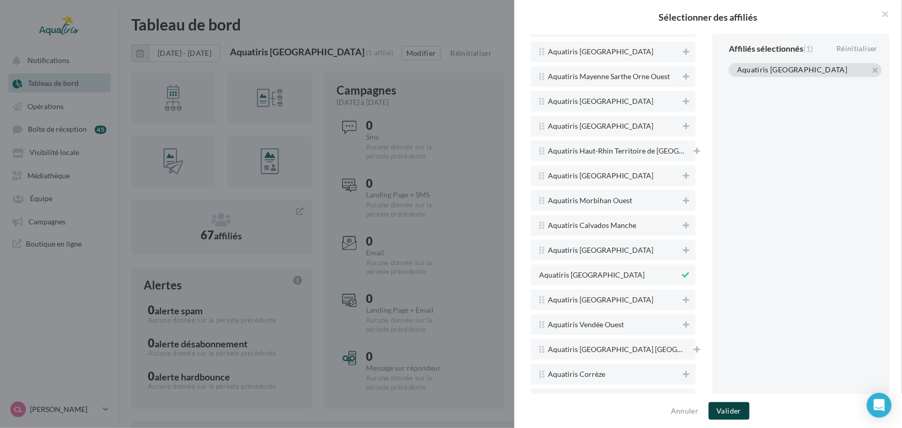
click at [738, 413] on button "Valider" at bounding box center [728, 411] width 41 height 18
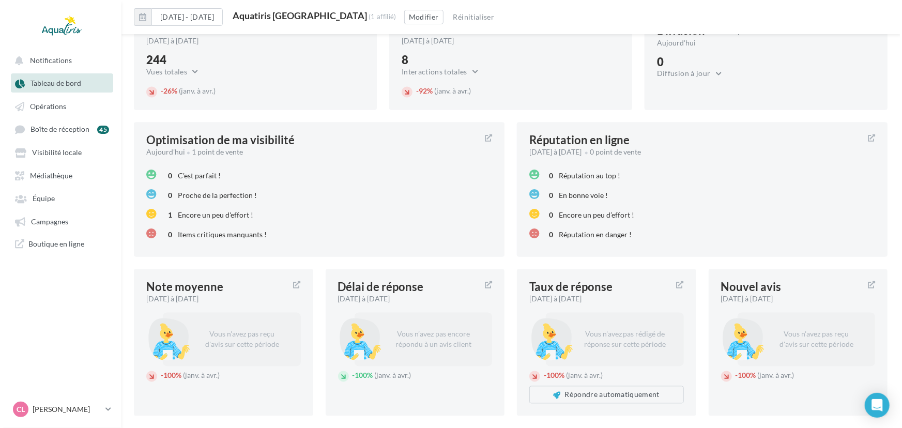
scroll to position [1166, 0]
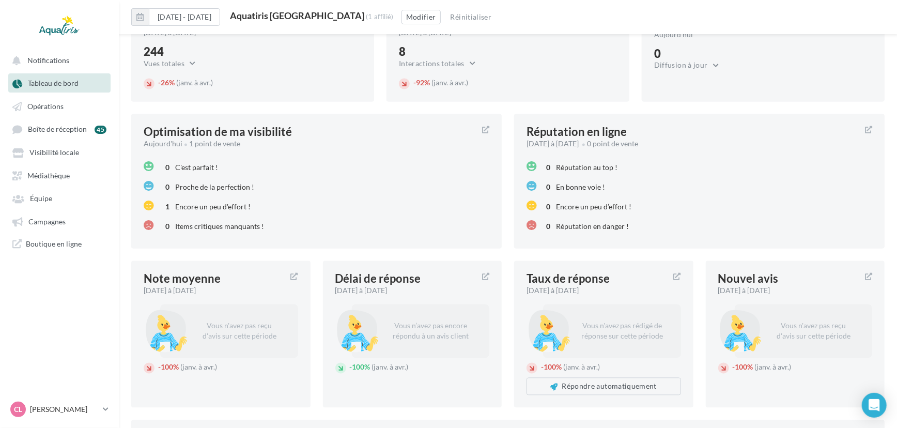
drag, startPoint x: 394, startPoint y: 13, endPoint x: 264, endPoint y: 12, distance: 130.2
click at [264, 12] on div "Aquatiris [GEOGRAPHIC_DATA]" at bounding box center [297, 15] width 134 height 9
click at [441, 19] on button "Modifier" at bounding box center [421, 17] width 39 height 14
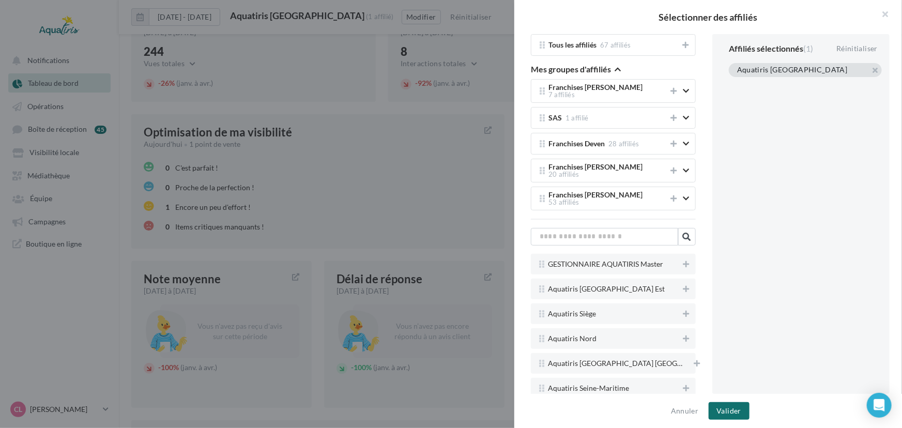
click at [737, 83] on button "button" at bounding box center [737, 83] width 0 height 0
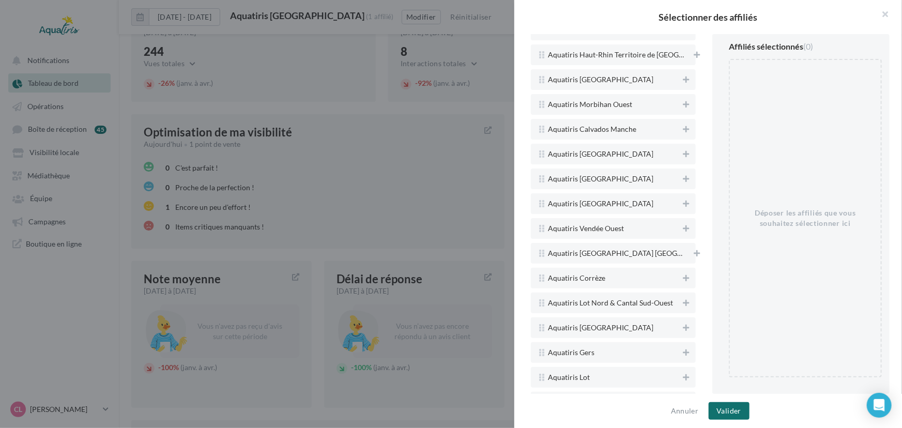
scroll to position [1393, 0]
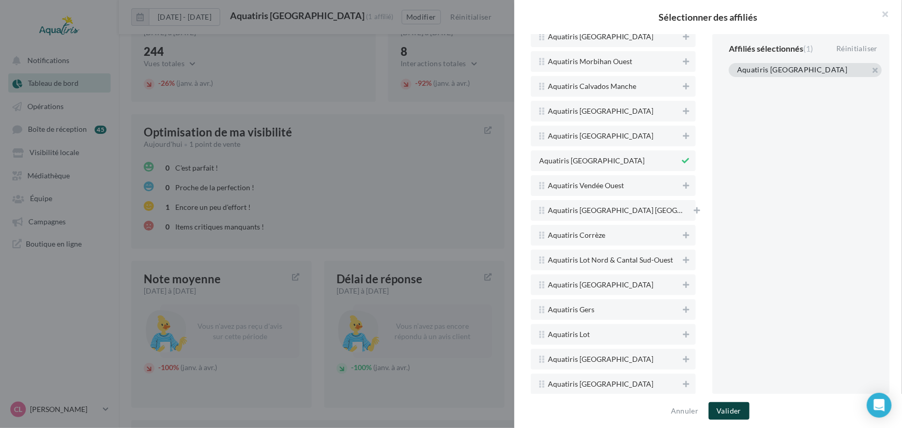
click at [732, 416] on button "Valider" at bounding box center [728, 411] width 41 height 18
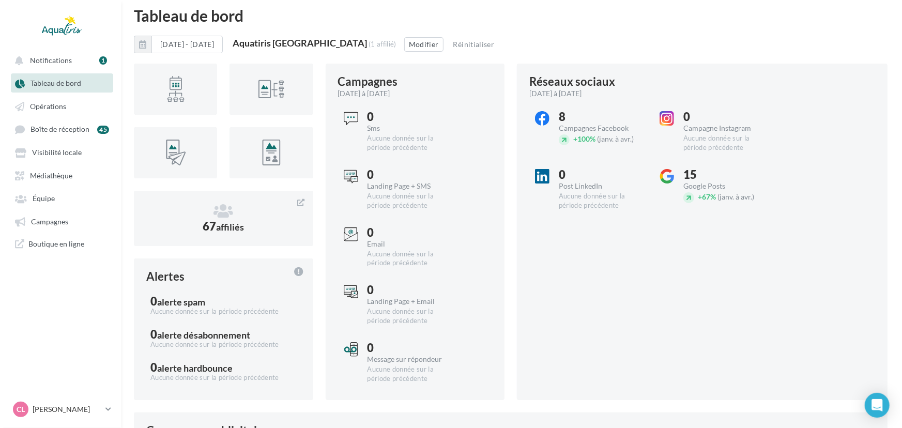
scroll to position [0, 0]
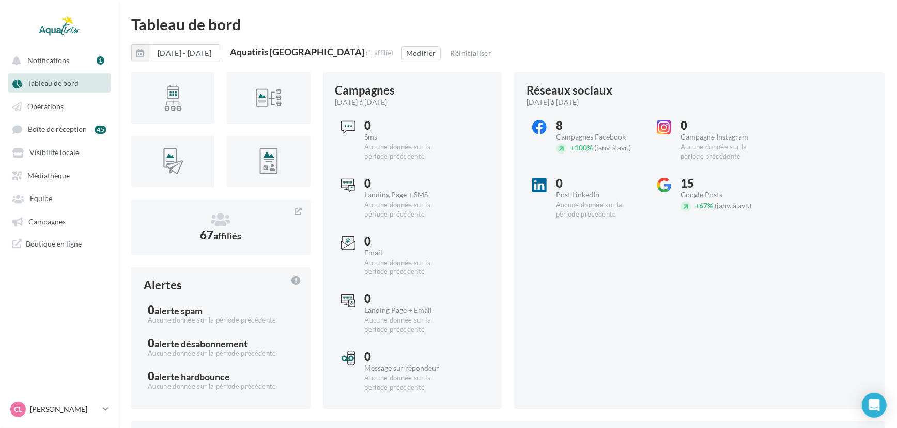
drag, startPoint x: 356, startPoint y: 53, endPoint x: 264, endPoint y: 53, distance: 92.5
click at [264, 53] on div "Aquatiris [GEOGRAPHIC_DATA]" at bounding box center [297, 51] width 134 height 9
click at [409, 52] on button "Modifier" at bounding box center [421, 53] width 39 height 14
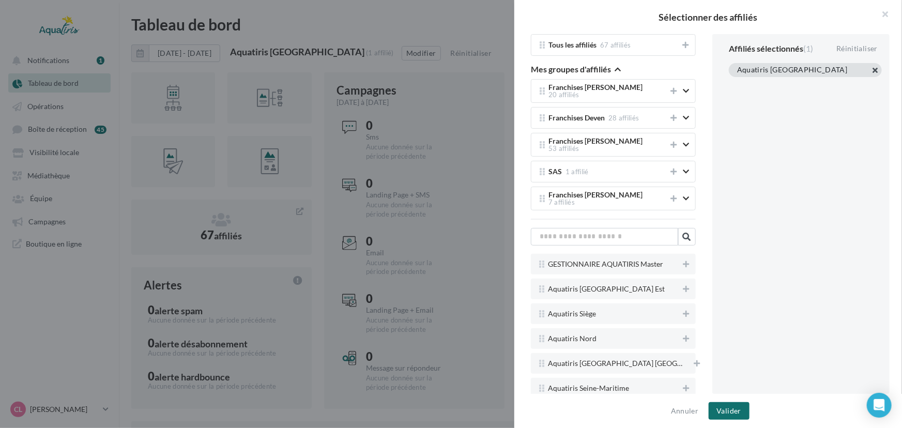
click at [737, 83] on button "button" at bounding box center [737, 83] width 0 height 0
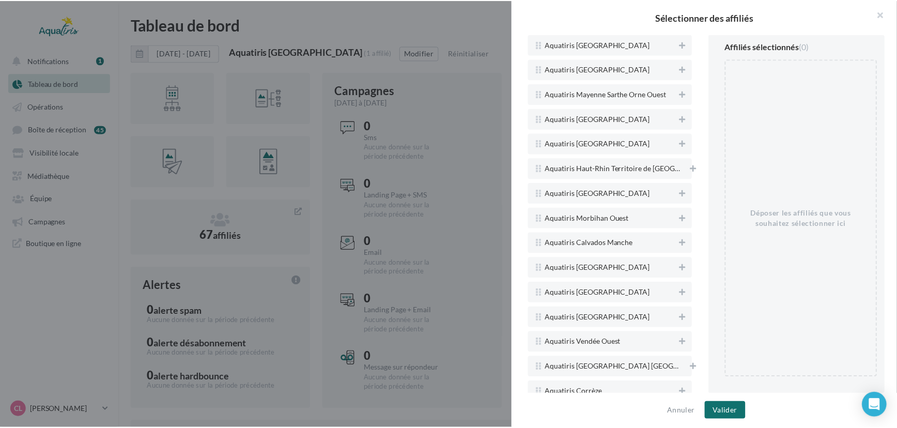
scroll to position [1292, 0]
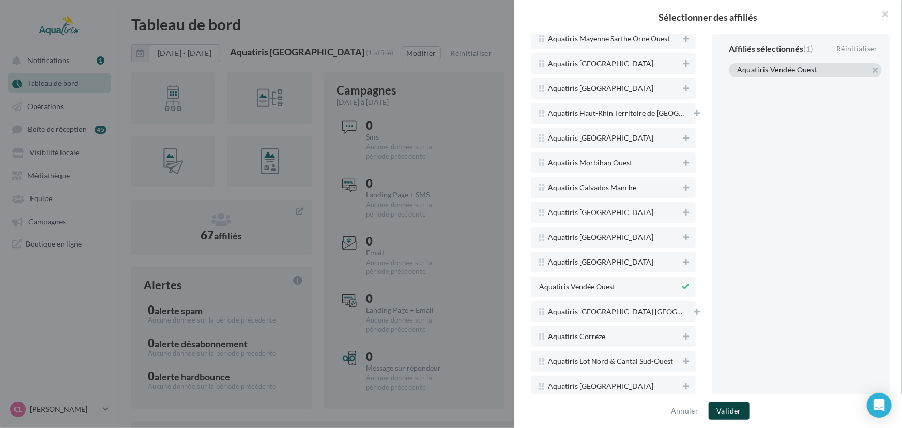
click at [725, 408] on button "Valider" at bounding box center [728, 411] width 41 height 18
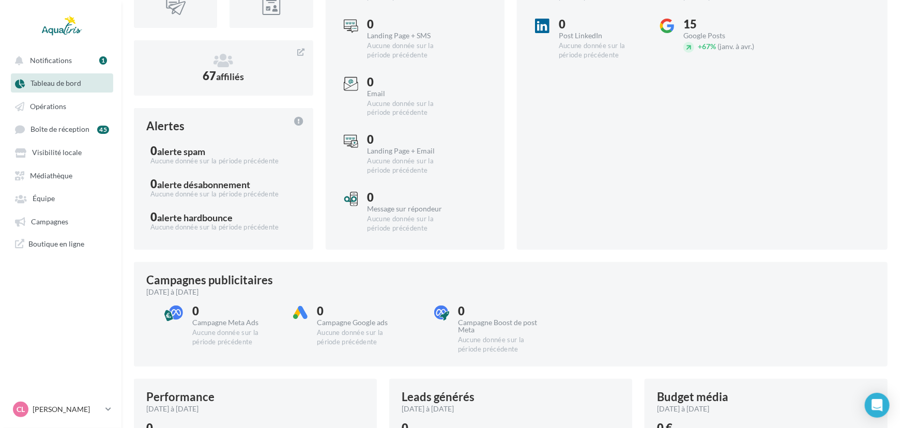
scroll to position [0, 0]
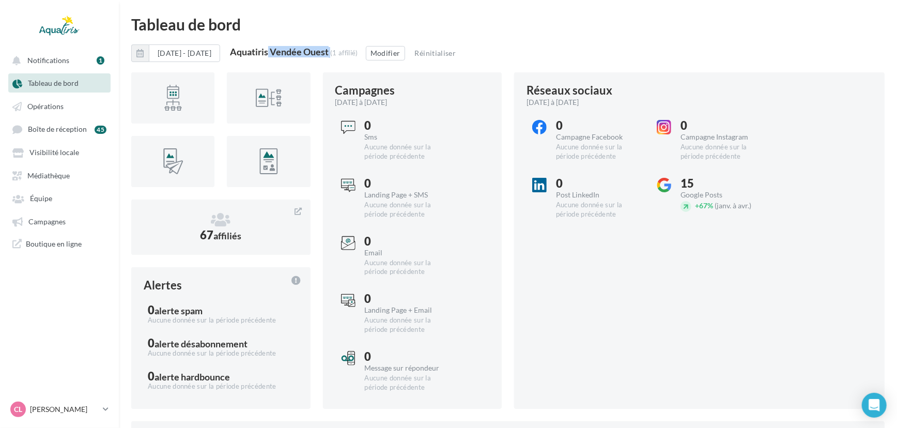
drag, startPoint x: 363, startPoint y: 50, endPoint x: 265, endPoint y: 49, distance: 98.7
click at [265, 49] on div "Aquatiris Vendée Ouest (1 affilié)" at bounding box center [294, 52] width 128 height 11
click at [405, 58] on button "Modifier" at bounding box center [385, 53] width 39 height 14
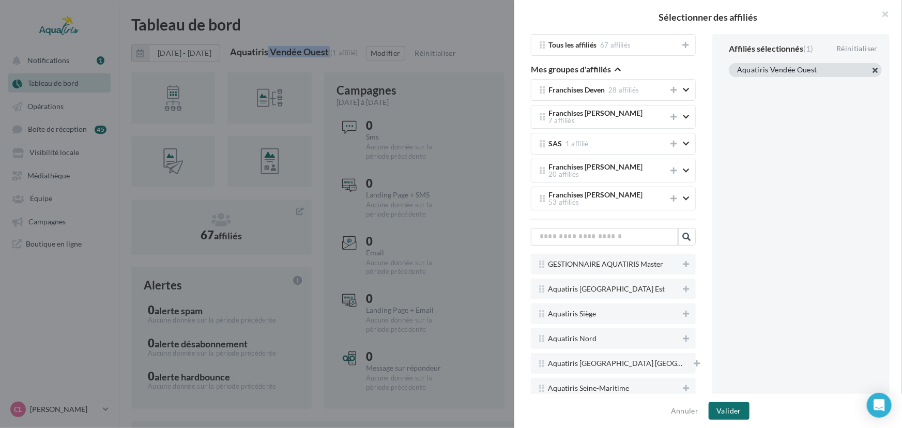
click at [737, 83] on button "button" at bounding box center [737, 83] width 0 height 0
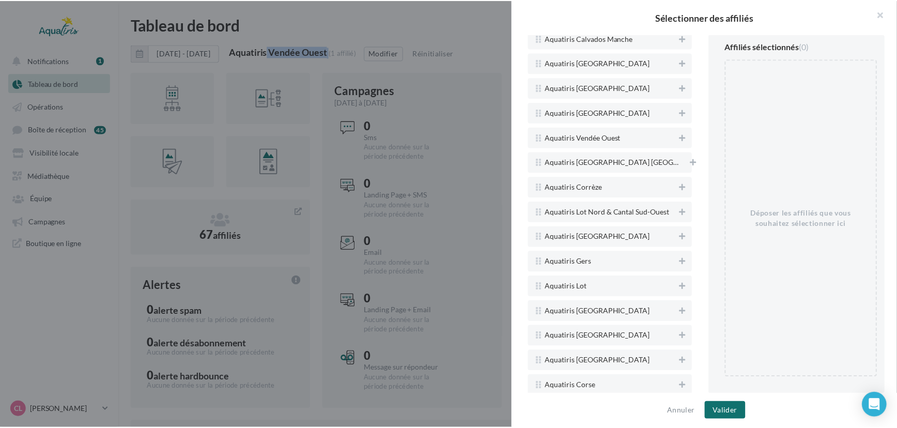
scroll to position [1509, 0]
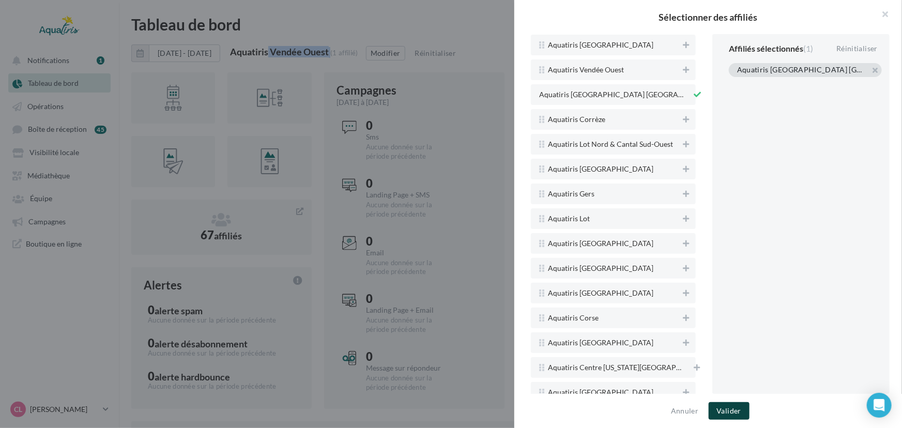
click at [734, 413] on button "Valider" at bounding box center [728, 411] width 41 height 18
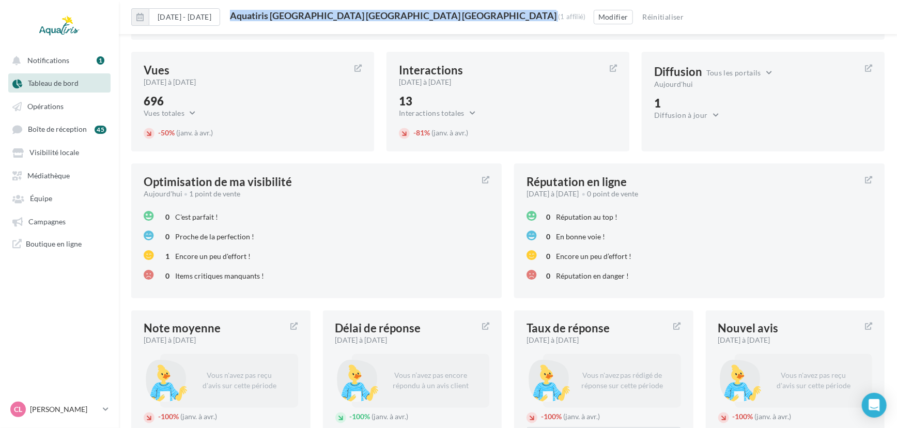
scroll to position [982, 0]
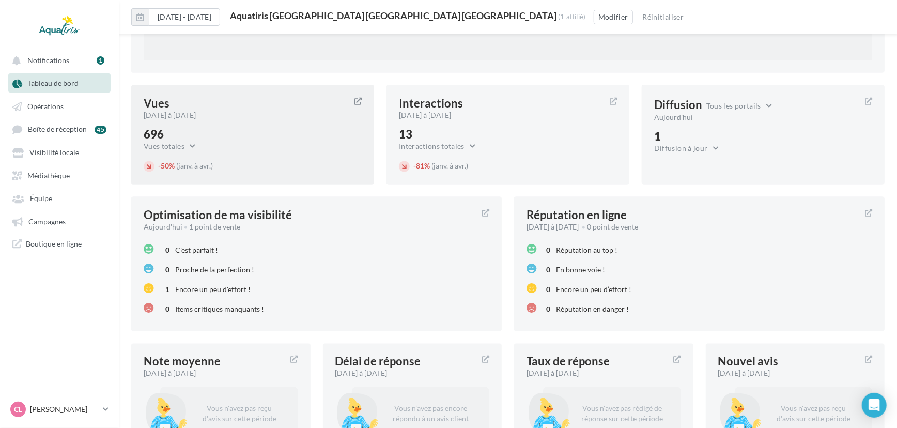
click at [303, 140] on div "696 Vues totales Vues totales Vues totales Google Vues Google Maps Vues recherc…" at bounding box center [253, 141] width 218 height 24
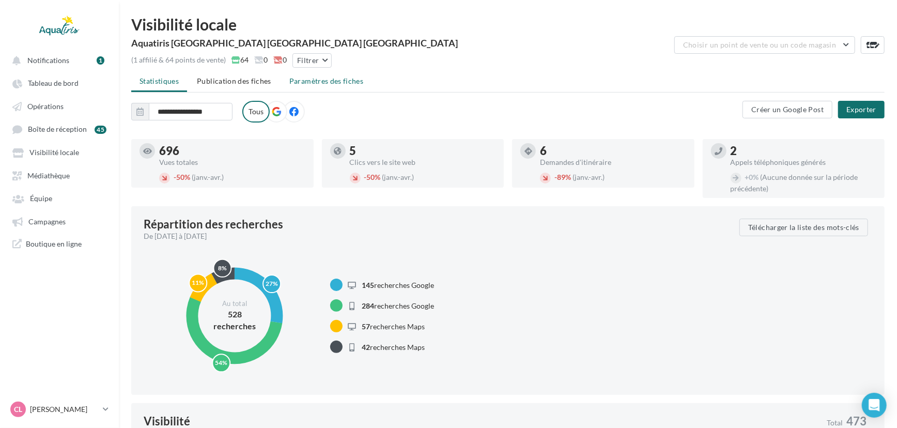
click at [318, 88] on li "Paramètres des fiches" at bounding box center [326, 81] width 90 height 19
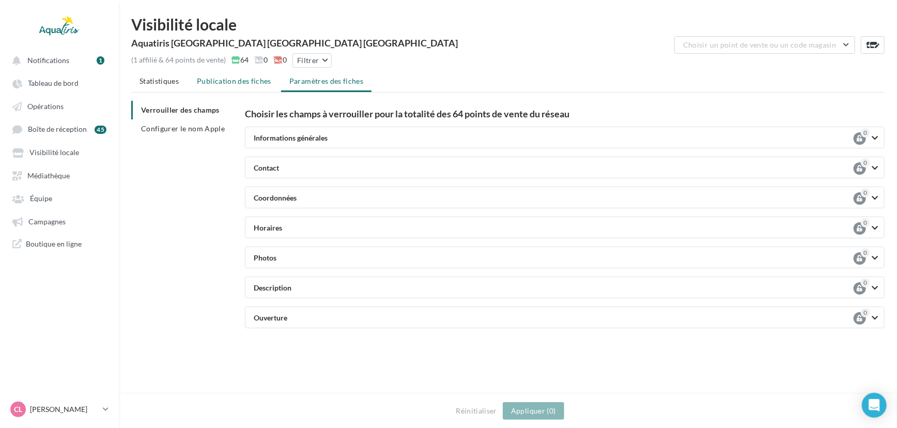
click at [256, 88] on li "Publication des fiches" at bounding box center [234, 81] width 91 height 19
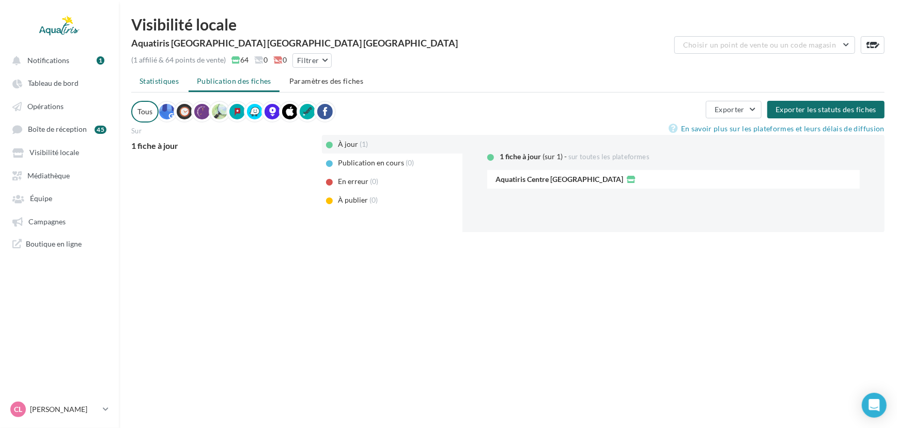
click at [158, 82] on span "Statistiques" at bounding box center [159, 80] width 39 height 9
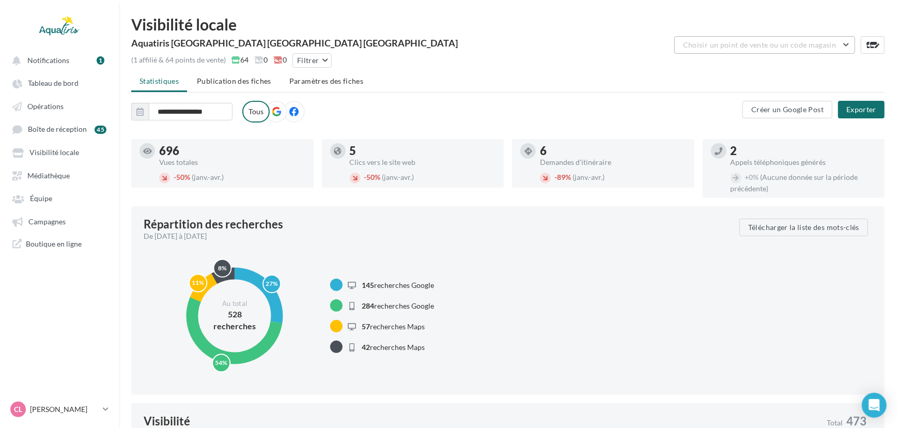
click at [748, 40] on span "Choisir un point de vente ou un code magasin" at bounding box center [759, 44] width 153 height 9
drag, startPoint x: 713, startPoint y: 44, endPoint x: 628, endPoint y: 42, distance: 84.8
click at [628, 42] on div "**********" at bounding box center [507, 54] width 753 height 36
drag, startPoint x: 811, startPoint y: 44, endPoint x: 723, endPoint y: 47, distance: 87.9
click at [723, 47] on input "**********" at bounding box center [764, 45] width 181 height 18
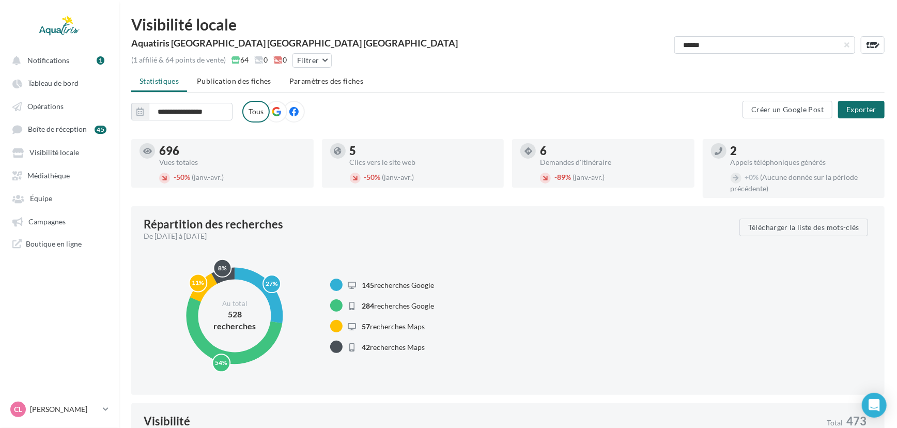
type input "******"
click at [834, 46] on input "******" at bounding box center [764, 45] width 181 height 18
drag, startPoint x: 800, startPoint y: 45, endPoint x: 726, endPoint y: 45, distance: 74.4
click at [726, 45] on input "******" at bounding box center [764, 45] width 181 height 18
click at [729, 45] on input "******" at bounding box center [764, 45] width 181 height 18
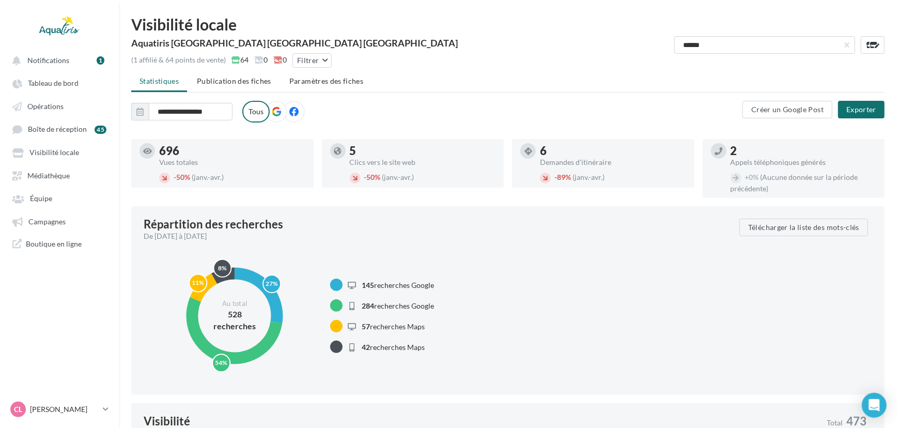
click at [729, 45] on input "******" at bounding box center [764, 45] width 181 height 18
click at [321, 58] on button "Filtrer" at bounding box center [311, 60] width 39 height 14
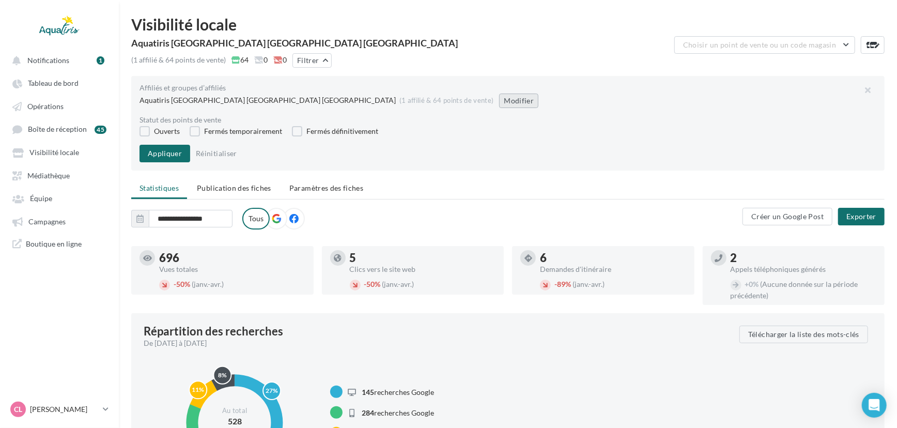
click at [499, 103] on button "Modifier" at bounding box center [518, 101] width 39 height 14
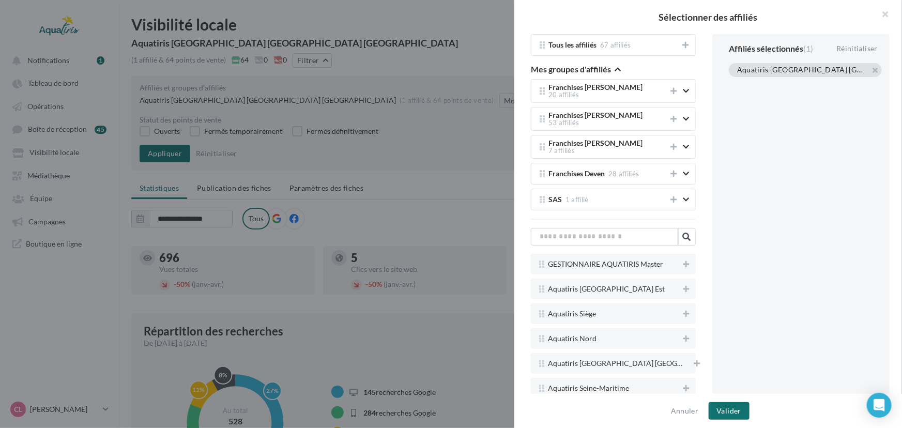
click at [452, 106] on div at bounding box center [451, 214] width 902 height 428
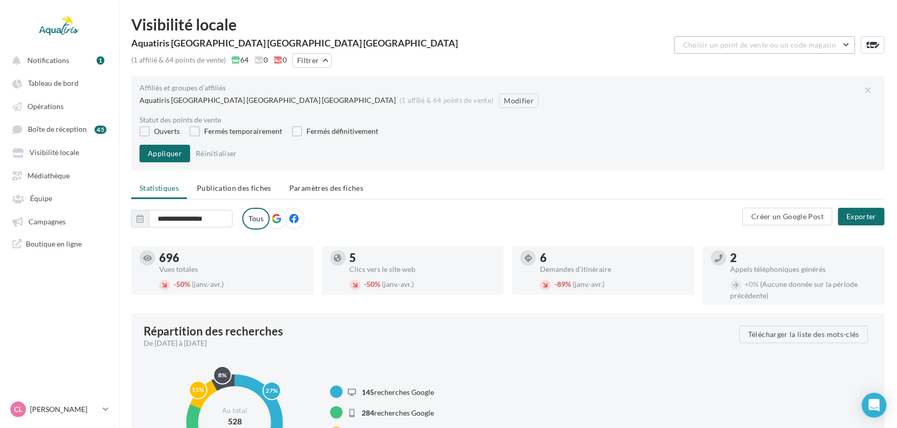
click at [694, 40] on span "Choisir un point de vente ou un code magasin" at bounding box center [759, 44] width 153 height 9
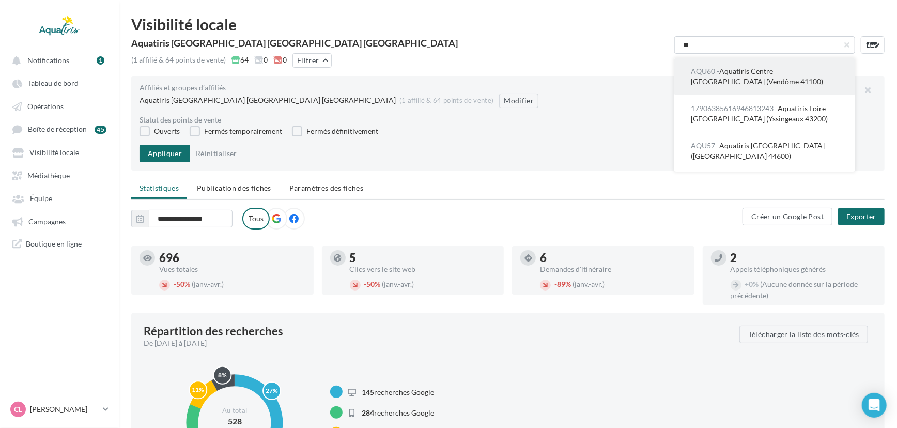
type input "*"
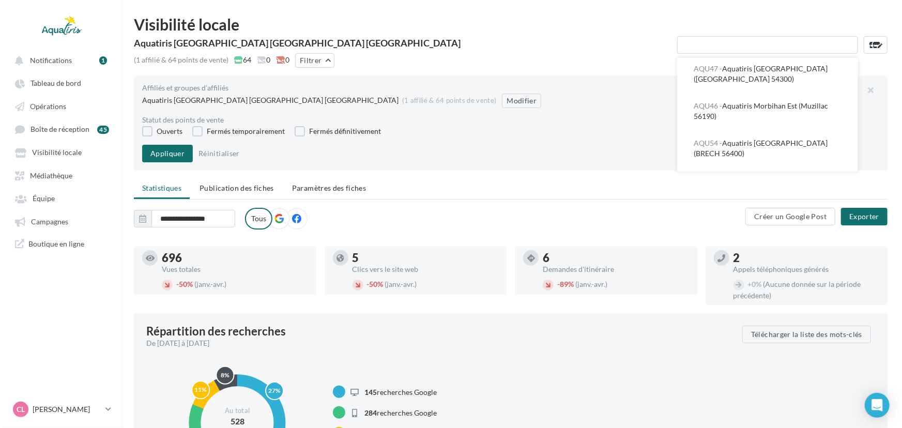
scroll to position [1666, 0]
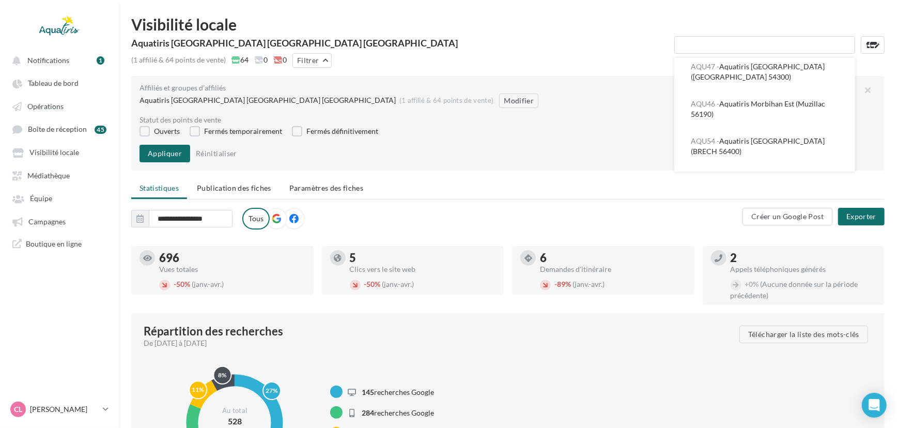
click at [520, 24] on div "Visibilité locale" at bounding box center [507, 25] width 753 height 16
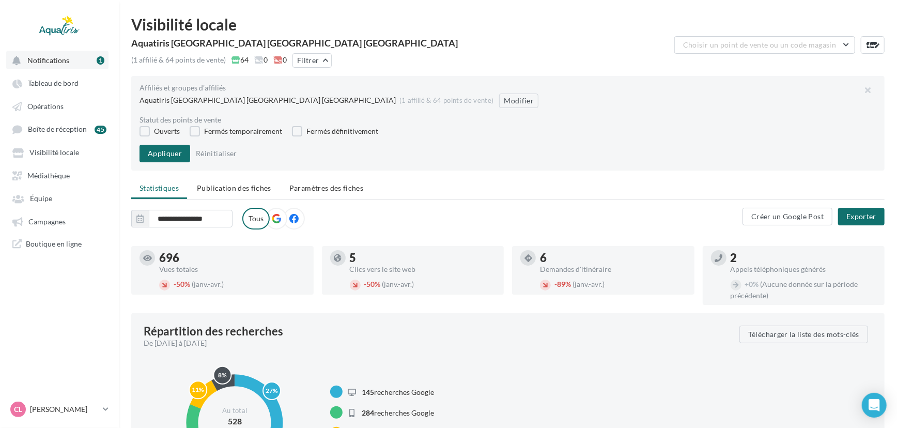
drag, startPoint x: 27, startPoint y: 88, endPoint x: 52, endPoint y: 61, distance: 35.8
click at [28, 88] on span "Tableau de bord" at bounding box center [53, 83] width 51 height 9
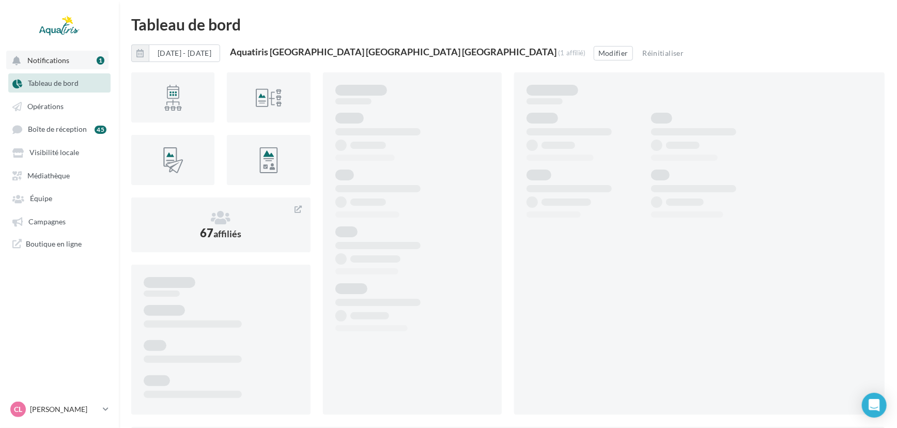
click at [56, 56] on span "Notifications" at bounding box center [48, 60] width 42 height 9
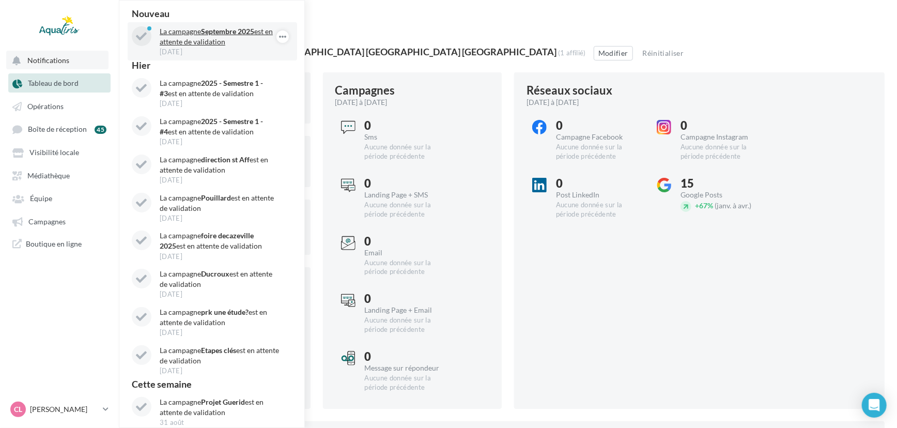
click at [222, 36] on p "La campagne [DATE] est en attente de validation" at bounding box center [220, 36] width 120 height 21
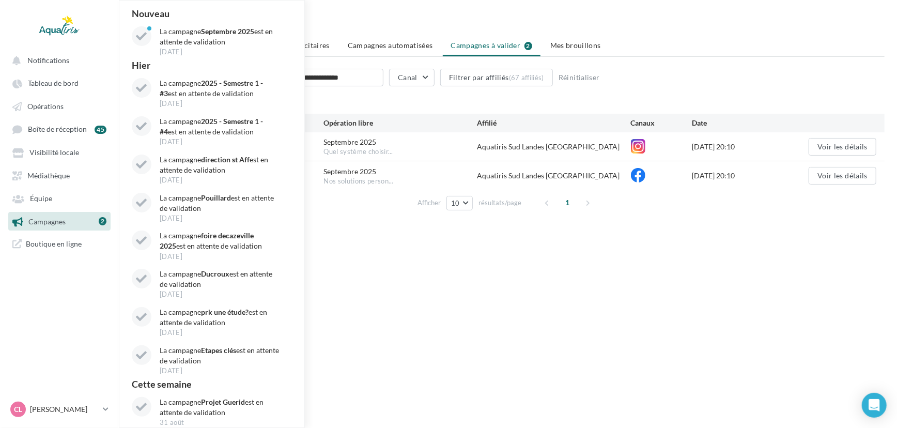
click at [507, 363] on div "Notifications Nouveau La campagne [DATE] est en attente de validation [DATE] [D…" at bounding box center [448, 231] width 897 height 428
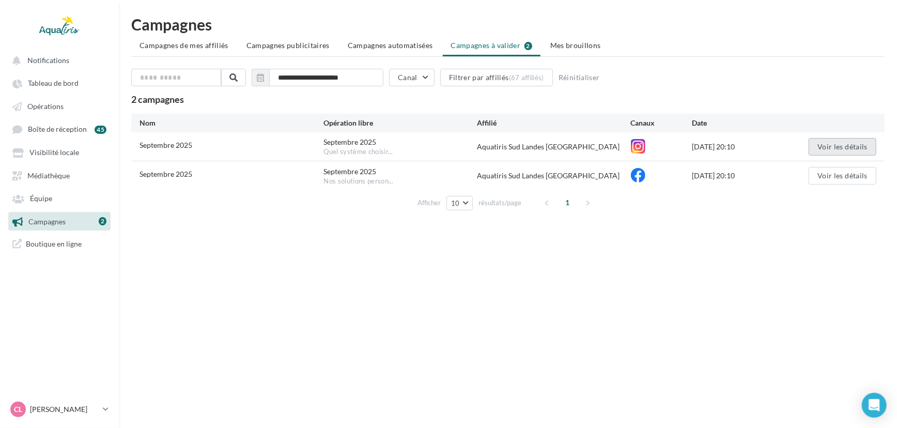
click at [862, 150] on button "Voir les détails" at bounding box center [843, 147] width 68 height 18
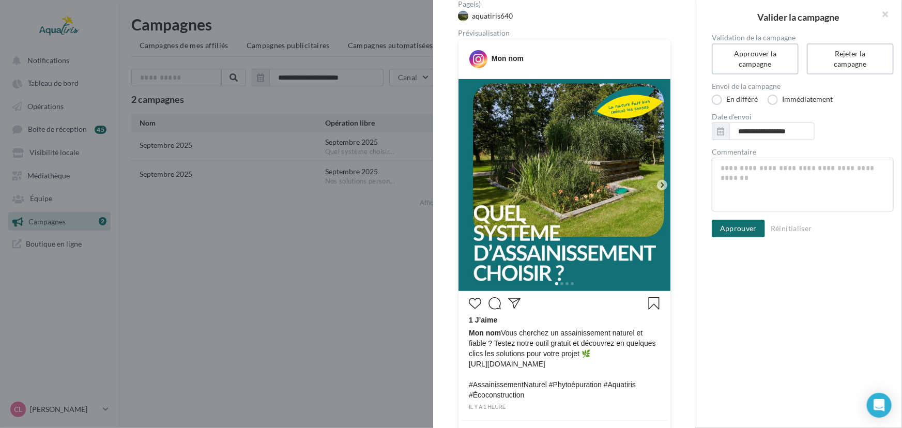
scroll to position [162, 0]
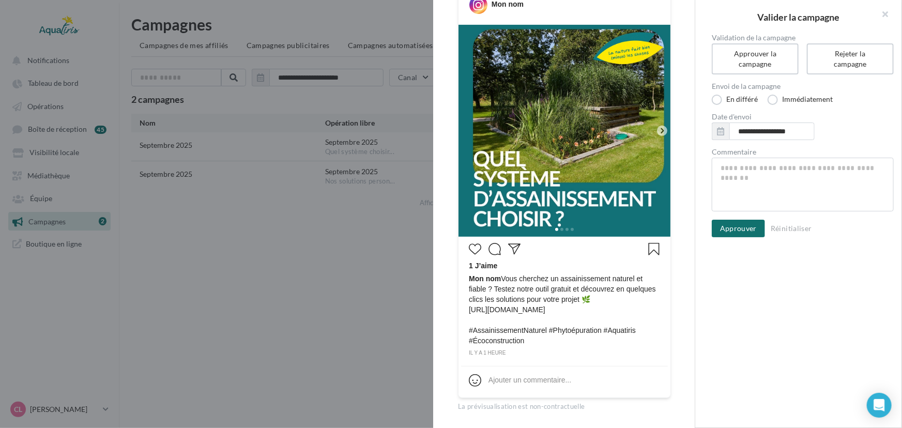
click at [660, 132] on icon at bounding box center [661, 130] width 3 height 5
click at [748, 232] on button "Approuver" at bounding box center [738, 229] width 53 height 18
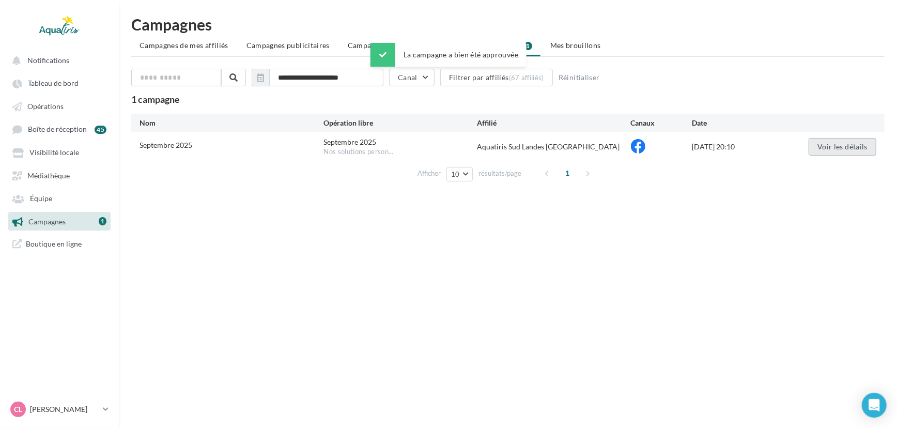
click at [847, 146] on button "Voir les détails" at bounding box center [843, 147] width 68 height 18
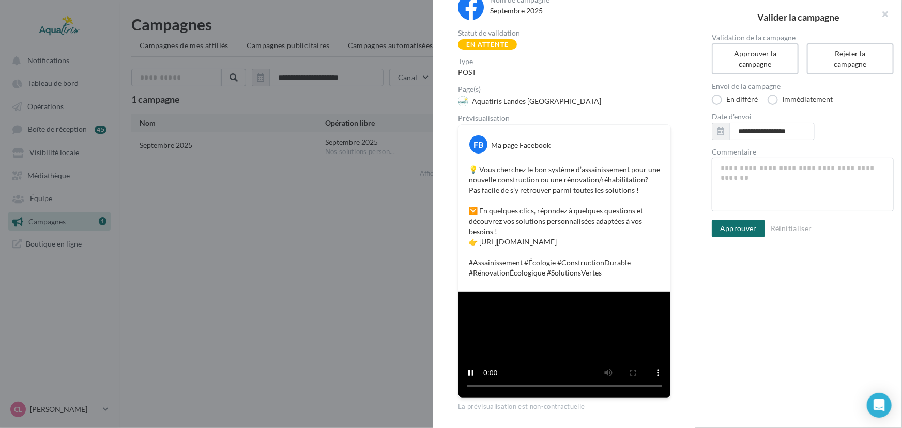
scroll to position [139, 0]
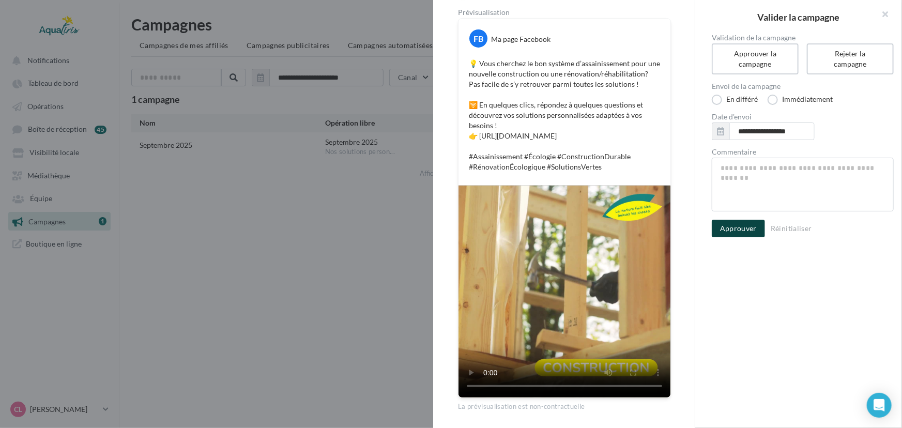
click at [743, 225] on button "Approuver" at bounding box center [738, 229] width 53 height 18
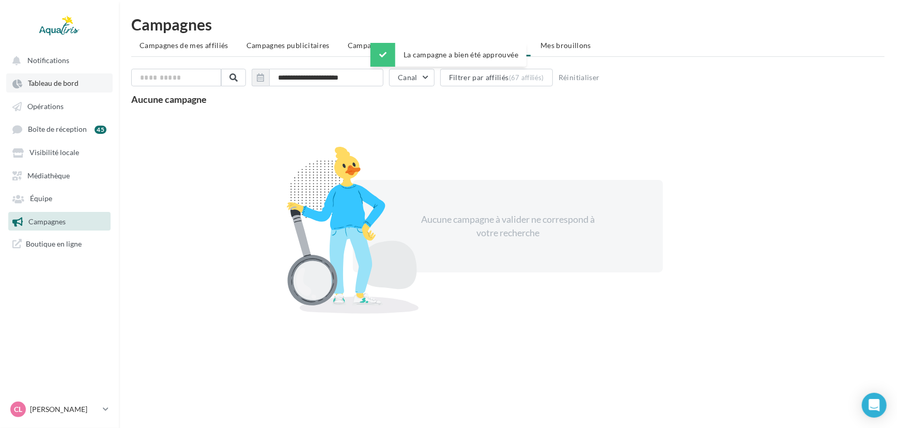
click at [61, 89] on link "Tableau de bord" at bounding box center [59, 82] width 106 height 19
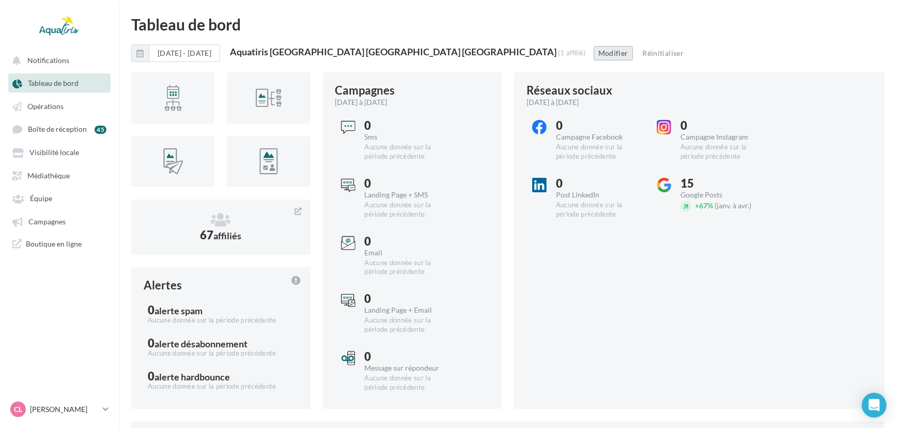
click at [594, 54] on button "Modifier" at bounding box center [613, 53] width 39 height 14
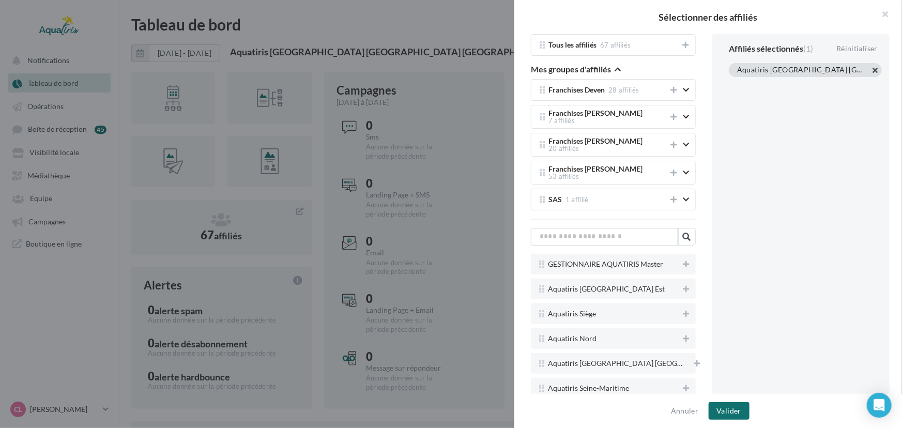
click at [737, 83] on button "button" at bounding box center [737, 83] width 0 height 0
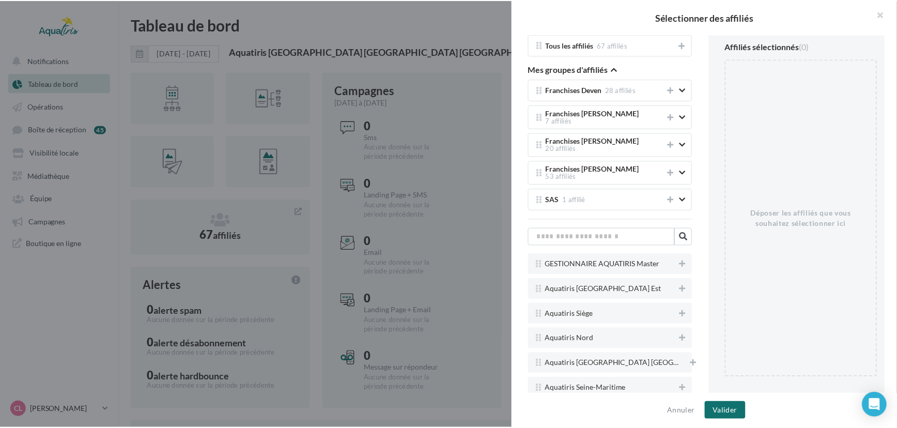
scroll to position [1509, 0]
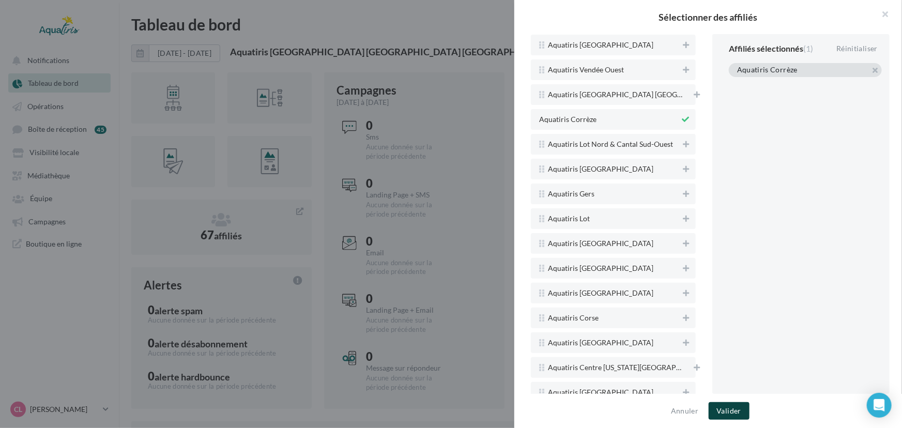
click at [736, 414] on button "Valider" at bounding box center [728, 411] width 41 height 18
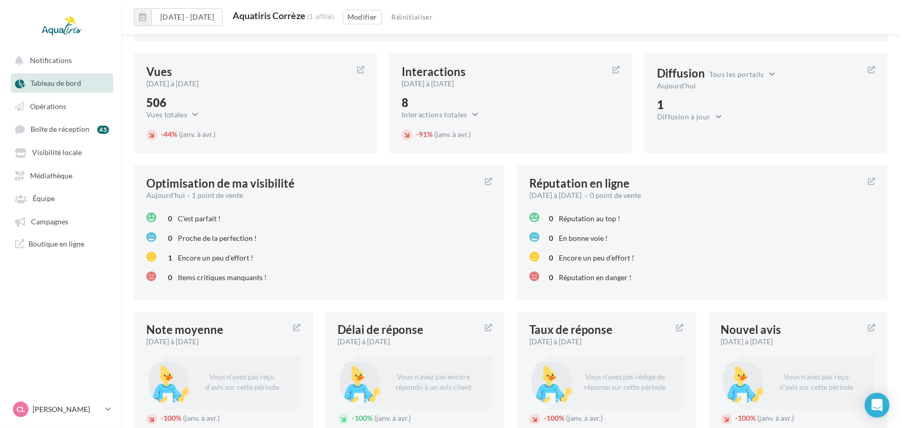
scroll to position [1020, 0]
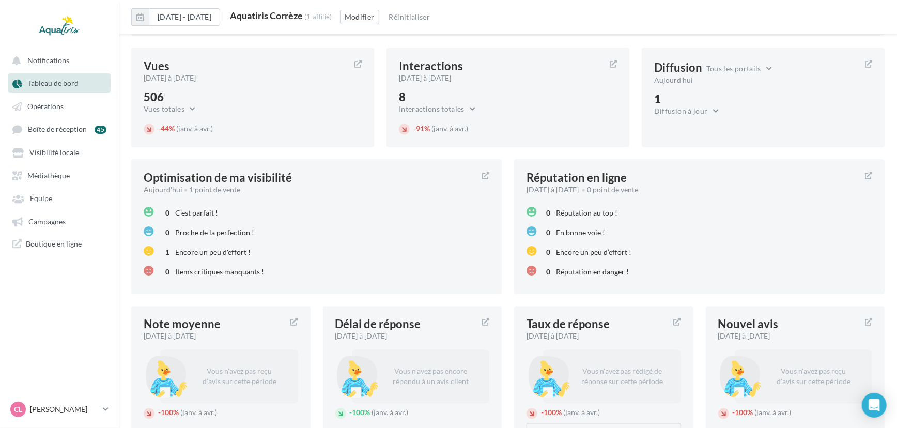
drag, startPoint x: 337, startPoint y: 16, endPoint x: 264, endPoint y: 12, distance: 73.4
click at [264, 12] on div "Aquatiris Corrèze (1 affilié)" at bounding box center [281, 16] width 102 height 11
click at [379, 18] on button "Modifier" at bounding box center [359, 17] width 39 height 14
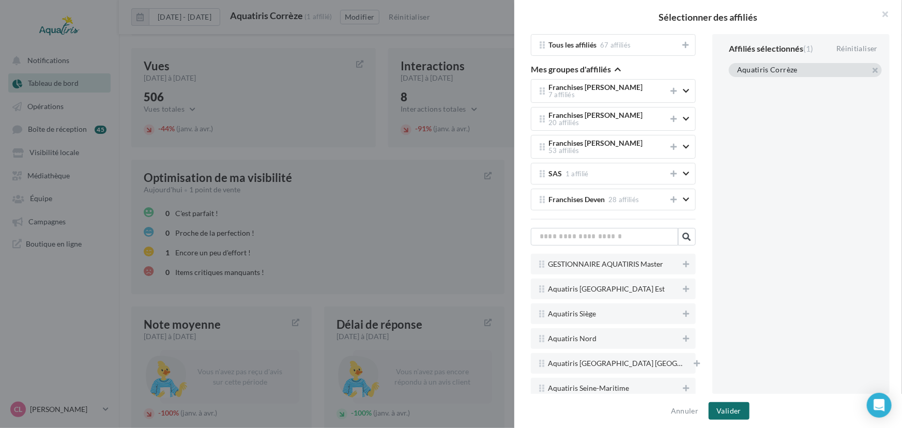
click at [876, 70] on div "Aquatiris Corrèze" at bounding box center [805, 70] width 153 height 14
click at [737, 83] on button "button" at bounding box center [737, 83] width 0 height 0
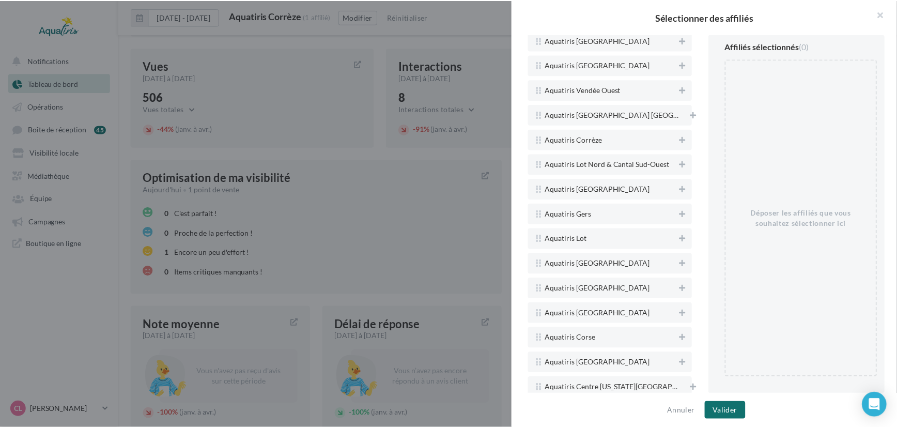
scroll to position [1509, 0]
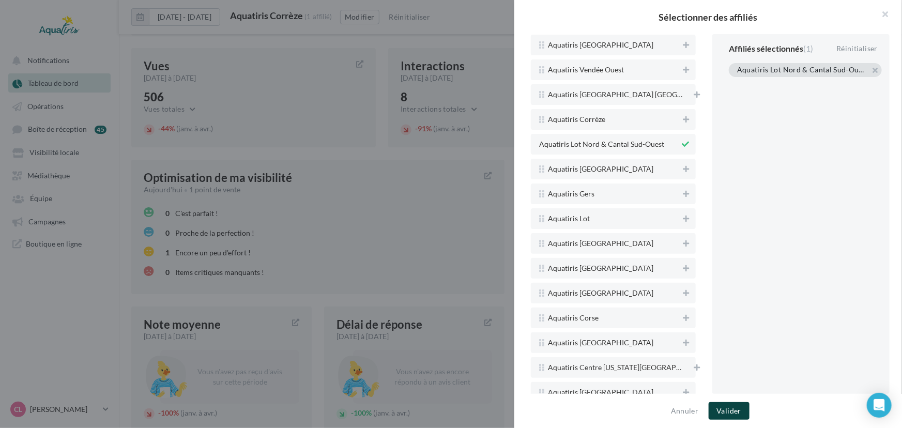
click at [738, 411] on button "Valider" at bounding box center [728, 411] width 41 height 18
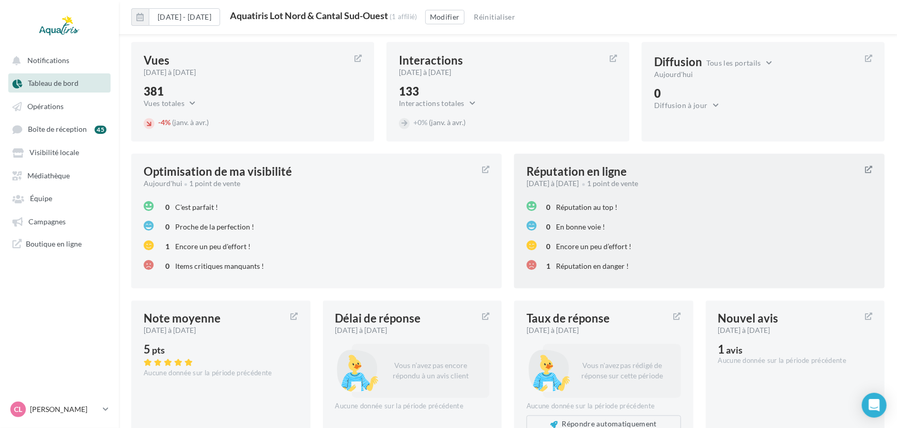
scroll to position [1134, 0]
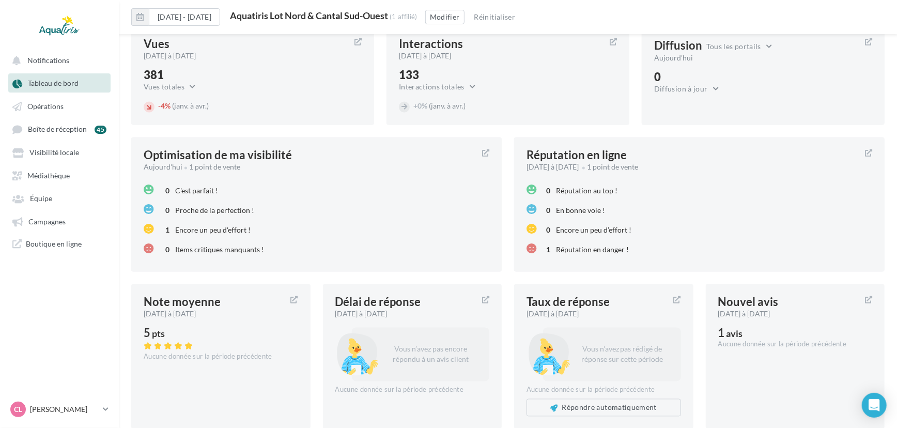
drag, startPoint x: 424, startPoint y: 13, endPoint x: 298, endPoint y: 8, distance: 126.2
click at [298, 8] on div "[DATE] - [DATE] Aquatiris Lot Nord & Cantal Sud-Ouest (1 affilié) Modifier Réin…" at bounding box center [508, 21] width 778 height 26
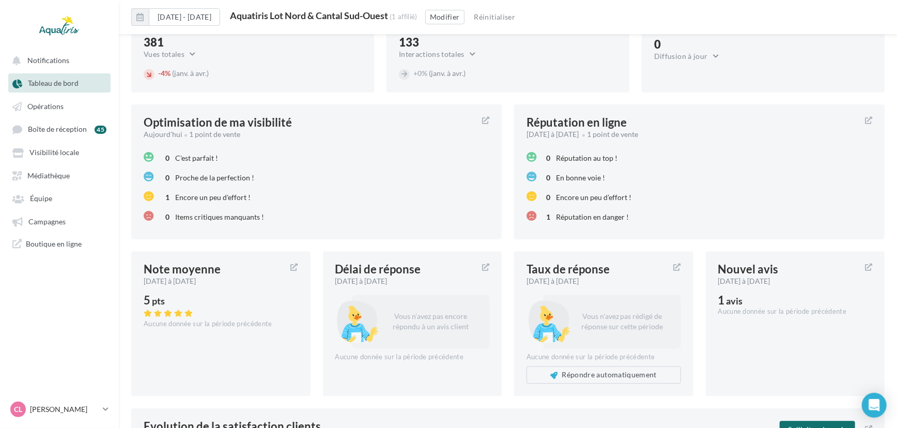
scroll to position [1168, 0]
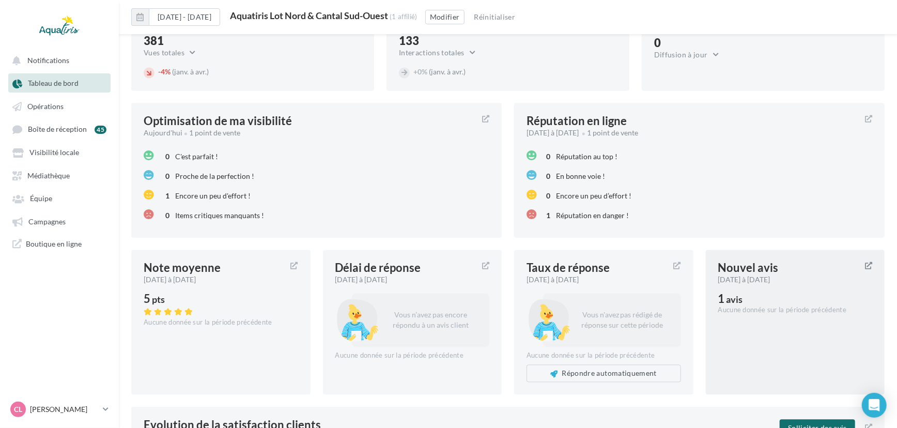
click at [740, 296] on span "avis" at bounding box center [735, 299] width 17 height 11
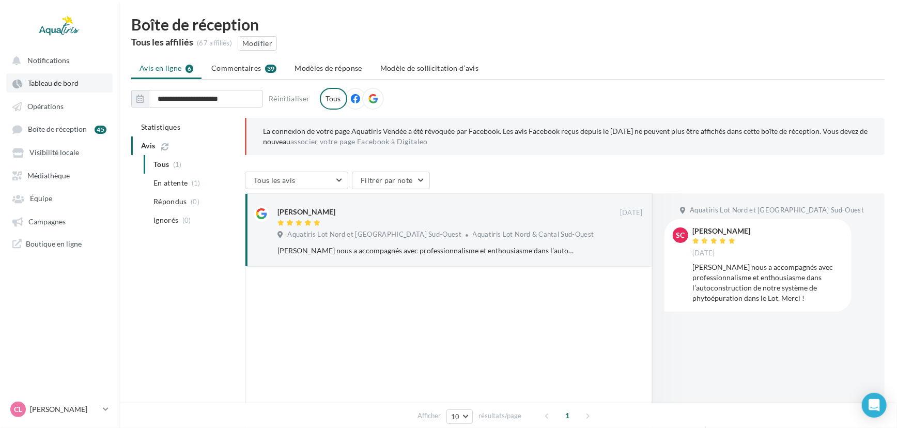
click at [64, 87] on span "Tableau de bord" at bounding box center [53, 83] width 51 height 9
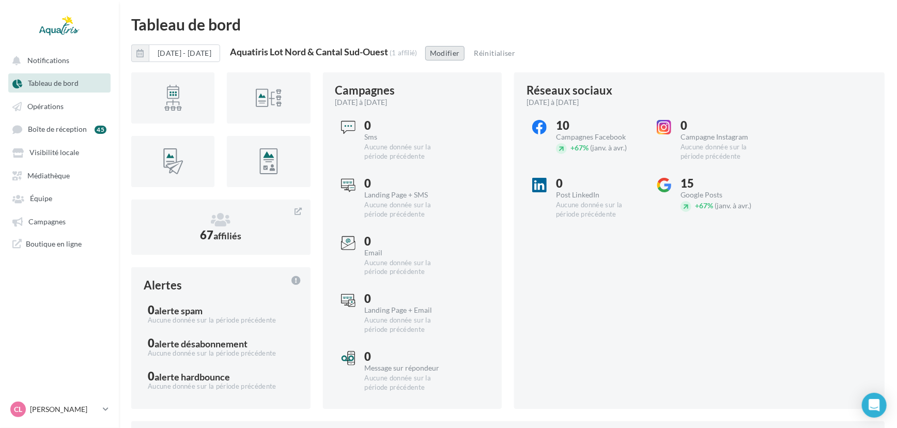
click at [465, 54] on button "Modifier" at bounding box center [444, 53] width 39 height 14
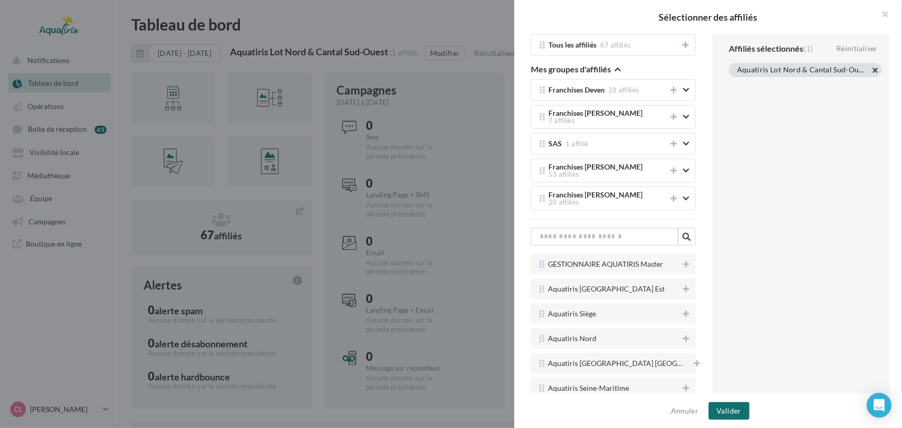
click at [737, 83] on button "button" at bounding box center [737, 83] width 0 height 0
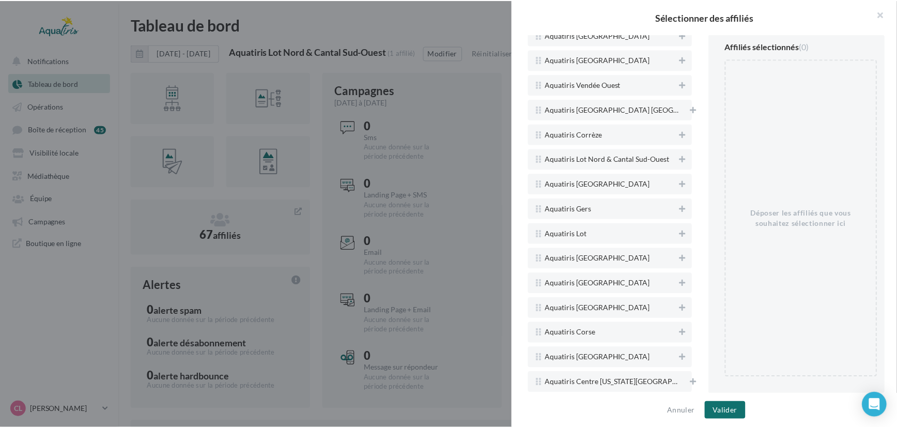
scroll to position [1509, 0]
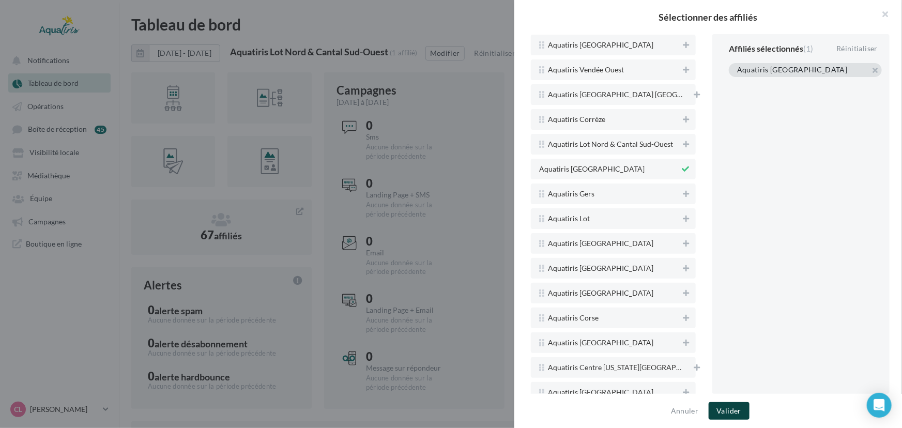
click at [723, 409] on button "Valider" at bounding box center [728, 411] width 41 height 18
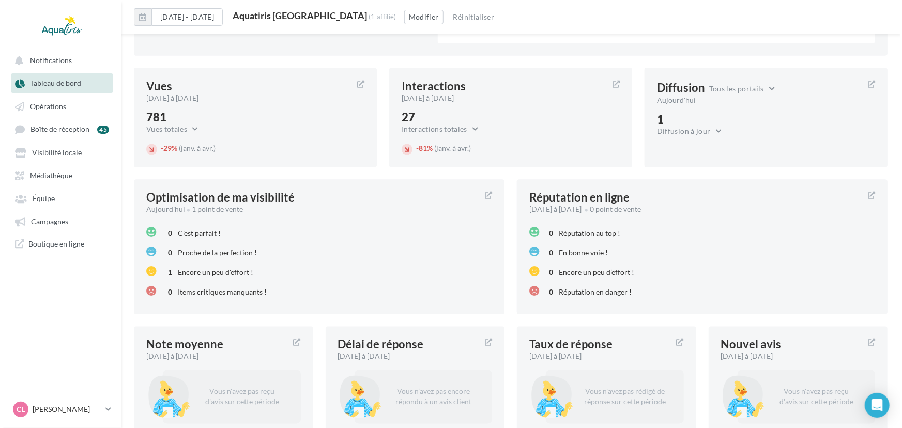
scroll to position [1098, 0]
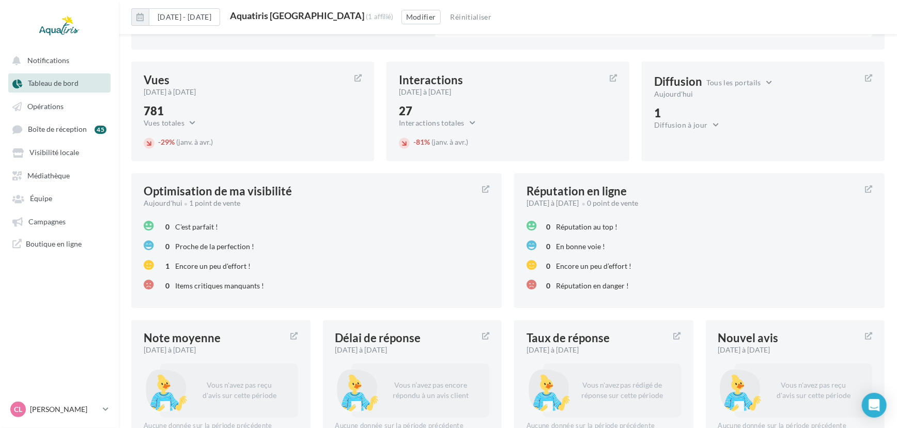
drag, startPoint x: 367, startPoint y: 17, endPoint x: 264, endPoint y: 10, distance: 103.6
click at [264, 11] on div "Aquatiris [GEOGRAPHIC_DATA]" at bounding box center [297, 15] width 134 height 9
click at [435, 14] on button "Modifier" at bounding box center [421, 17] width 39 height 14
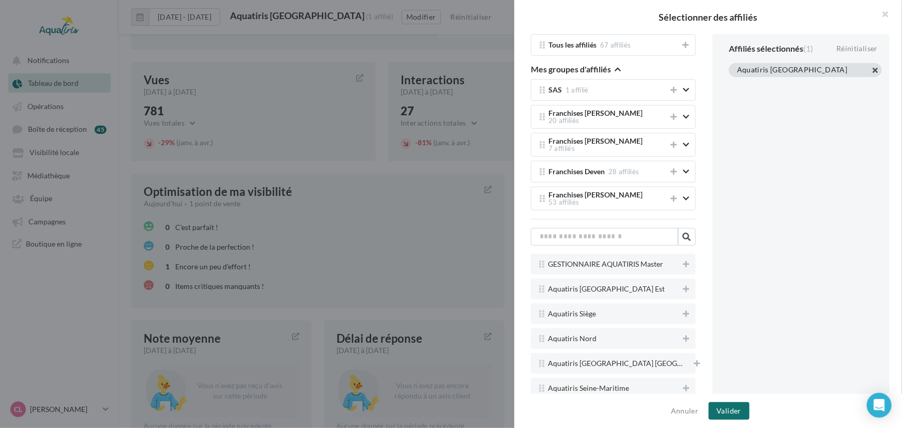
click at [737, 83] on button "button" at bounding box center [737, 83] width 0 height 0
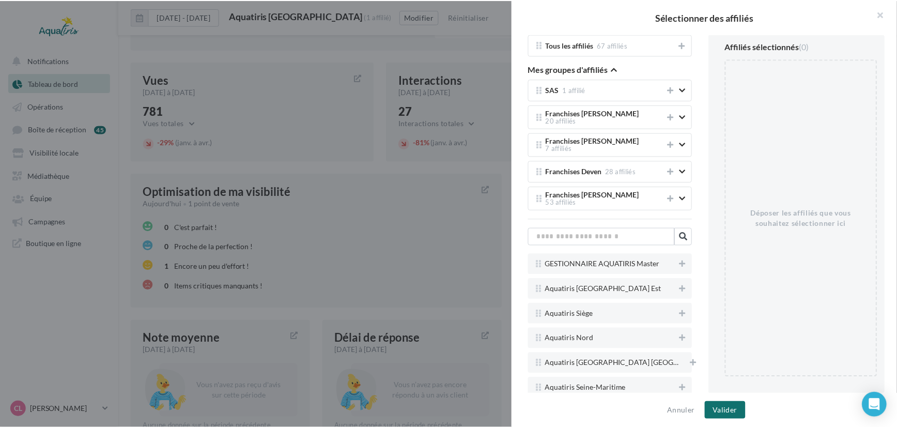
scroll to position [1509, 0]
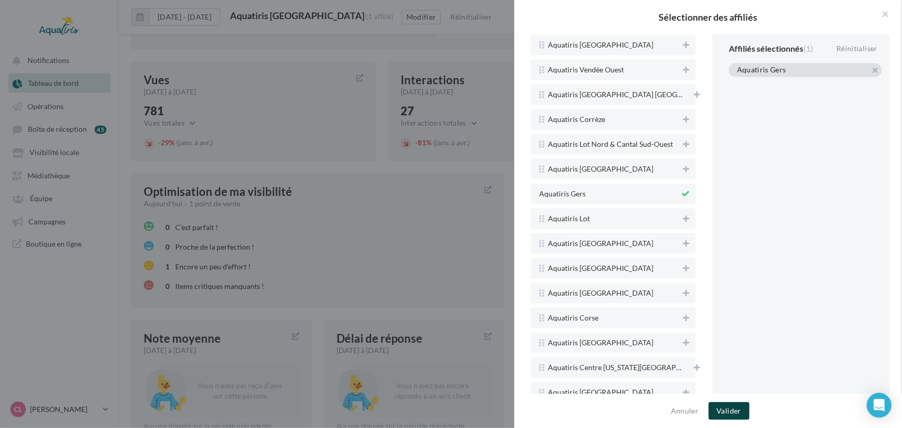
click at [730, 411] on button "Valider" at bounding box center [728, 411] width 41 height 18
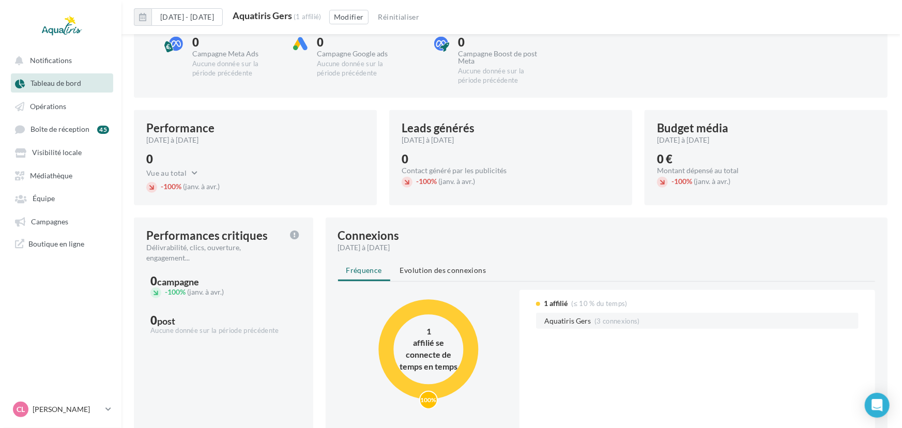
scroll to position [0, 0]
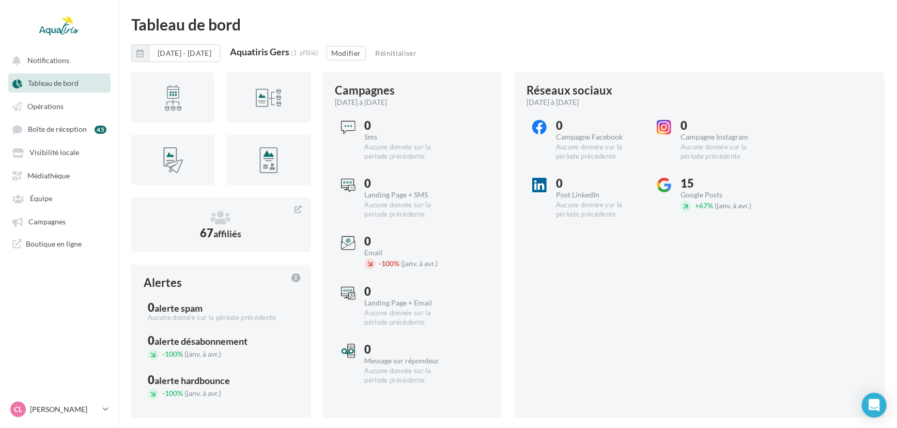
drag, startPoint x: 310, startPoint y: 52, endPoint x: 266, endPoint y: 52, distance: 43.9
click at [266, 52] on div "Aquatiris Gers" at bounding box center [259, 51] width 59 height 9
click at [467, 46] on div "[DATE] - [DATE] Aquatiris Gers (1 affilié) Modifier Réinitialiser" at bounding box center [507, 57] width 753 height 26
click at [366, 54] on button "Modifier" at bounding box center [346, 53] width 39 height 14
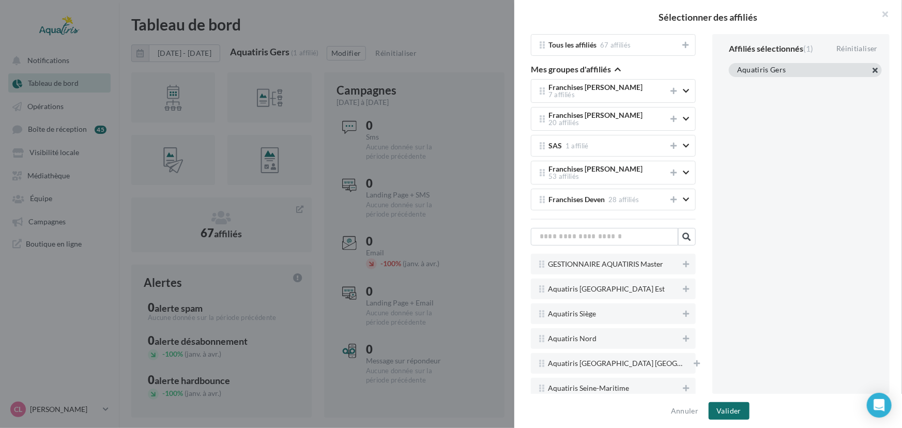
click at [737, 83] on button "button" at bounding box center [737, 83] width 0 height 0
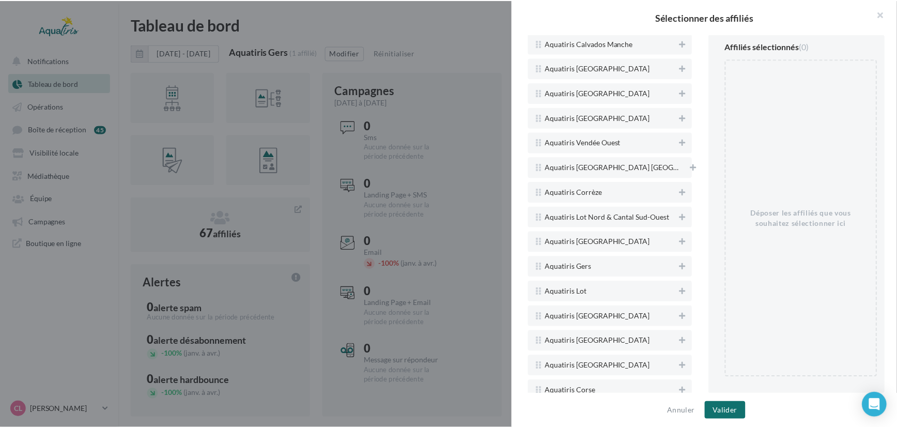
scroll to position [1509, 0]
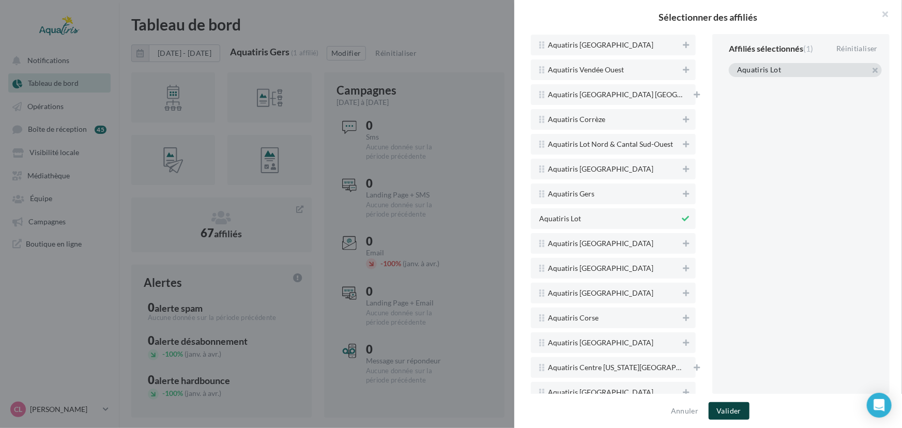
click at [727, 408] on button "Valider" at bounding box center [728, 411] width 41 height 18
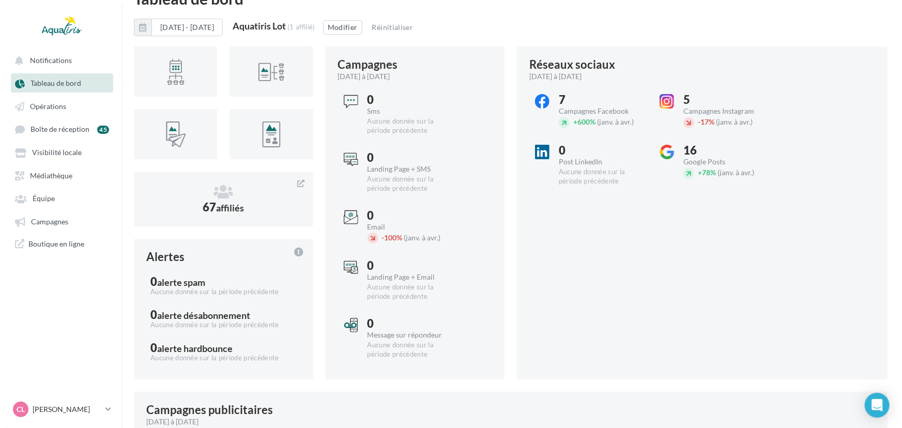
scroll to position [0, 0]
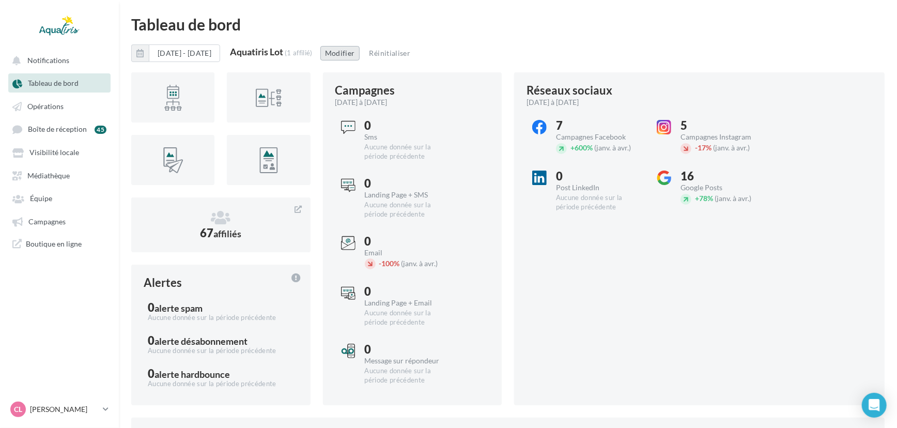
click at [360, 47] on button "Modifier" at bounding box center [339, 53] width 39 height 14
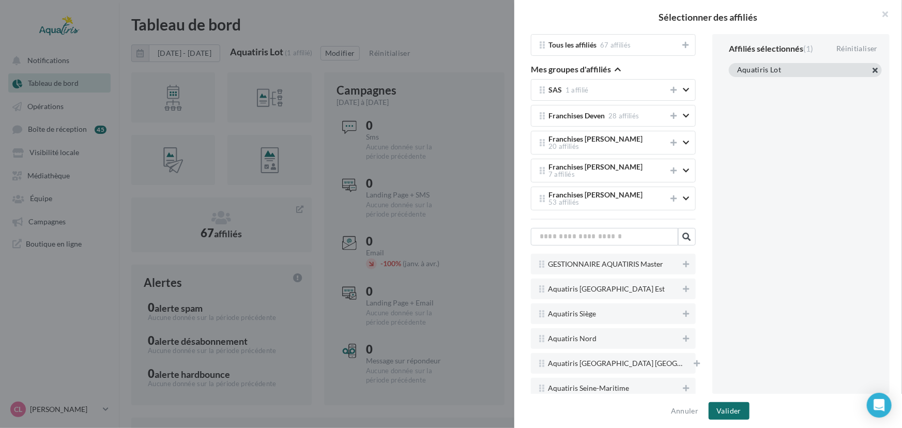
click at [737, 83] on button "button" at bounding box center [737, 83] width 0 height 0
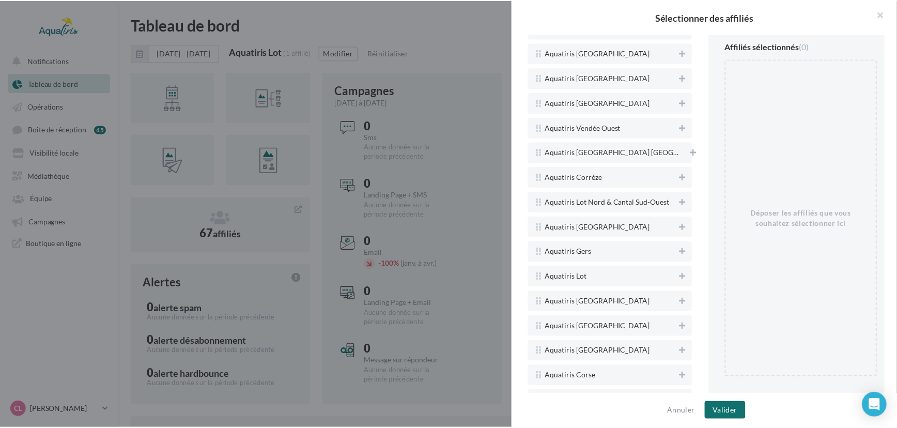
scroll to position [1509, 0]
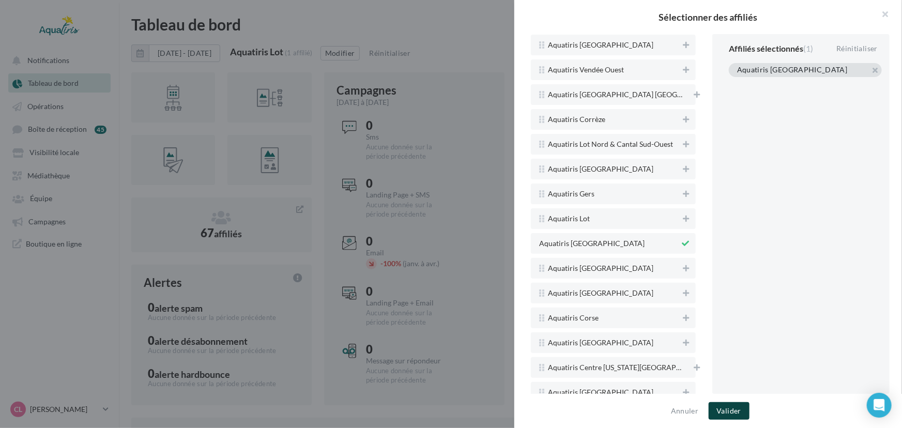
click at [738, 408] on button "Valider" at bounding box center [728, 411] width 41 height 18
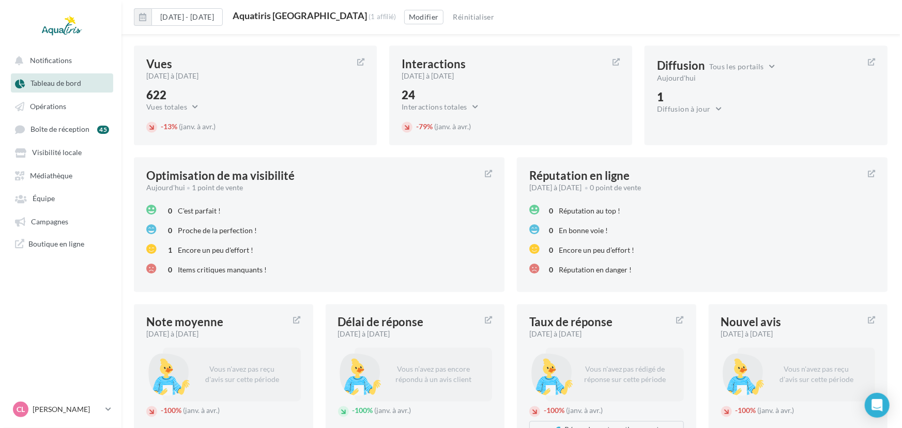
scroll to position [1027, 0]
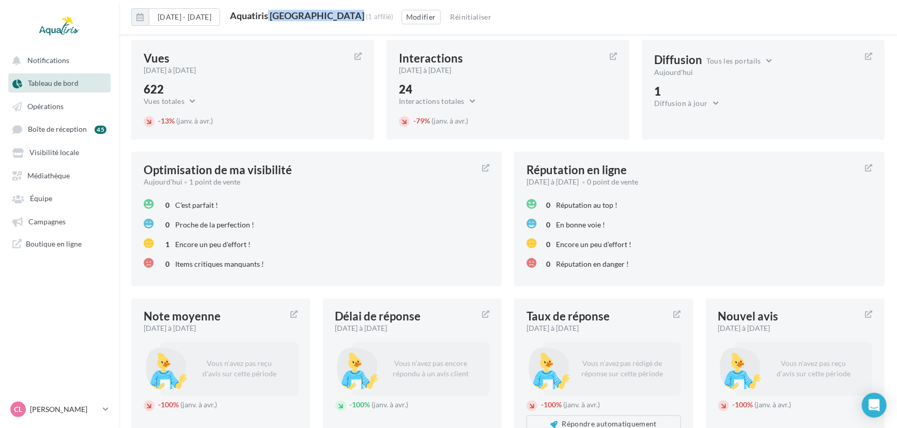
drag, startPoint x: 338, startPoint y: 15, endPoint x: 264, endPoint y: 13, distance: 74.4
click at [264, 13] on div "Aquatiris [GEOGRAPHIC_DATA]" at bounding box center [297, 15] width 134 height 9
click at [402, 11] on button "Modifier" at bounding box center [421, 17] width 39 height 14
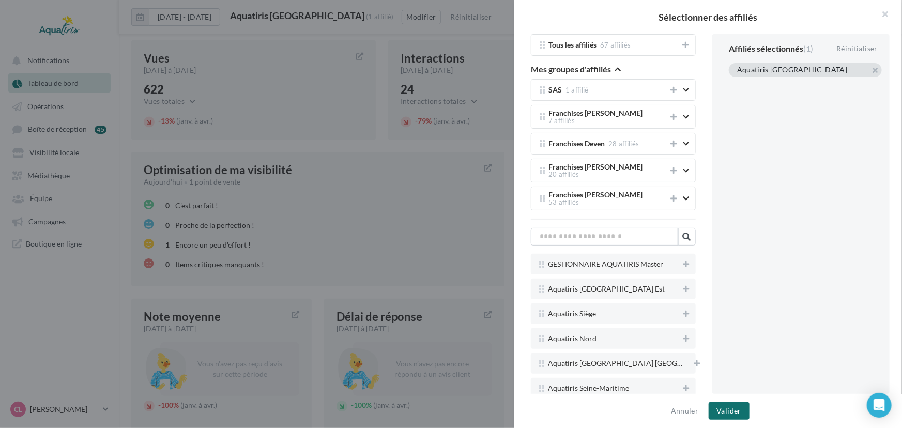
click at [877, 69] on div "Aquatiris [GEOGRAPHIC_DATA]" at bounding box center [805, 70] width 153 height 14
click at [875, 69] on div "Aquatiris [GEOGRAPHIC_DATA]" at bounding box center [805, 70] width 153 height 14
click at [737, 83] on button "button" at bounding box center [737, 83] width 0 height 0
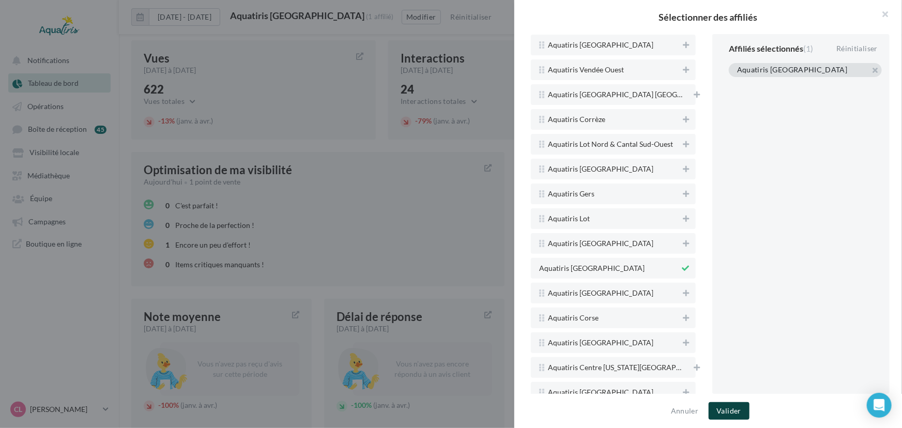
click at [731, 410] on button "Valider" at bounding box center [728, 411] width 41 height 18
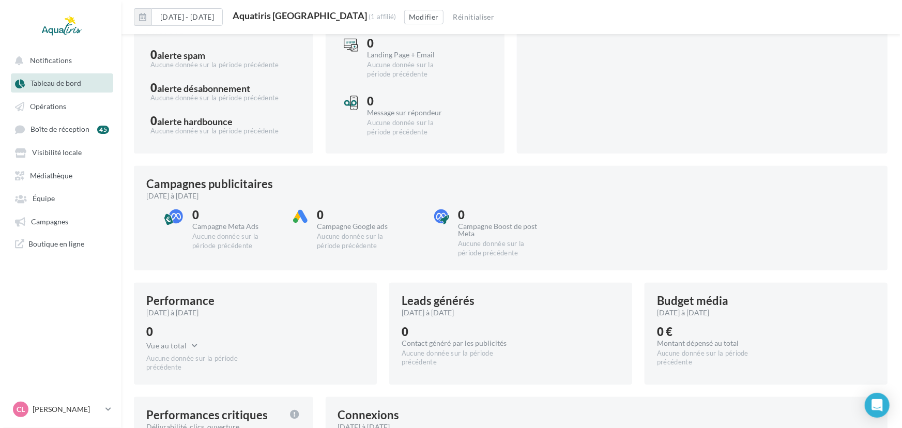
scroll to position [0, 0]
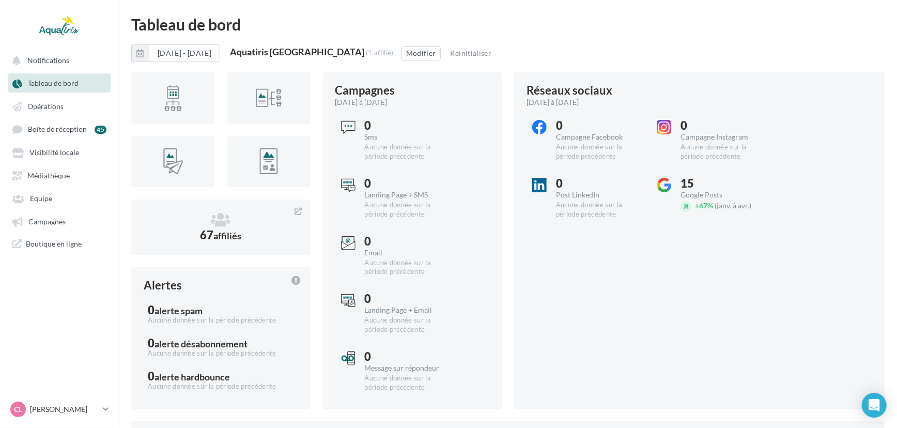
drag, startPoint x: 361, startPoint y: 51, endPoint x: 266, endPoint y: 51, distance: 95.1
click at [266, 51] on div "Aquatiris [GEOGRAPHIC_DATA]" at bounding box center [297, 51] width 134 height 9
click at [412, 51] on button "Modifier" at bounding box center [421, 53] width 39 height 14
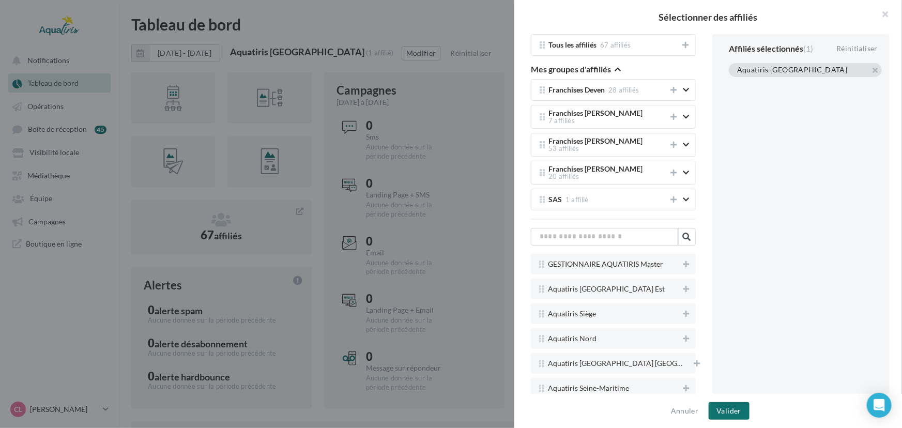
click at [875, 70] on div "Aquatiris [GEOGRAPHIC_DATA]" at bounding box center [805, 70] width 153 height 14
click at [737, 83] on button "button" at bounding box center [737, 83] width 0 height 0
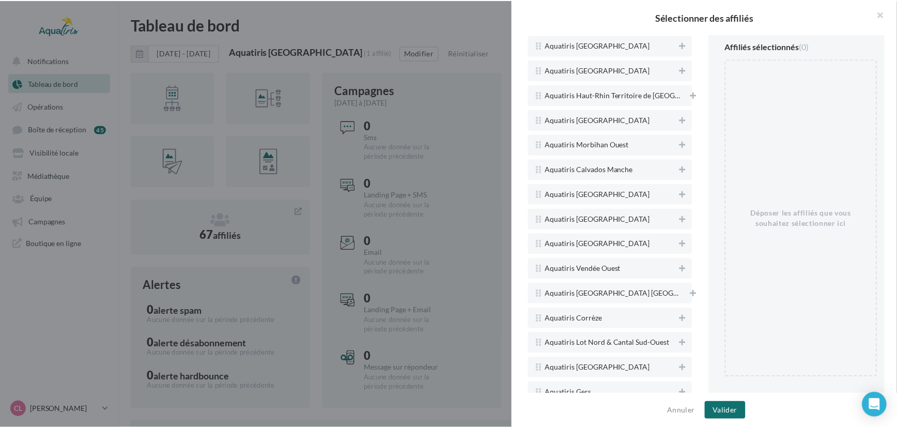
scroll to position [1509, 0]
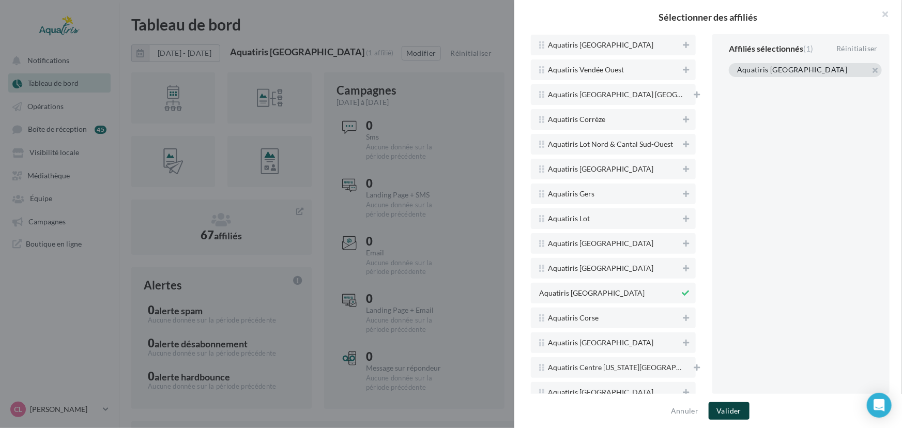
click at [731, 410] on button "Valider" at bounding box center [728, 411] width 41 height 18
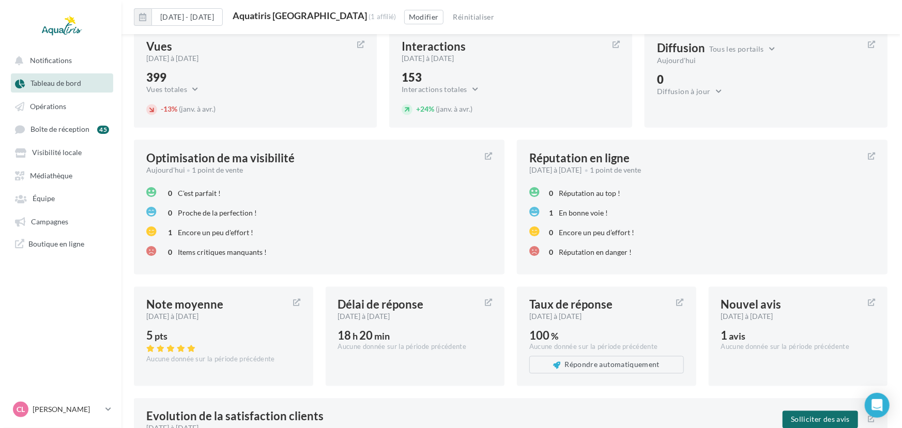
scroll to position [1035, 0]
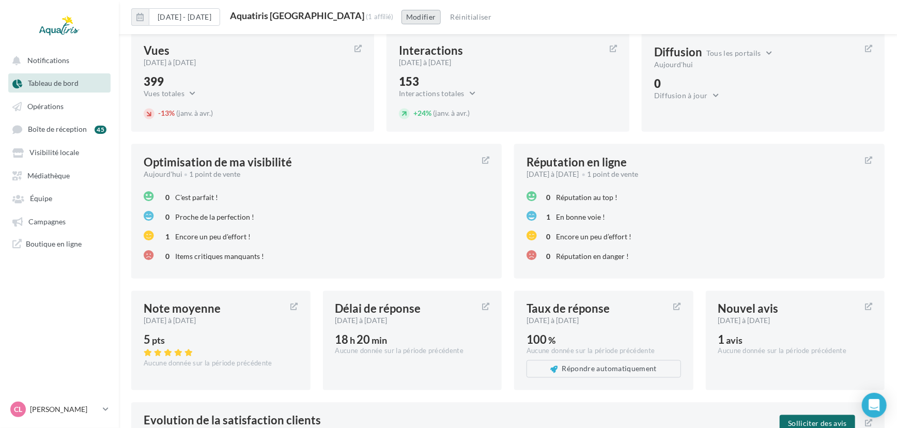
click at [419, 16] on button "Modifier" at bounding box center [421, 17] width 39 height 14
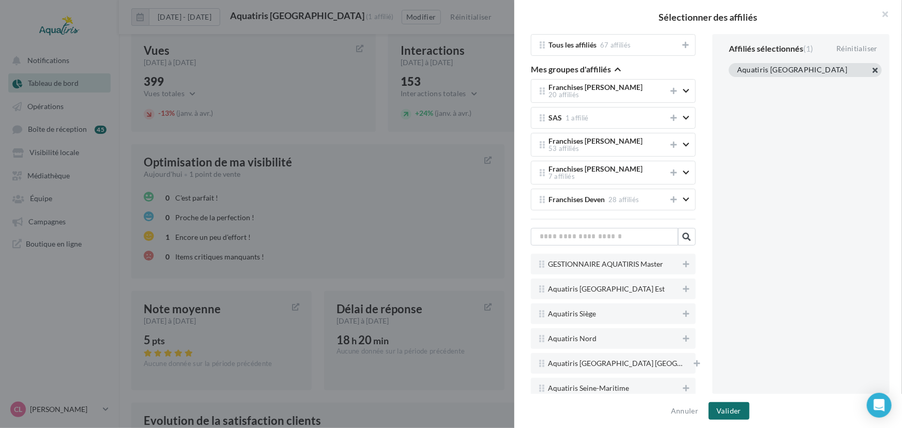
click at [737, 83] on button "button" at bounding box center [737, 83] width 0 height 0
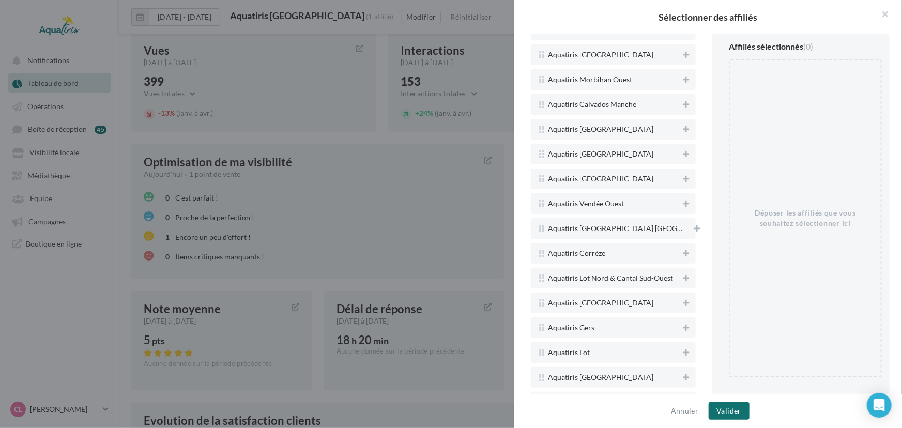
scroll to position [1509, 0]
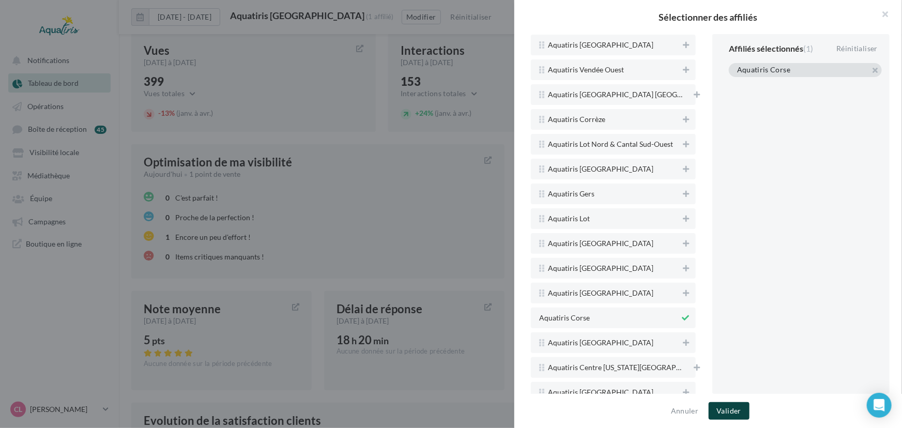
click at [717, 403] on button "Valider" at bounding box center [728, 411] width 41 height 18
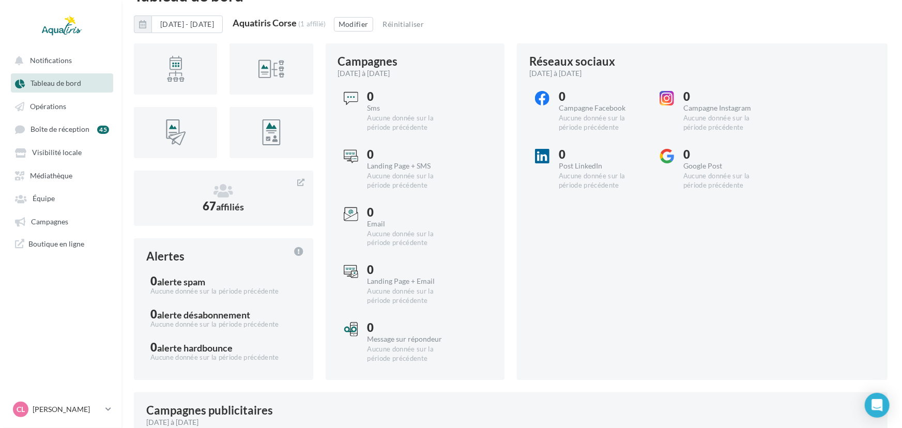
scroll to position [0, 0]
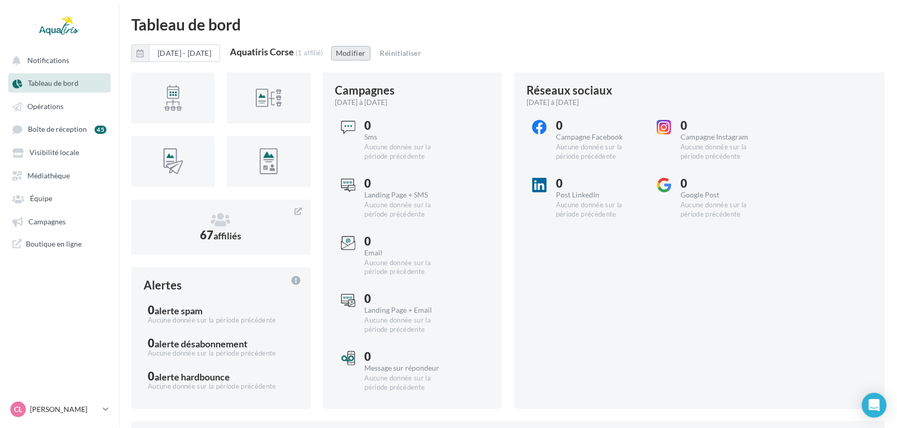
click at [371, 54] on button "Modifier" at bounding box center [350, 53] width 39 height 14
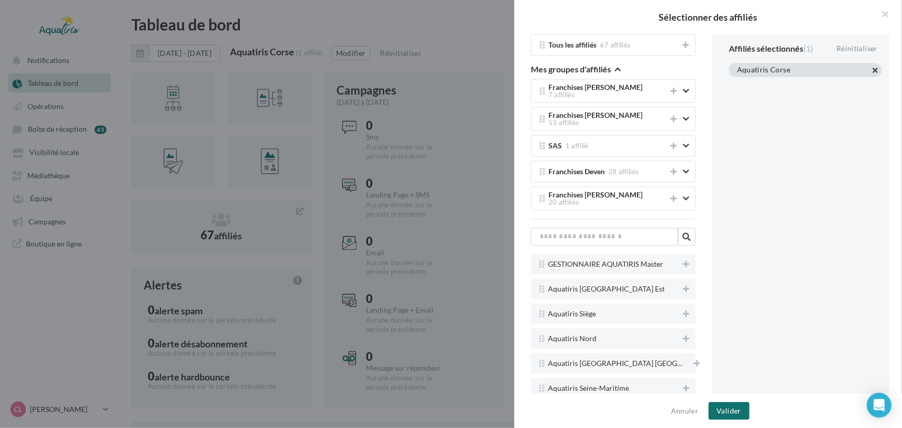
click at [737, 83] on button "button" at bounding box center [737, 83] width 0 height 0
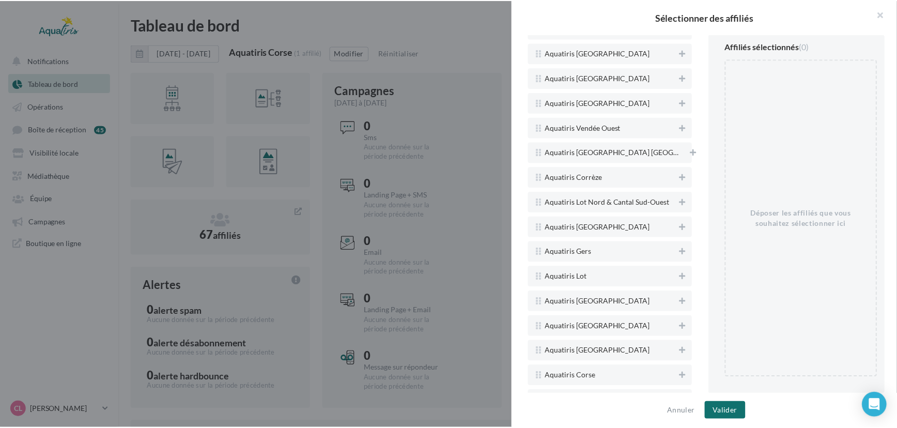
scroll to position [1509, 0]
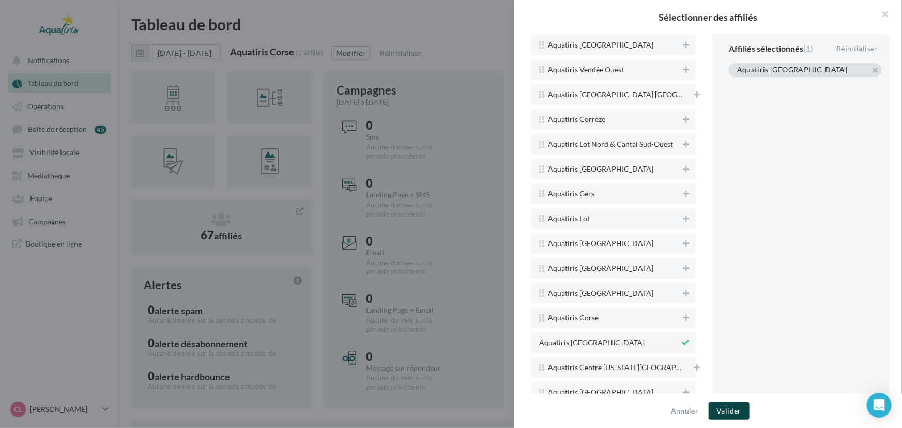
click at [729, 412] on button "Valider" at bounding box center [728, 411] width 41 height 18
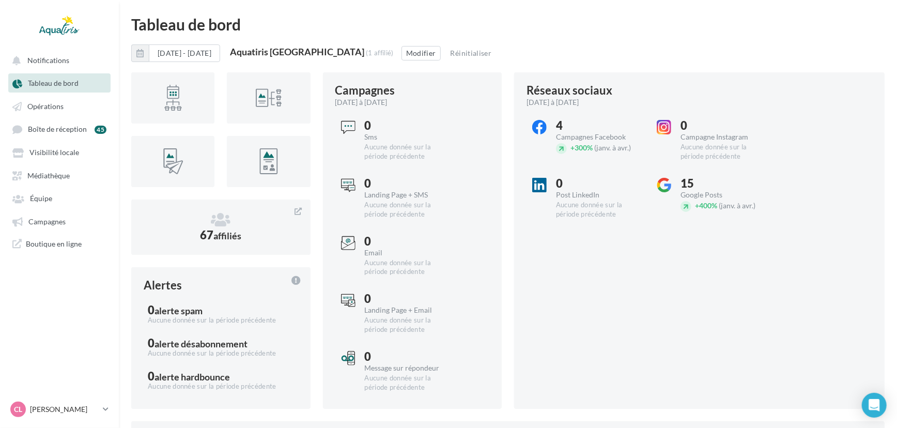
drag, startPoint x: 361, startPoint y: 53, endPoint x: 266, endPoint y: 48, distance: 95.2
click at [266, 48] on div "Aquatiris [GEOGRAPHIC_DATA] (1 affilié)" at bounding box center [312, 52] width 164 height 11
click at [823, 83] on div "Réseaux sociaux [DATE] à [DATE] 4 Campagnes Facebook + 300% (janv. à avr.) 0 Ca…" at bounding box center [699, 240] width 371 height 336
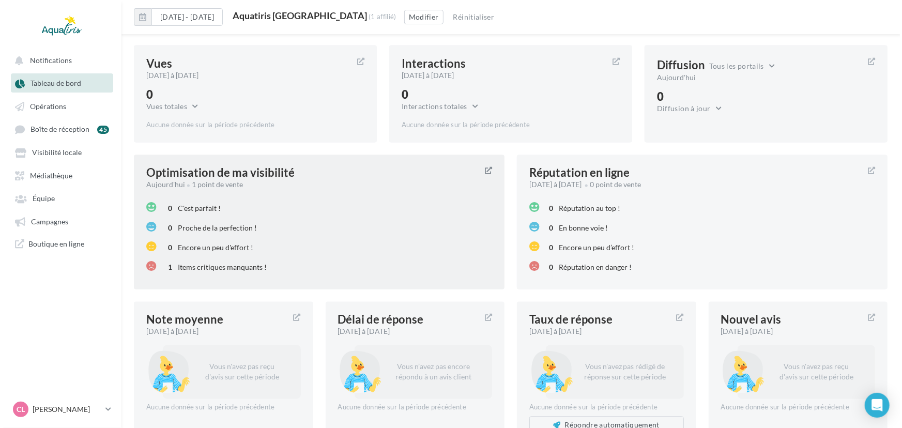
scroll to position [1131, 0]
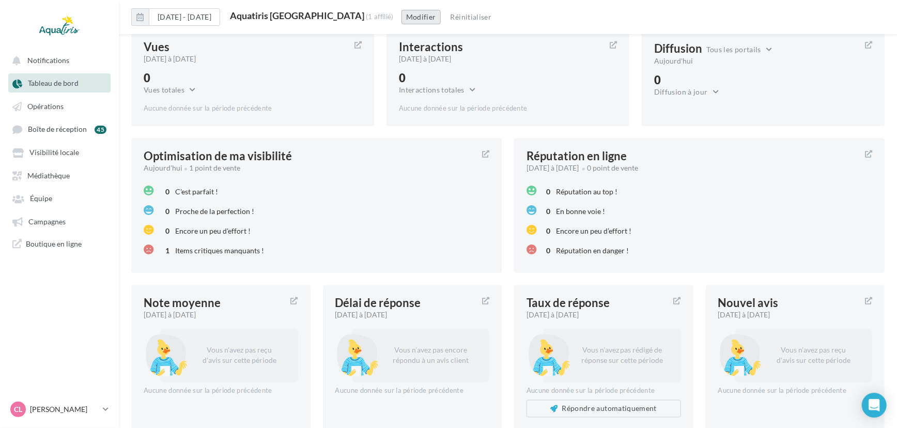
click at [410, 15] on button "Modifier" at bounding box center [421, 17] width 39 height 14
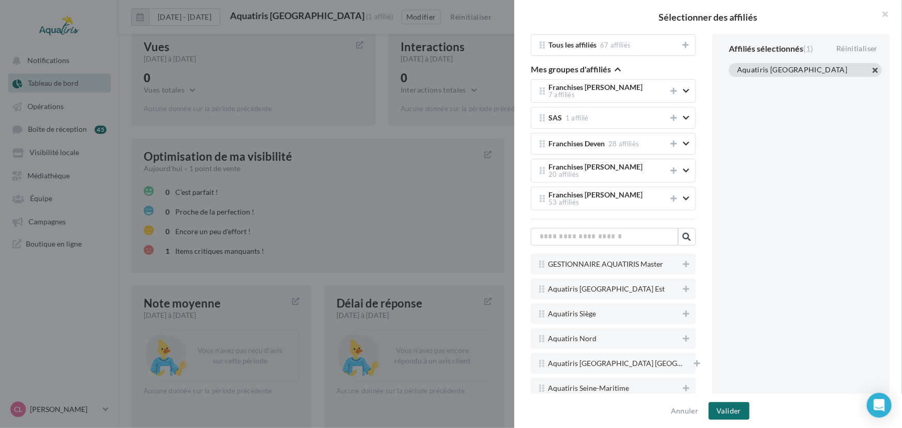
click at [737, 83] on button "button" at bounding box center [737, 83] width 0 height 0
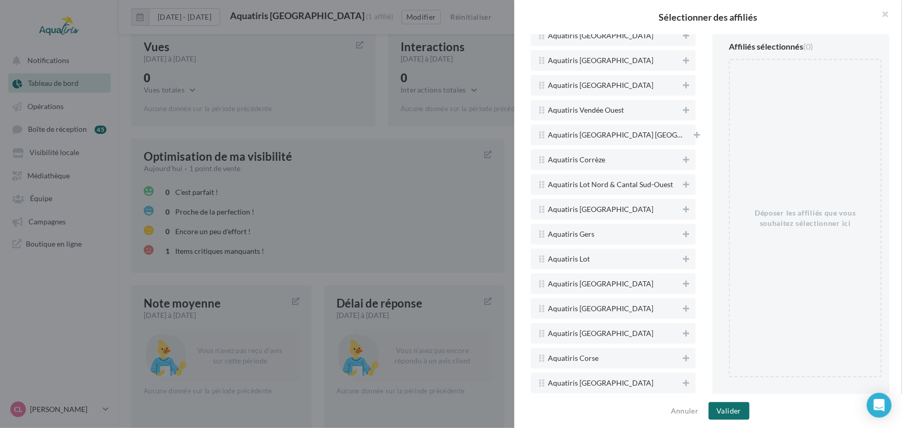
scroll to position [1509, 0]
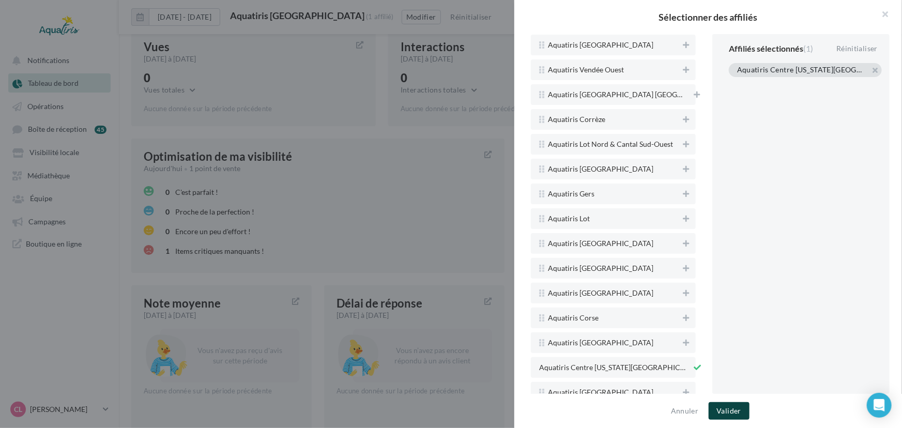
click at [735, 410] on button "Valider" at bounding box center [728, 411] width 41 height 18
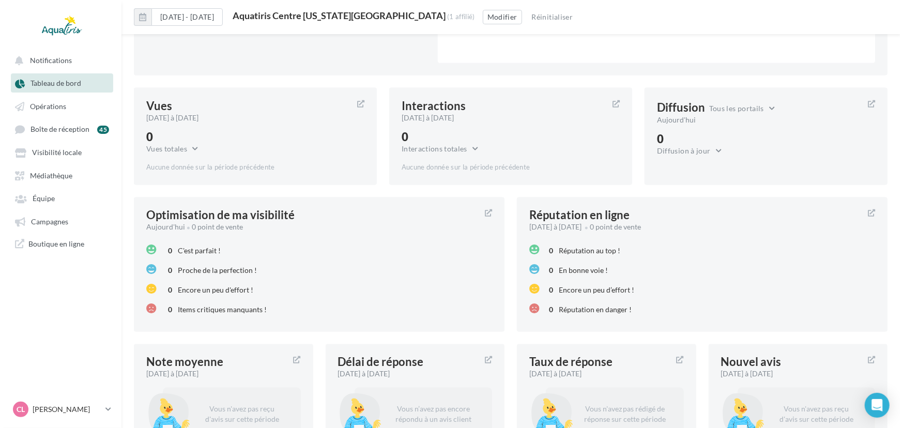
scroll to position [1088, 0]
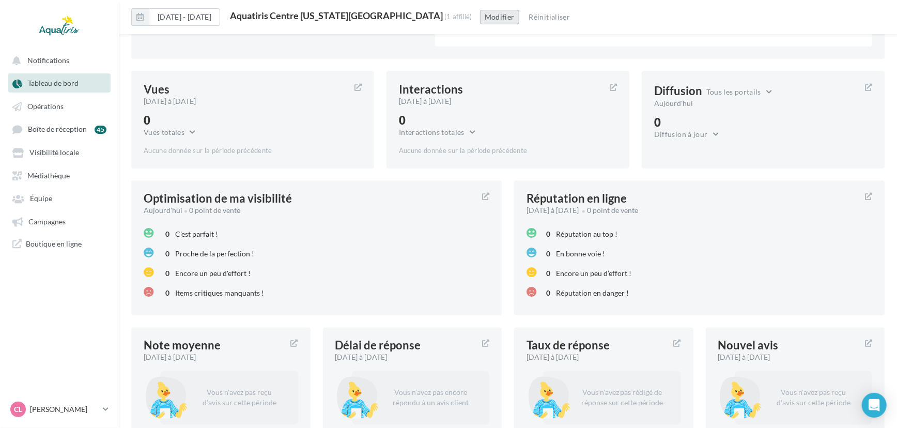
click at [480, 18] on button "Modifier" at bounding box center [499, 17] width 39 height 14
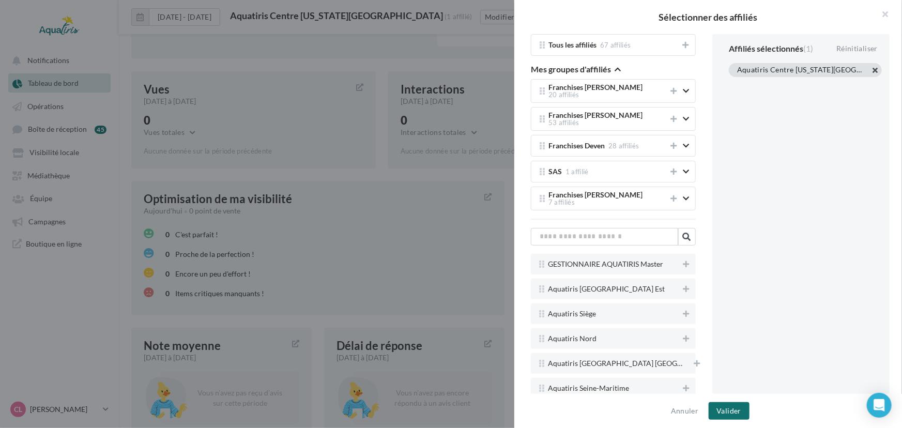
click at [737, 83] on button "button" at bounding box center [737, 83] width 0 height 0
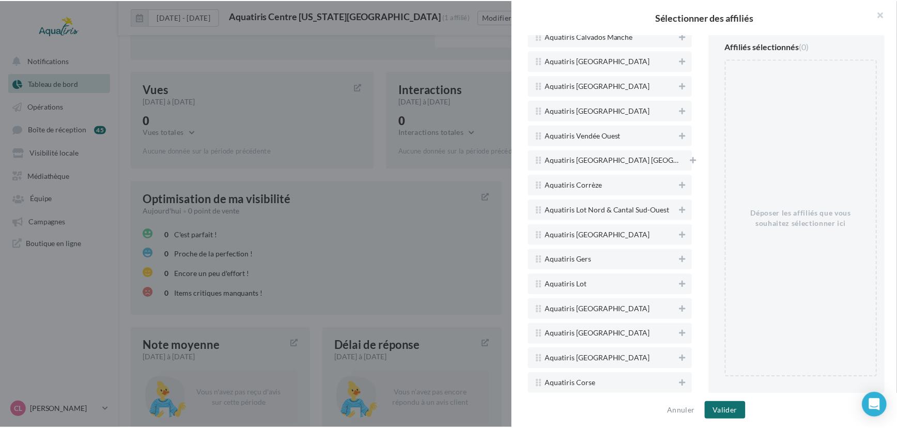
scroll to position [1509, 0]
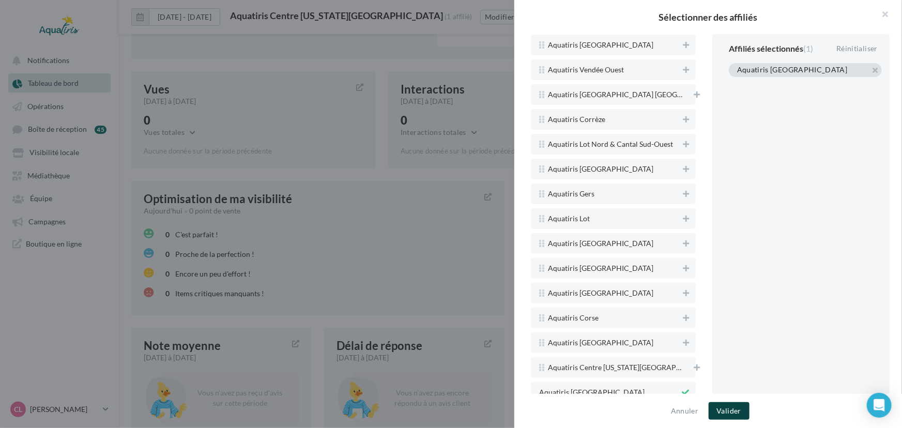
click at [735, 413] on button "Valider" at bounding box center [728, 411] width 41 height 18
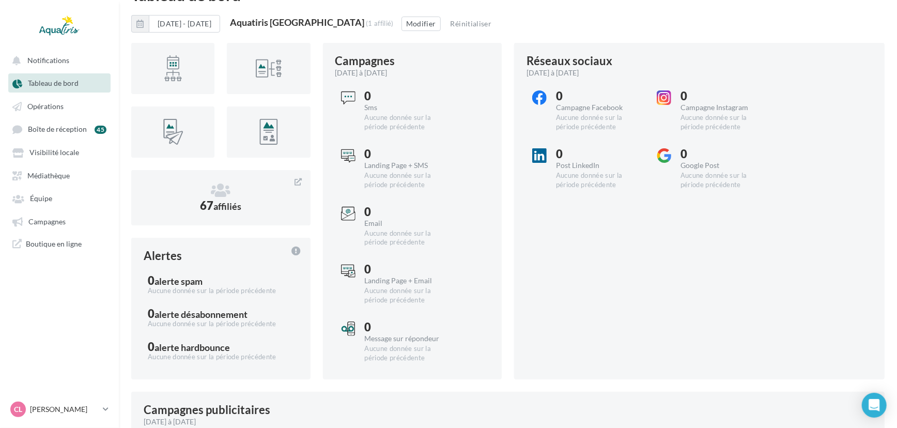
scroll to position [27, 0]
